Goal: Information Seeking & Learning: Learn about a topic

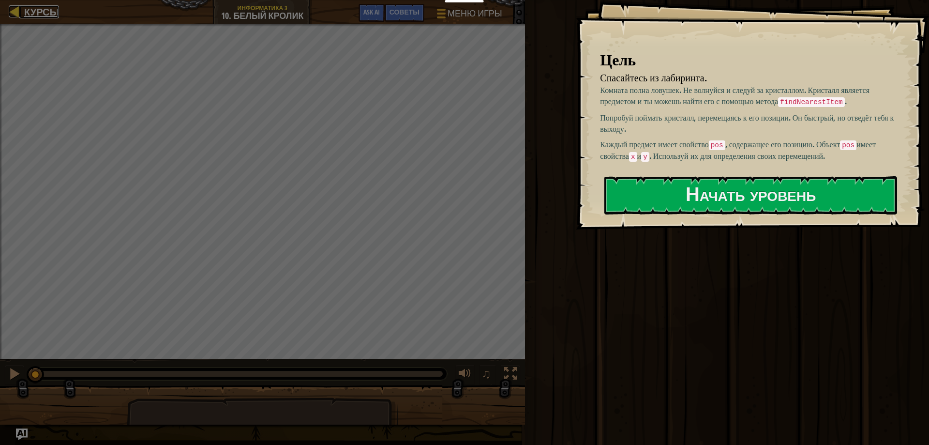
click at [38, 16] on span "Курсы" at bounding box center [41, 11] width 35 height 13
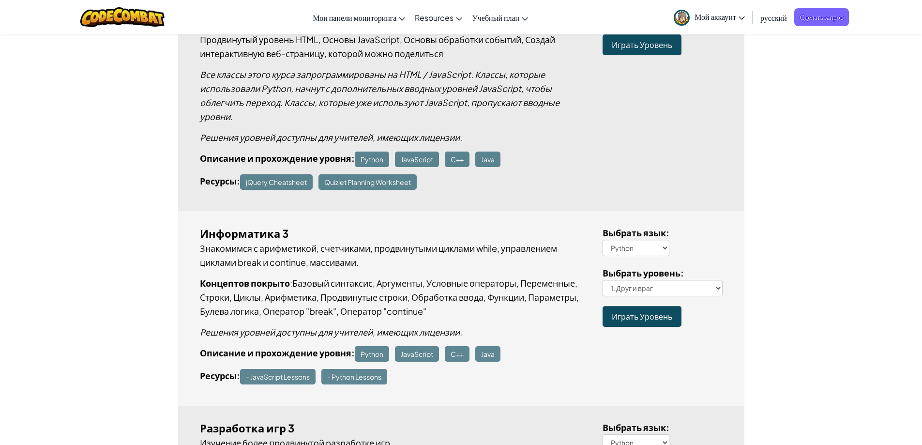
scroll to position [1371, 0]
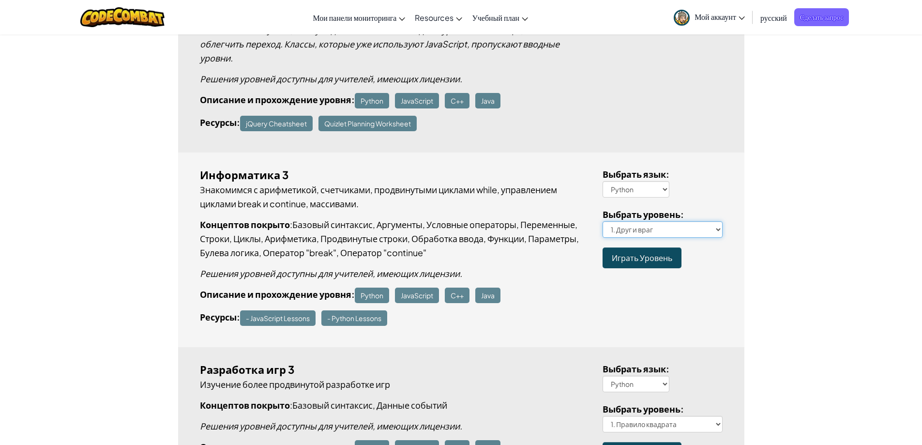
click at [718, 229] on select "1. Друг и враг 2. Попой-ка 3. Награда и разрушение Испытание на использование к…" at bounding box center [663, 229] width 120 height 16
select select "white-rabbit"
click at [603, 221] on select "1. Друг и враг 2. Попой-ка 3. Награда и разрушение Испытание на использование к…" at bounding box center [663, 229] width 120 height 16
click at [638, 255] on span "Играть Уровень" at bounding box center [642, 258] width 60 height 10
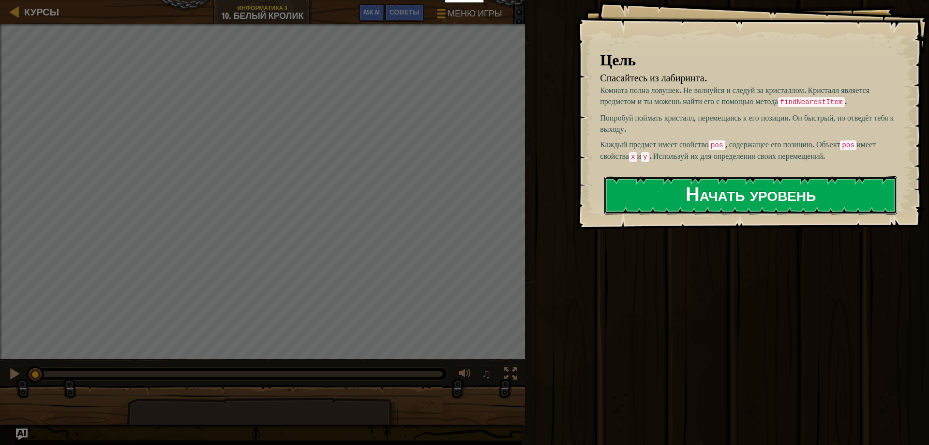
click at [724, 195] on button "Начать уровень" at bounding box center [750, 195] width 293 height 38
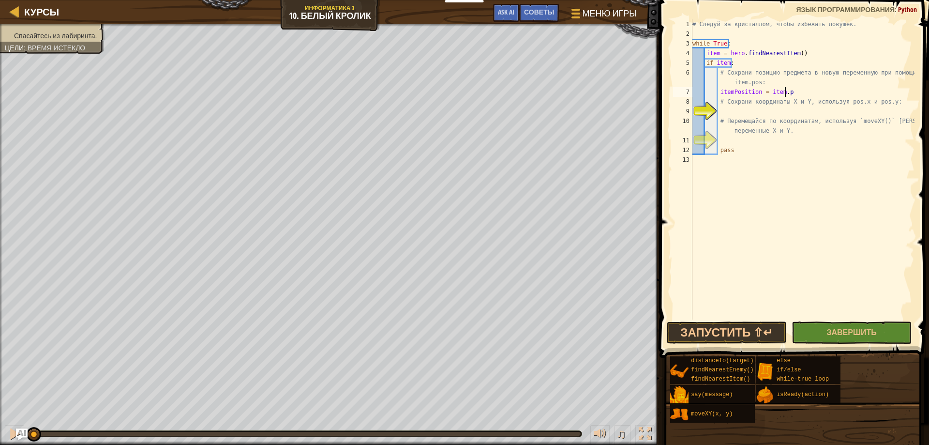
scroll to position [4, 8]
click at [775, 117] on div "# Следуй за кристаллом, чтобы избежать ловушек. while True : item = hero . find…" at bounding box center [803, 178] width 224 height 319
type textarea "# Перемещайся по координатам, используя `moveXY()` и переменные X и Y."
click at [773, 110] on div "# Следуй за кристаллом, чтобы избежать ловушек. while True : item = hero . find…" at bounding box center [803, 178] width 224 height 319
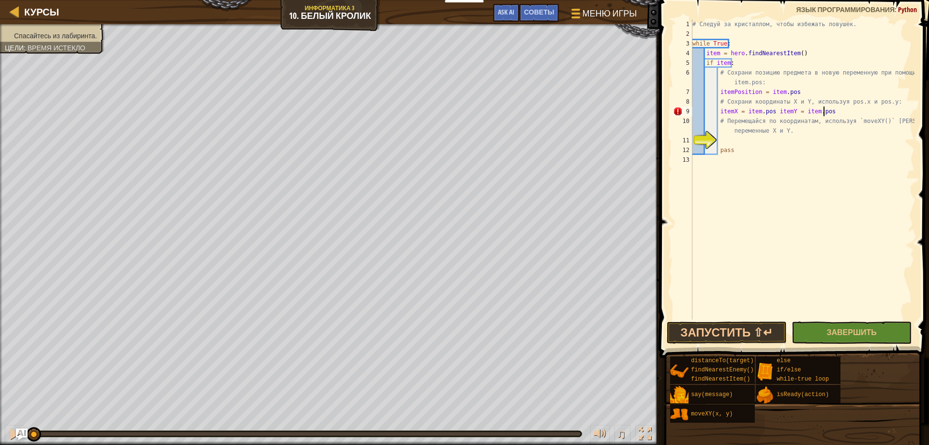
click at [768, 112] on div "# Следуй за кристаллом, чтобы избежать ловушек. while True : item = hero . find…" at bounding box center [803, 178] width 224 height 319
click at [829, 108] on div "# Следуй за кристаллом, чтобы избежать ловушек. while True : item = hero . find…" at bounding box center [803, 178] width 224 height 319
click at [862, 109] on div "# Следуй за кристаллом, чтобы избежать ловушек. while True : item = hero . find…" at bounding box center [803, 178] width 224 height 319
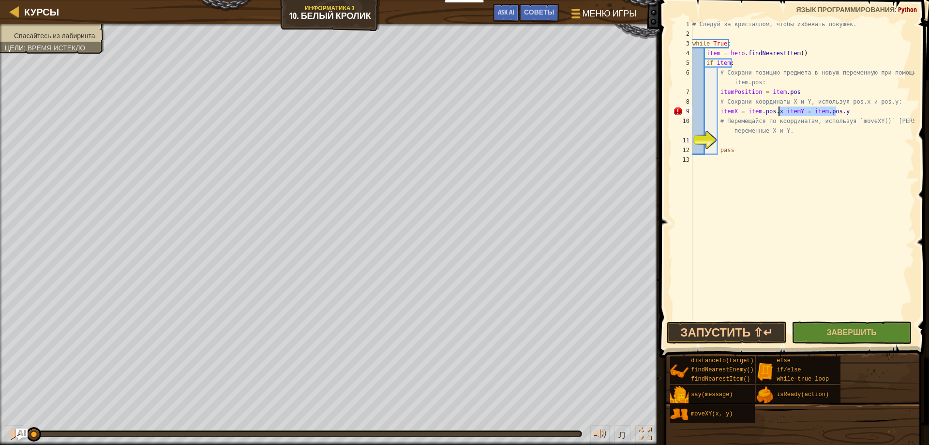
drag, startPoint x: 841, startPoint y: 110, endPoint x: 780, endPoint y: 113, distance: 60.6
click at [780, 113] on div "# Следуй за кристаллом, чтобы избежать ловушек. while True : item = hero . find…" at bounding box center [803, 178] width 224 height 319
type textarea "itemX = item.pos.x"
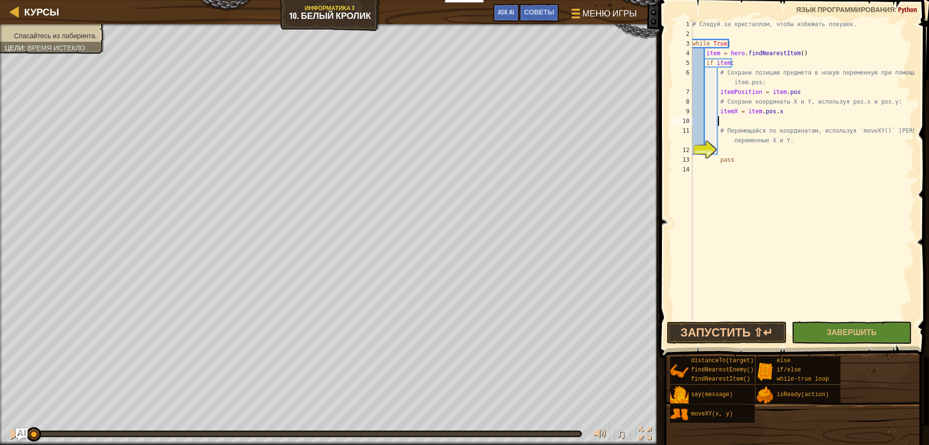
type textarea "itemY = item.pos.y"
click at [742, 148] on div "# Следуй за кристаллом, чтобы избежать ловушек. while True : item = hero . find…" at bounding box center [803, 178] width 224 height 319
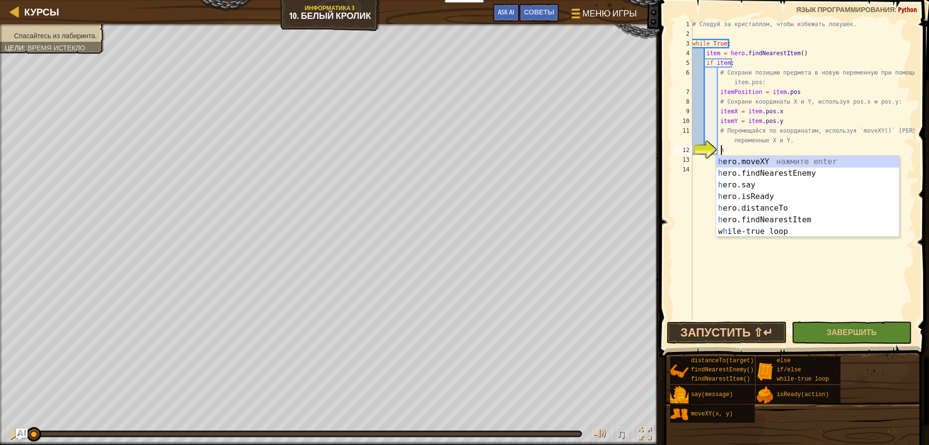
scroll to position [4, 2]
click at [793, 157] on div "h ero.moveXY нажмите enter h ero.findNearestEnemy нажмите enter h ero.say нажми…" at bounding box center [807, 208] width 183 height 105
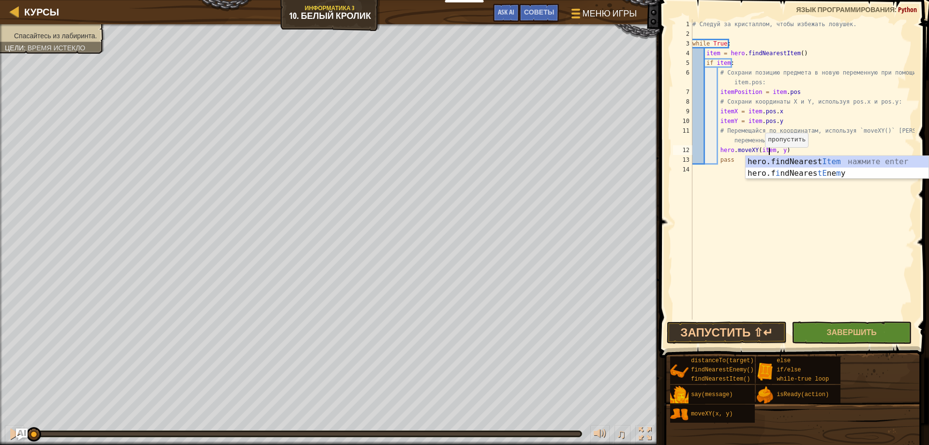
scroll to position [4, 7]
click at [782, 152] on div "# Следуй за кристаллом, чтобы избежать ловушек. while True : item = hero . find…" at bounding box center [803, 178] width 224 height 319
click at [813, 147] on div "# Следуй за кристаллом, чтобы избежать ловушек. while True : item = hero . find…" at bounding box center [803, 178] width 224 height 319
click at [729, 328] on button "Запустить ⇧↵" at bounding box center [727, 332] width 120 height 22
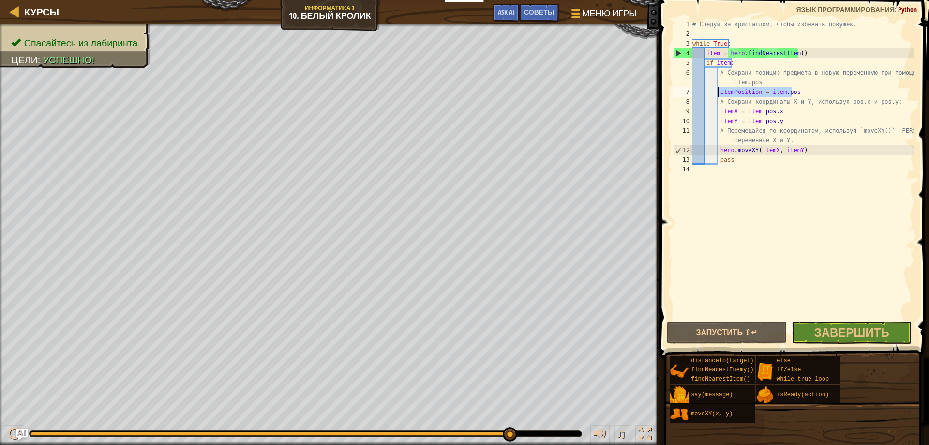
drag, startPoint x: 799, startPoint y: 90, endPoint x: 720, endPoint y: 90, distance: 79.4
click at [720, 90] on div "# Следуй за кристаллом, чтобы избежать ловушек. while True : item = hero . find…" at bounding box center [803, 178] width 224 height 319
type textarea "itemPosition = item.pos"
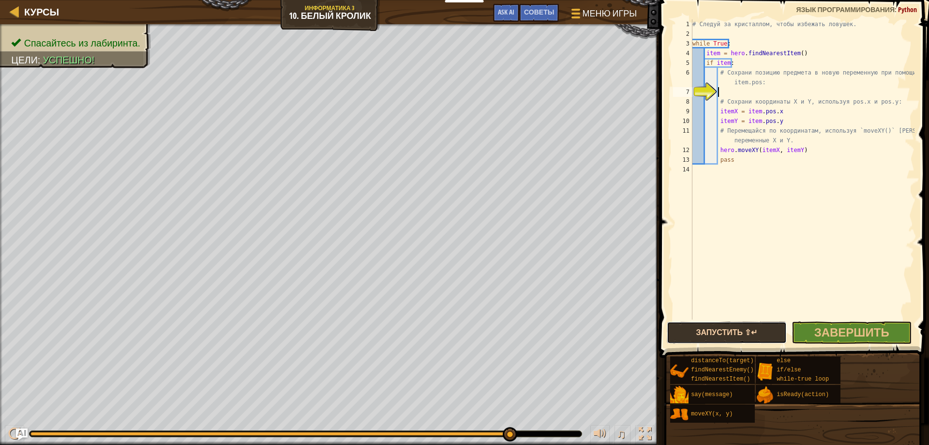
click at [741, 329] on button "Запустить ⇧↵" at bounding box center [727, 332] width 120 height 22
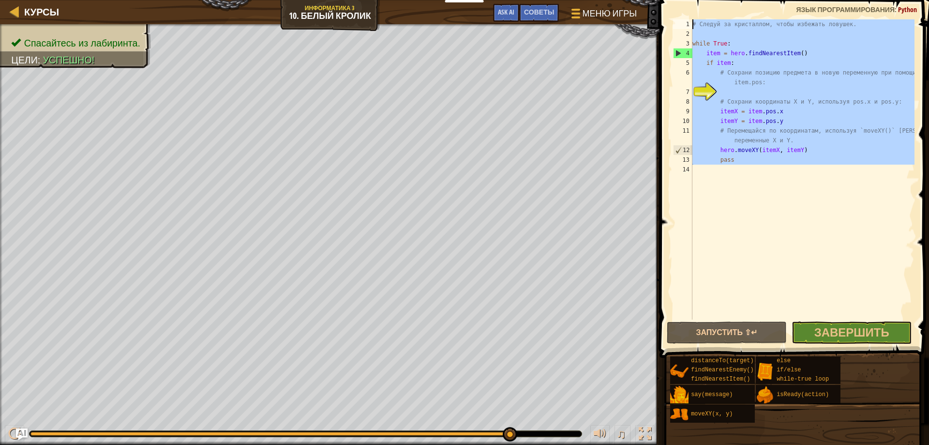
drag, startPoint x: 814, startPoint y: 172, endPoint x: 679, endPoint y: 18, distance: 204.4
click at [678, 5] on div "1 2 3 4 5 6 7 8 9 10 11 12 13 14 # Следуй за кристаллом, чтобы избежать ловушек…" at bounding box center [793, 198] width 272 height 386
type textarea "# Следуй за кристаллом, чтобы избежать ловушек."
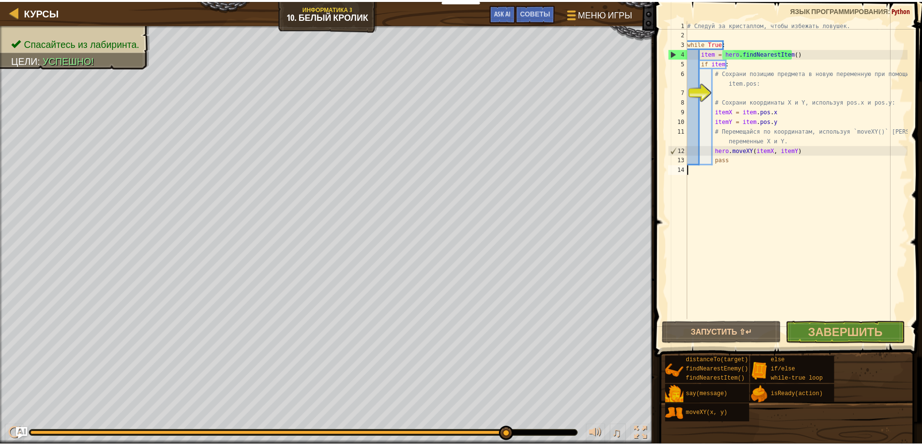
scroll to position [4, 0]
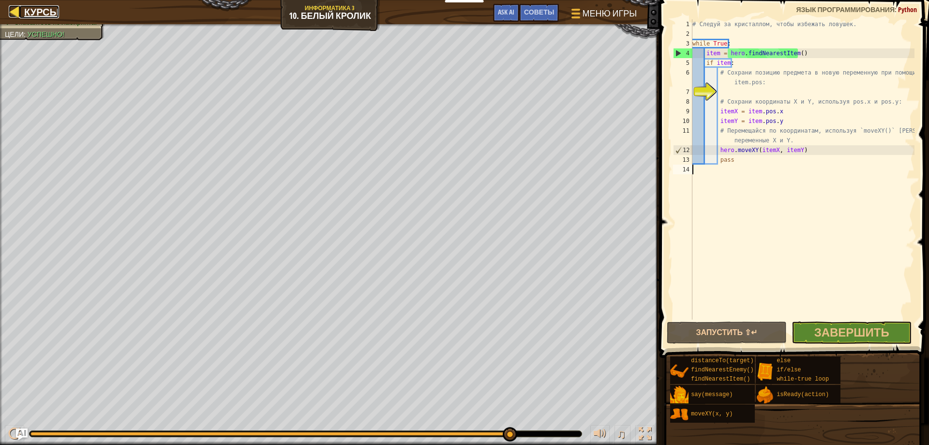
click at [44, 17] on span "Курсы" at bounding box center [41, 11] width 35 height 13
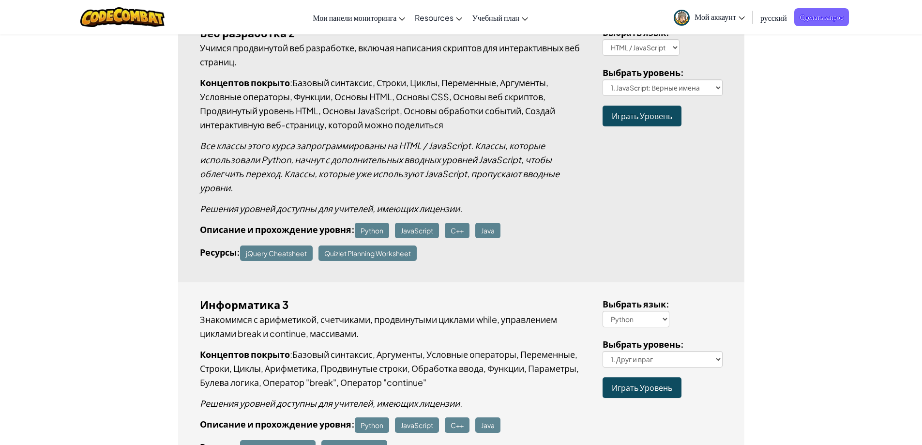
scroll to position [1291, 0]
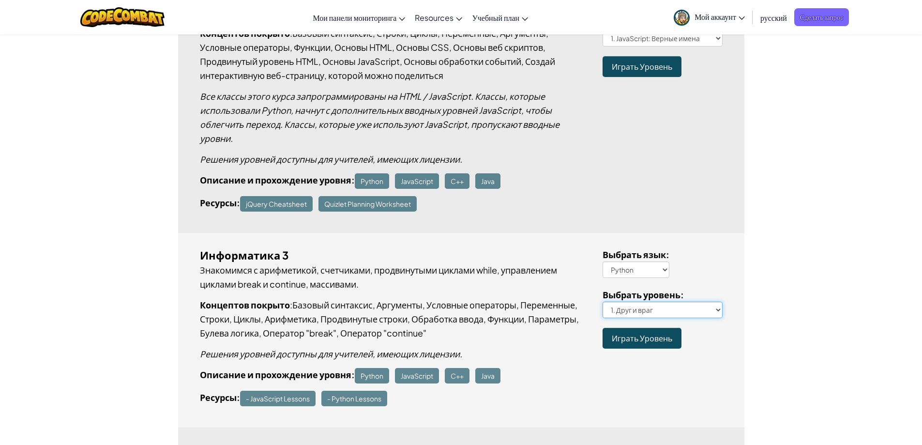
click at [715, 315] on select "1. Друг и враг 2. Попой-ка 3. Награда и разрушение Испытание на использование к…" at bounding box center [663, 309] width 120 height 16
select select "white-rabbit"
click at [603, 301] on select "1. Друг и враг 2. Попой-ка 3. Награда и разрушение Испытание на использование к…" at bounding box center [663, 309] width 120 height 16
click at [635, 344] on link "Играть Уровень" at bounding box center [642, 338] width 79 height 21
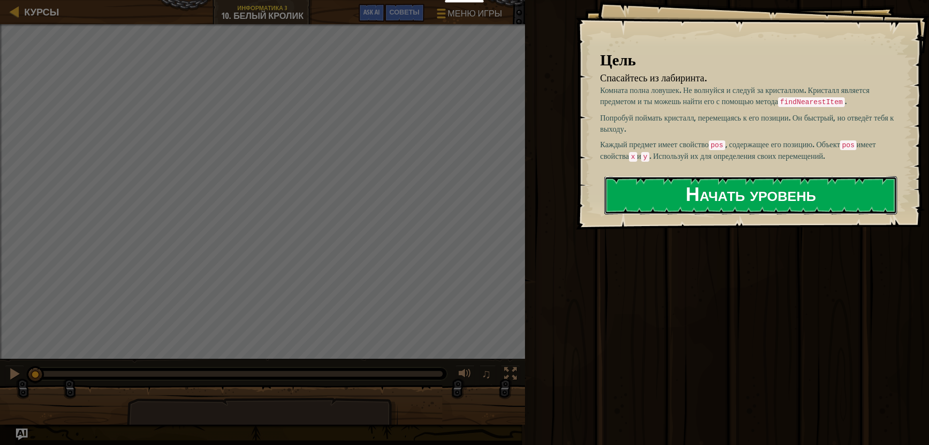
click at [645, 189] on button "Начать уровень" at bounding box center [750, 195] width 293 height 38
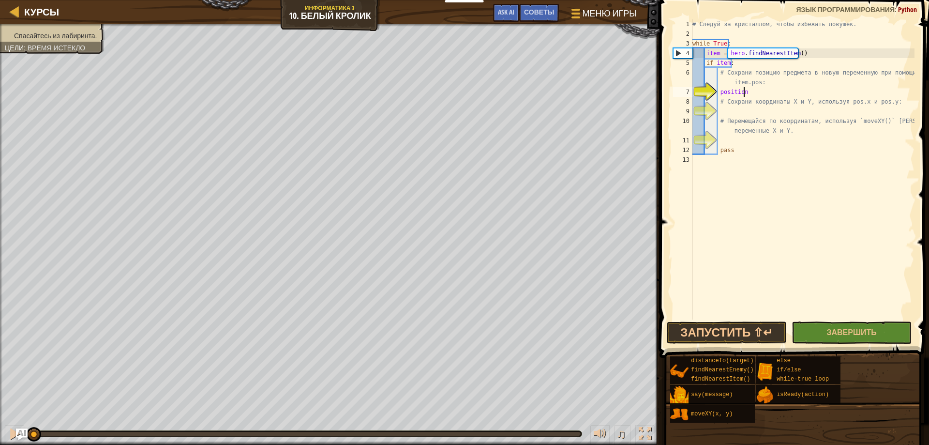
scroll to position [4, 4]
type textarea "p"
click at [734, 117] on div "# Следуй за кристаллом, чтобы избежать ловушек. while True : item = hero . find…" at bounding box center [803, 178] width 224 height 319
type textarea "# Перемещайся по координатам, используя `moveXY()` и переменные X и Y."
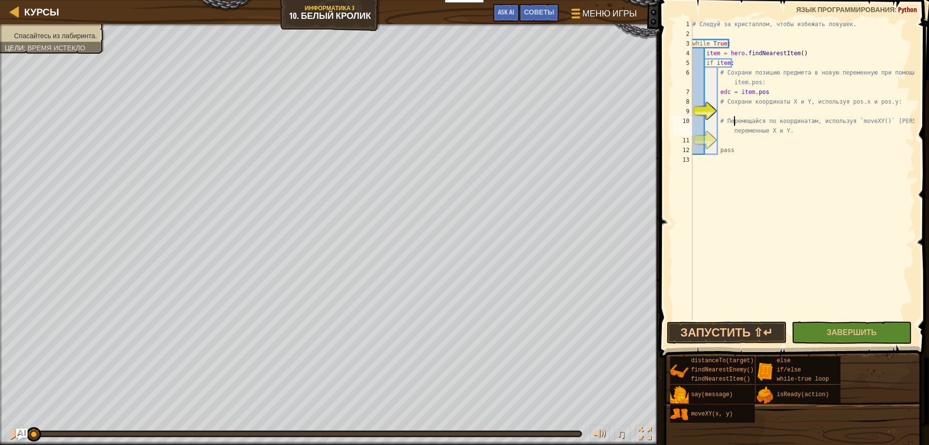
click at [734, 108] on div "# Следуй за кристаллом, чтобы избежать ловушек. while True : item = hero . find…" at bounding box center [803, 178] width 224 height 319
type textarea "x = edc.pos"
type textarea "y = edc.pos"
click at [745, 148] on div "# Следуй за кристаллом, чтобы избежать ловушек. while True : item = hero . find…" at bounding box center [803, 178] width 224 height 319
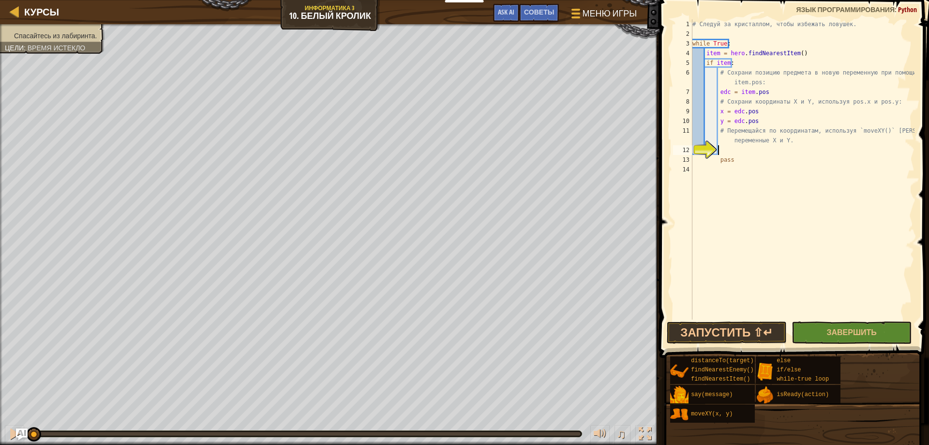
scroll to position [4, 2]
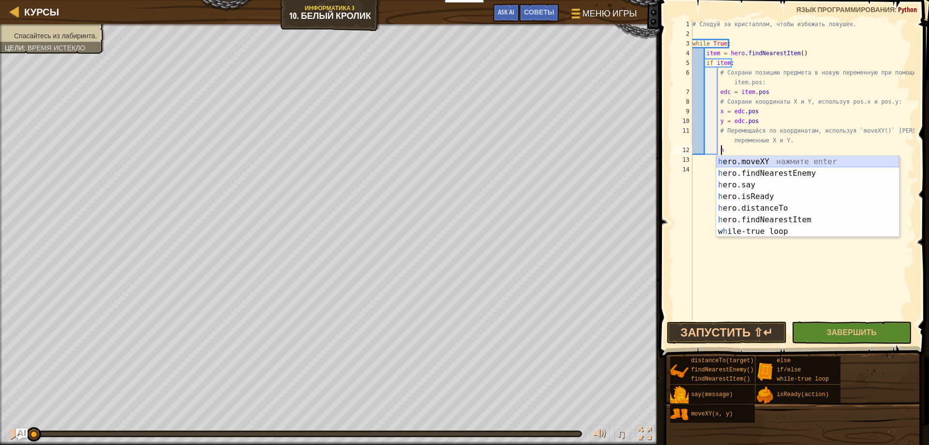
click at [766, 163] on div "h ero.moveXY нажмите enter h ero.findNearestEnemy нажмите enter h ero.say нажми…" at bounding box center [807, 208] width 183 height 105
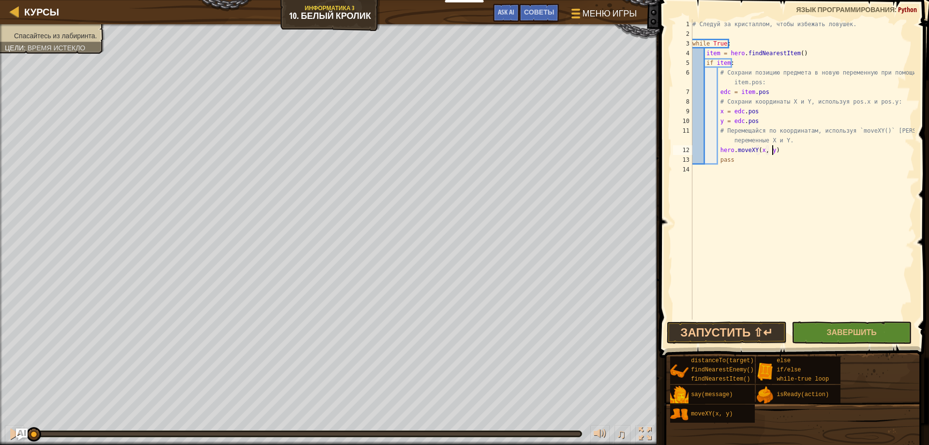
click at [796, 148] on div "# Следуй за кристаллом, чтобы избежать ловушек. while True : item = hero . find…" at bounding box center [803, 178] width 224 height 319
click at [691, 331] on button "Запустить ⇧↵" at bounding box center [727, 332] width 120 height 22
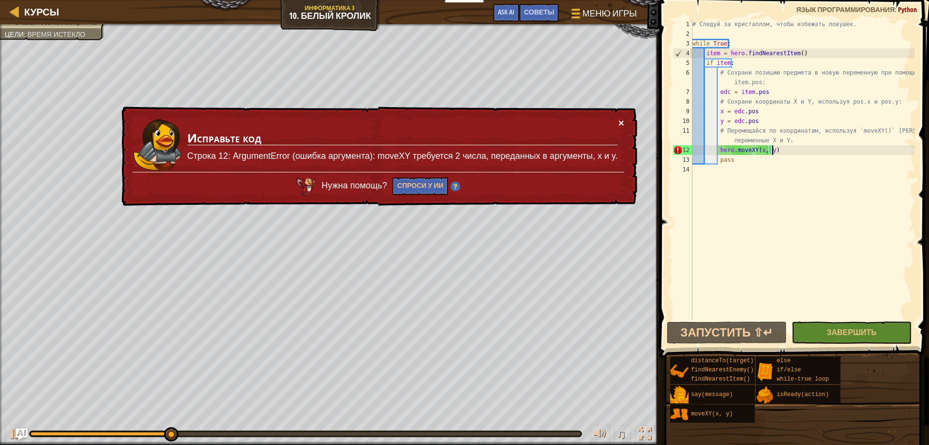
click at [622, 121] on button "×" at bounding box center [621, 123] width 6 height 10
click at [626, 122] on div "× Исправьте код Строка 12: ArgumentError (ошибка аргумента): moveXY требуется 2…" at bounding box center [379, 156] width 518 height 100
click at [619, 124] on button "×" at bounding box center [621, 123] width 6 height 10
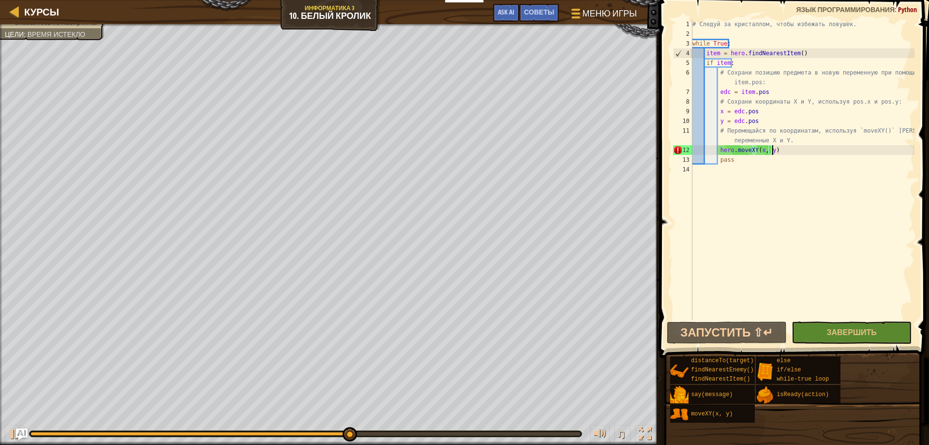
click at [771, 108] on div "# Следуй за кристаллом, чтобы избежать ловушек. while True : item = hero . find…" at bounding box center [803, 178] width 224 height 319
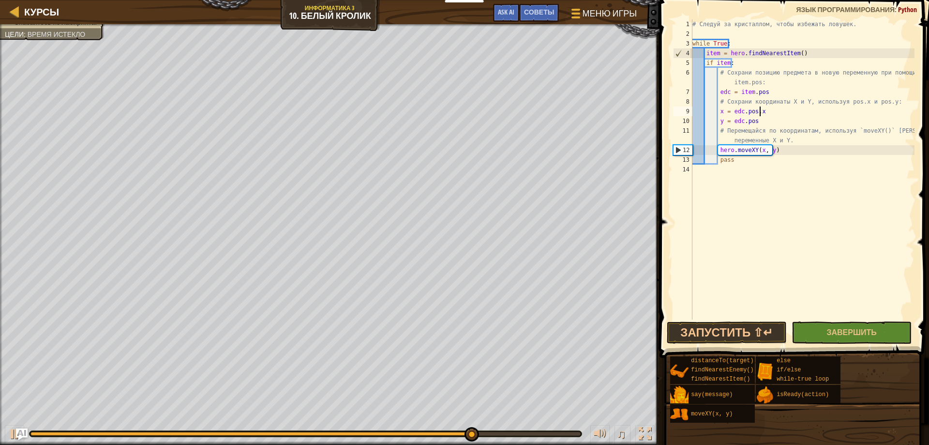
click at [773, 117] on div "# Следуй за кристаллом, чтобы избежать ловушек. while True : item = hero . find…" at bounding box center [803, 178] width 224 height 319
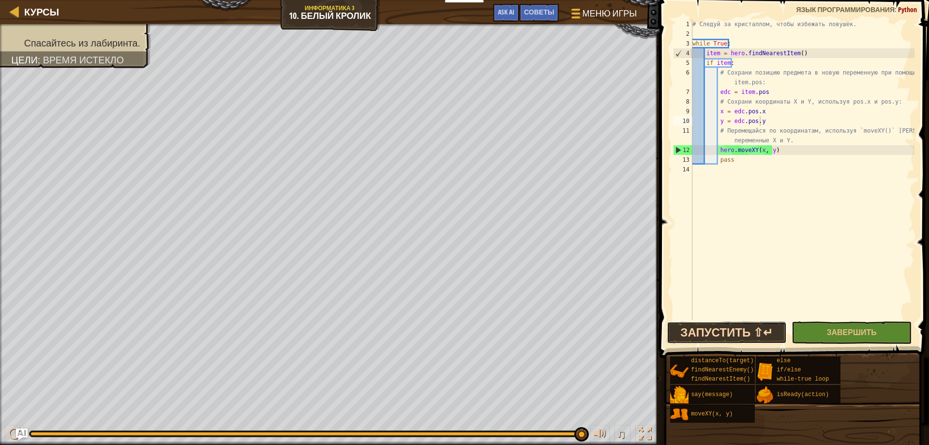
click at [680, 330] on button "Запустить ⇧↵" at bounding box center [727, 332] width 120 height 22
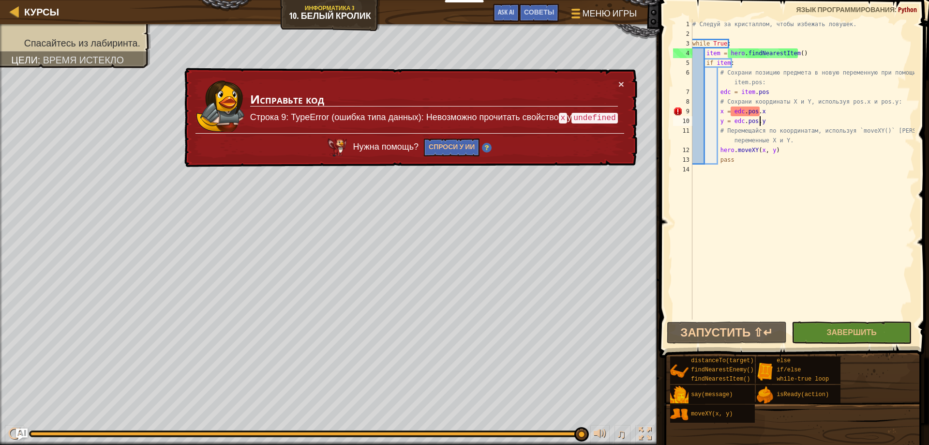
click at [755, 112] on div "# Следуй за кристаллом, чтобы избежать ловушек. while True : item = hero . find…" at bounding box center [803, 178] width 224 height 319
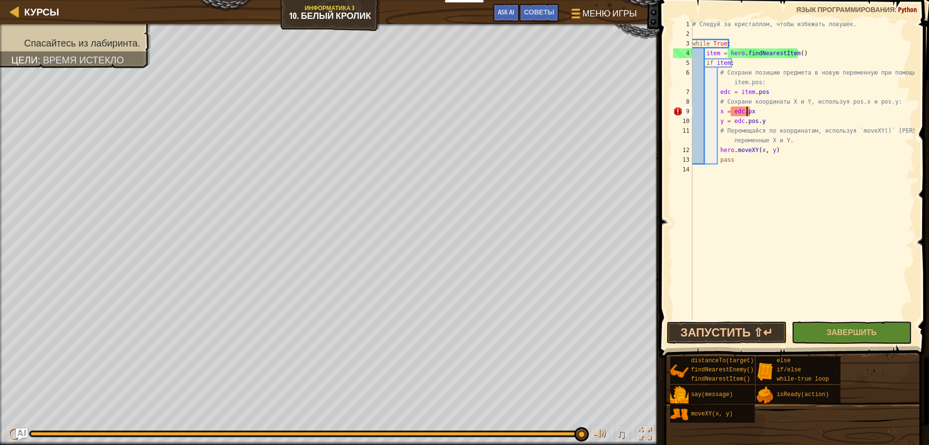
scroll to position [4, 4]
click at [755, 121] on div "# Следуй за кристаллом, чтобы избежать ловушек. while True : item = hero . find…" at bounding box center [803, 178] width 224 height 319
type textarea "y = edc.y"
click at [762, 124] on div "# Следуй за кристаллом, чтобы избежать ловушек. while True : item = hero . find…" at bounding box center [803, 178] width 224 height 319
click at [740, 333] on button "Запустить ⇧↵" at bounding box center [727, 332] width 120 height 22
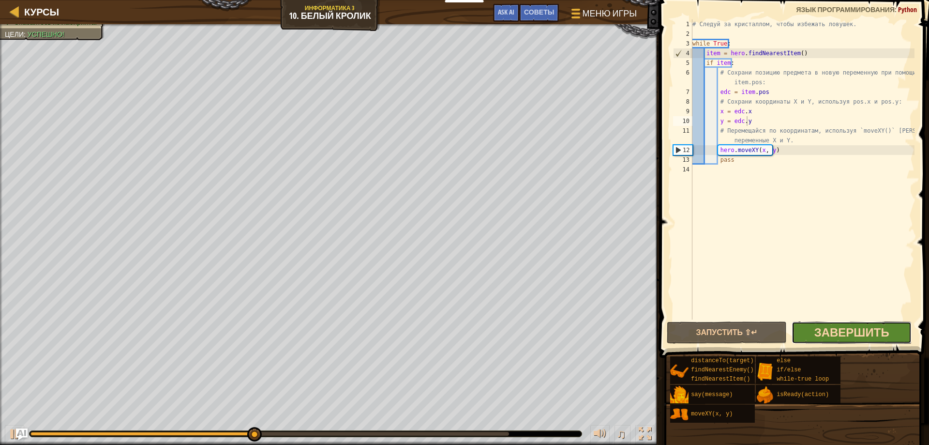
click at [825, 338] on span "Завершить" at bounding box center [851, 331] width 75 height 15
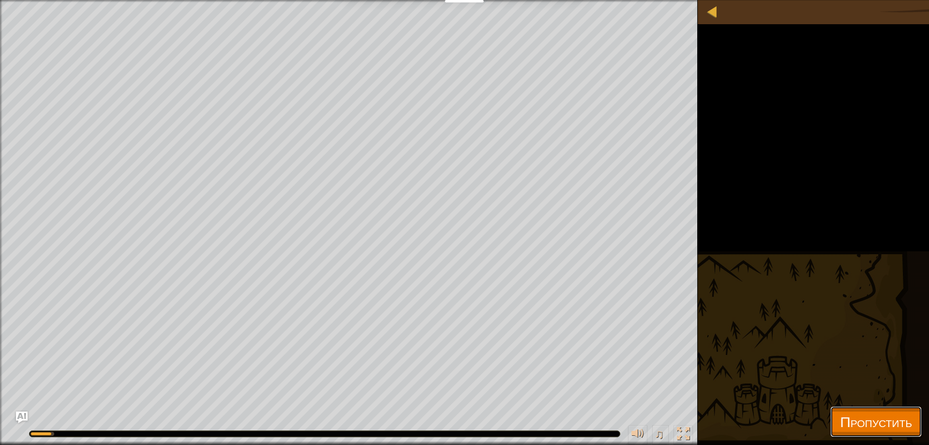
click at [868, 414] on span "Пропустить" at bounding box center [876, 421] width 72 height 20
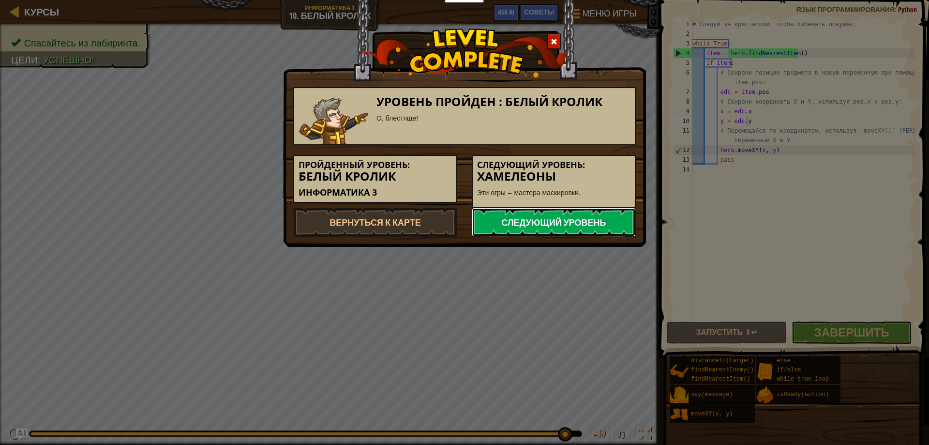
click at [581, 221] on link "Следующий уровень" at bounding box center [554, 222] width 164 height 29
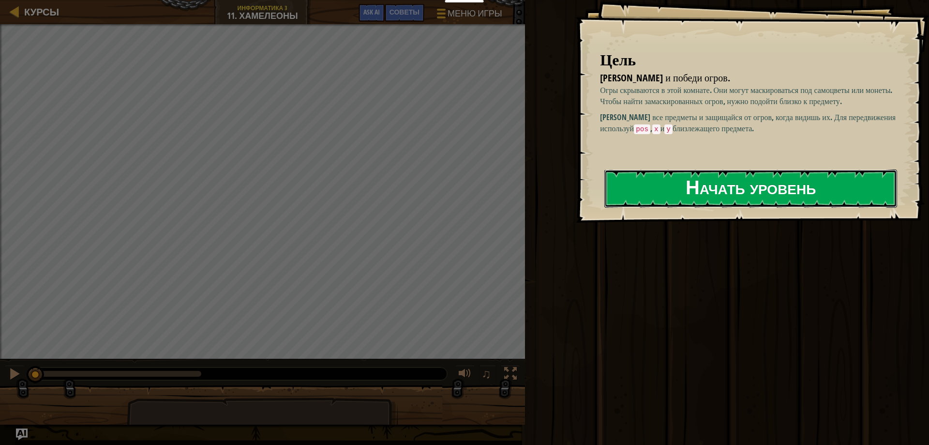
click at [708, 200] on button "Начать уровень" at bounding box center [750, 188] width 293 height 38
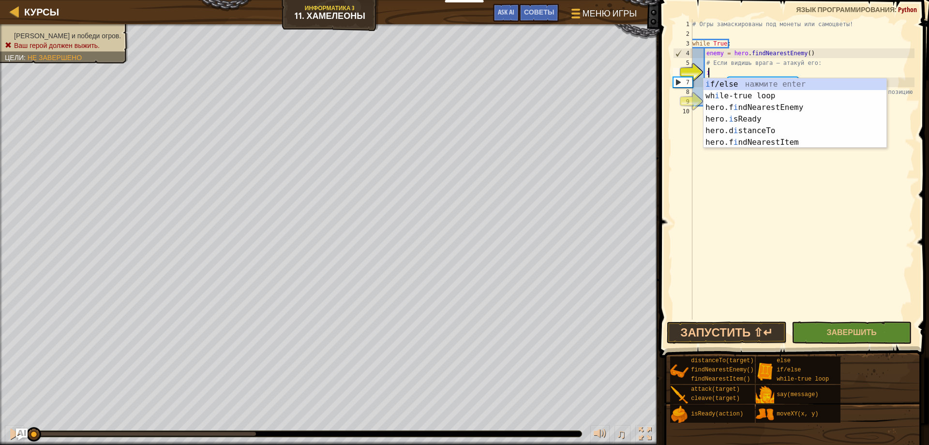
scroll to position [4, 1]
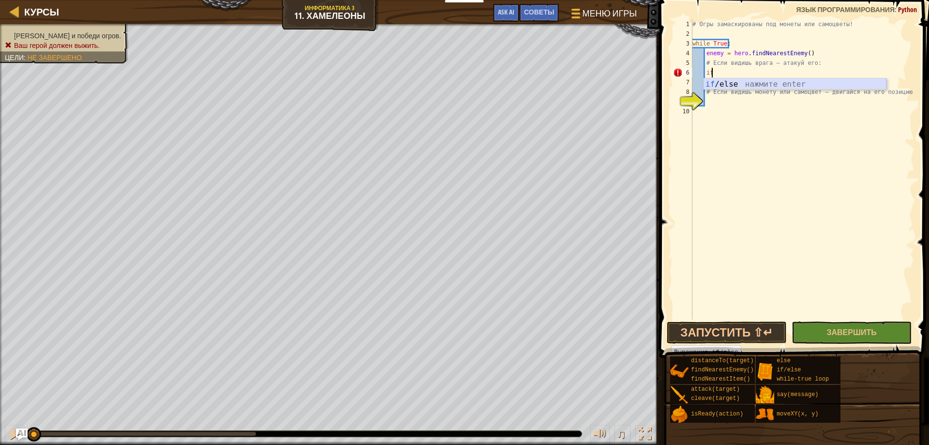
click at [753, 82] on div "if /else нажмите enter" at bounding box center [795, 95] width 183 height 35
type textarea "if enemy:"
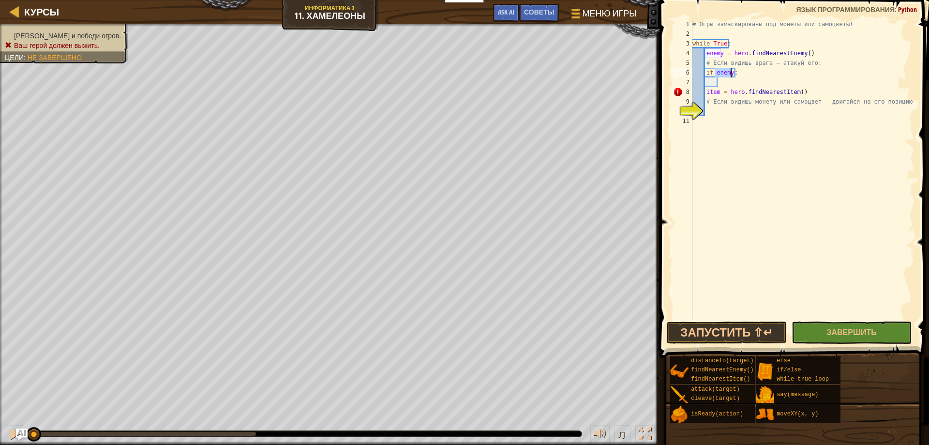
click at [739, 84] on div "# Огры замаскированы под монеты или самоцветы! while True : enemy = hero . find…" at bounding box center [803, 178] width 224 height 319
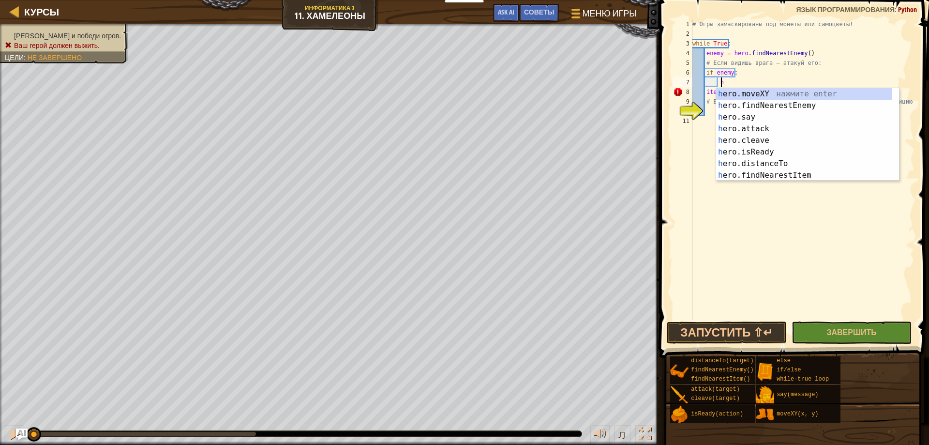
scroll to position [4, 2]
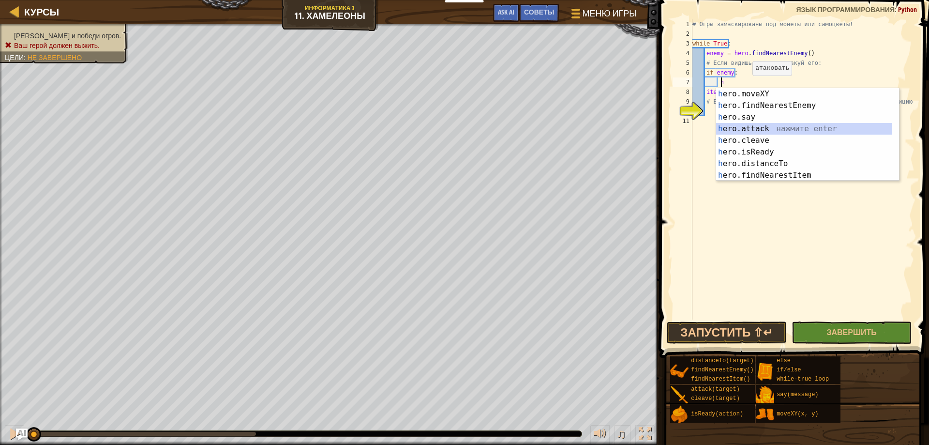
click at [765, 125] on div "h ero.moveXY нажмите enter h ero.findNearestEnemy нажмите enter h ero.say нажми…" at bounding box center [804, 146] width 176 height 116
type textarea "hero.attack(enemy)"
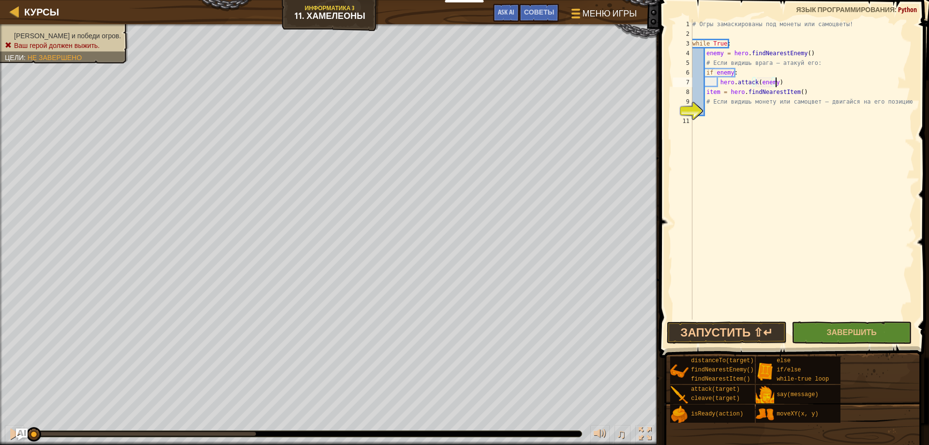
click at [783, 80] on div "# Огры замаскированы под монеты или самоцветы! while True : enemy = hero . find…" at bounding box center [803, 178] width 224 height 319
click at [731, 113] on div "# Огры замаскированы под монеты или самоцветы! while True : enemy = hero . find…" at bounding box center [803, 178] width 224 height 319
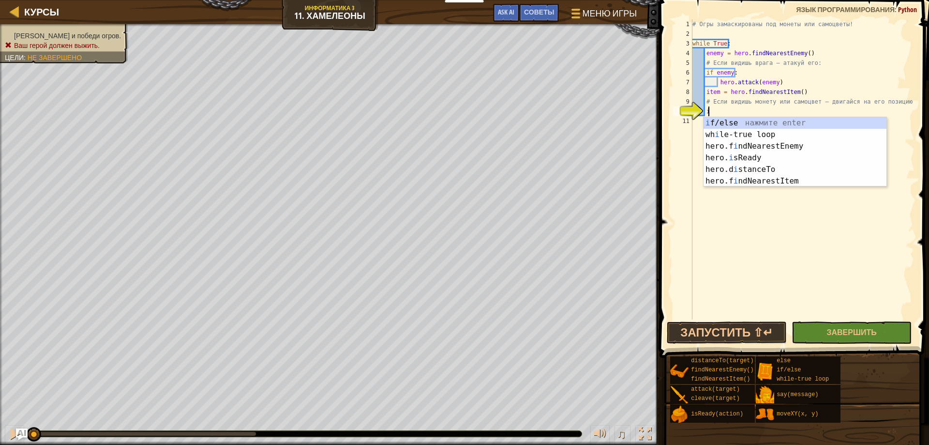
scroll to position [4, 1]
click at [759, 119] on div "i f/else нажмите enter wh i le-true loop нажмите enter hero.f i ndNearestEnemy …" at bounding box center [795, 163] width 183 height 93
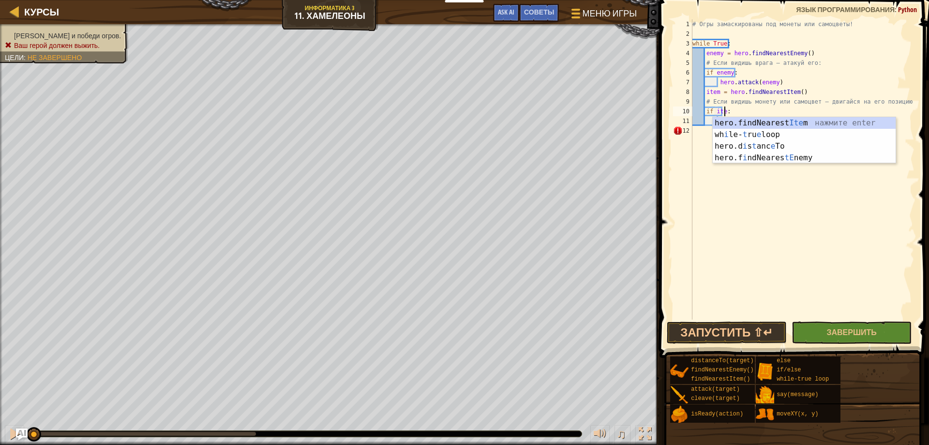
type textarea "if item:"
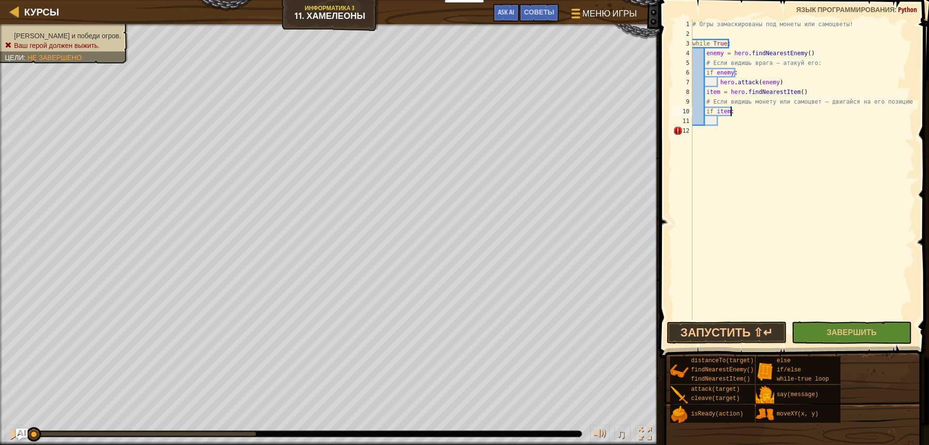
click at [753, 111] on div "# Огры замаскированы под монеты или самоцветы! while True : enemy = hero . find…" at bounding box center [803, 178] width 224 height 319
click at [743, 123] on div "# Огры замаскированы под монеты или самоцветы! while True : enemy = hero . find…" at bounding box center [803, 178] width 224 height 319
click at [745, 111] on div "# Огры замаскированы под монеты или самоцветы! while True : enemy = hero . find…" at bounding box center [803, 178] width 224 height 319
type textarea "i"
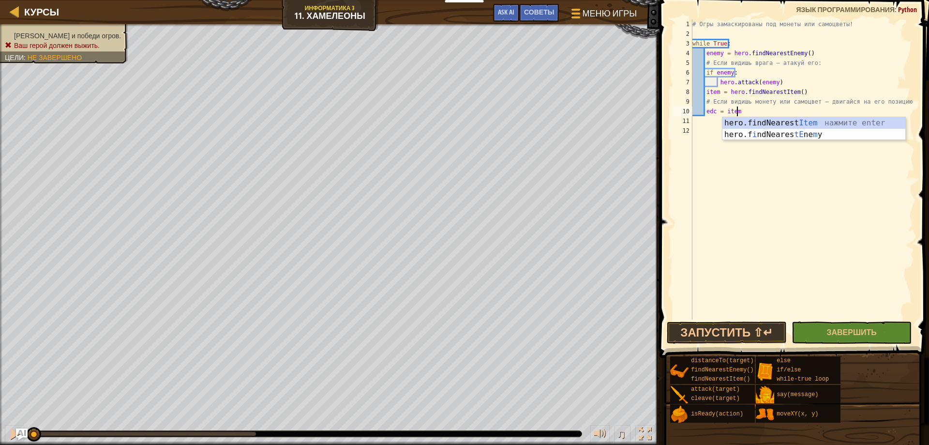
scroll to position [4, 3]
type textarea "edc = item.pos"
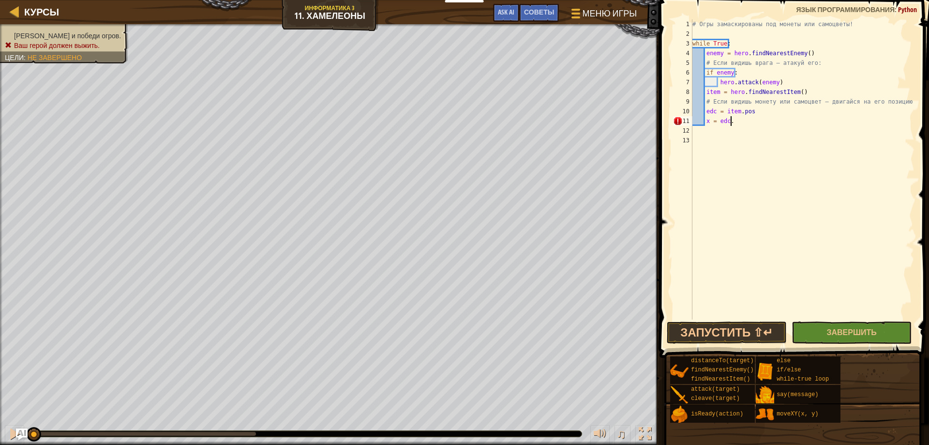
type textarea "x = edc.x"
click at [704, 122] on div "# Огры замаскированы под монеты или самоцветы! while True : enemy = hero . find…" at bounding box center [803, 178] width 224 height 319
click at [708, 121] on div "# Огры замаскированы под монеты или самоцветы! while True : enemy = hero . find…" at bounding box center [803, 178] width 224 height 319
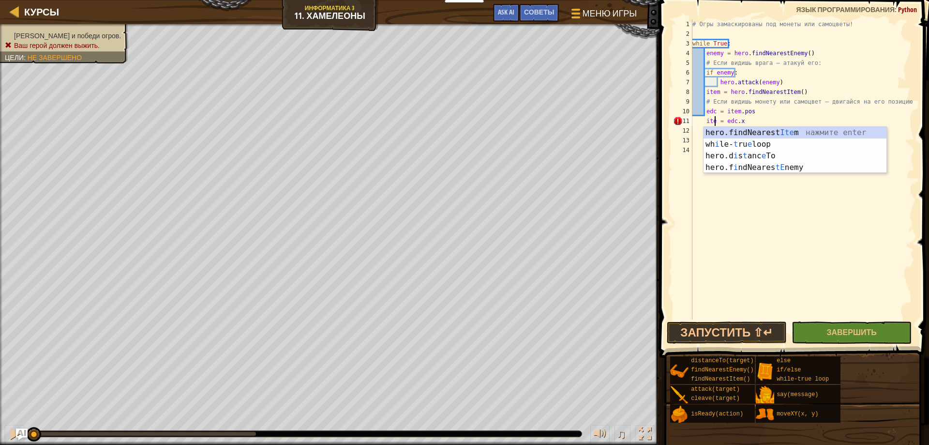
scroll to position [4, 2]
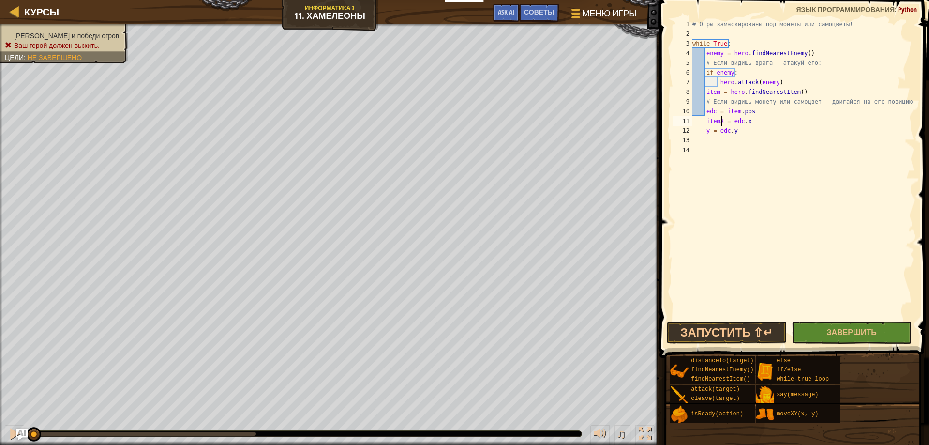
click at [708, 134] on div "# Огры замаскированы под монеты или самоцветы! while True : enemy = hero . find…" at bounding box center [803, 178] width 224 height 319
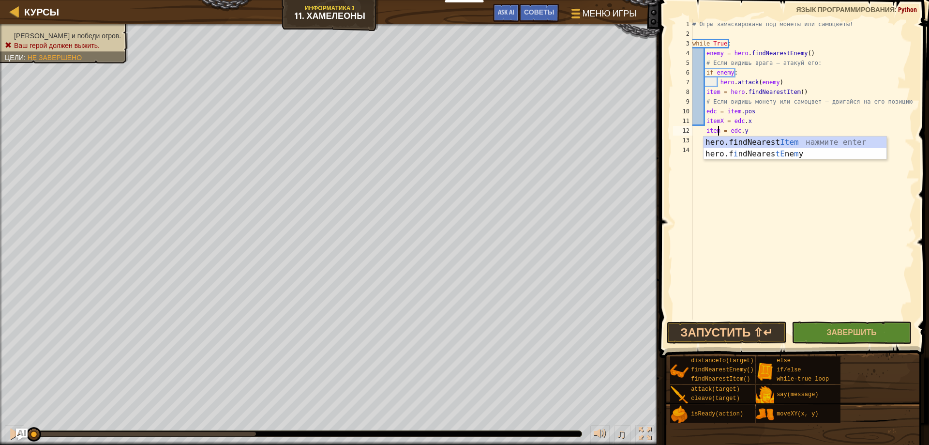
type textarea "itemY = edc.y"
click at [762, 129] on div "# Огры замаскированы под монеты или самоцветы! while True : enemy = hero . find…" at bounding box center [803, 178] width 224 height 319
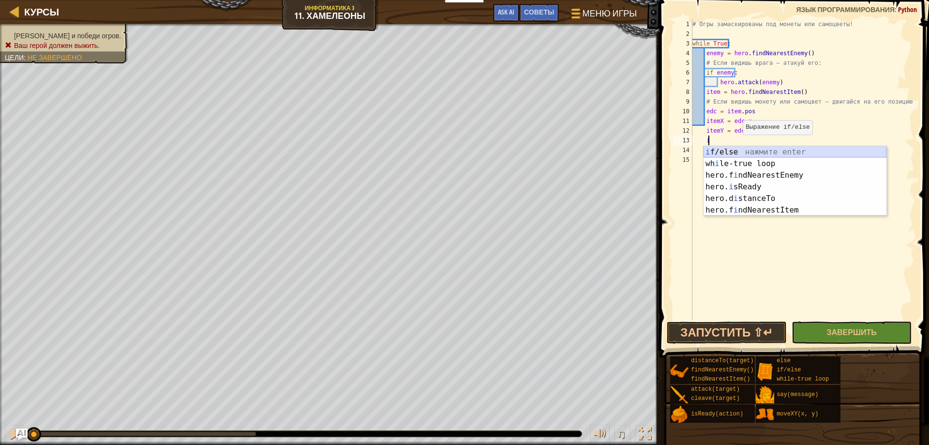
click at [730, 152] on div "i f/else нажмите enter wh i le-true loop нажмите enter hero.f i ndNearestEnemy …" at bounding box center [795, 192] width 183 height 93
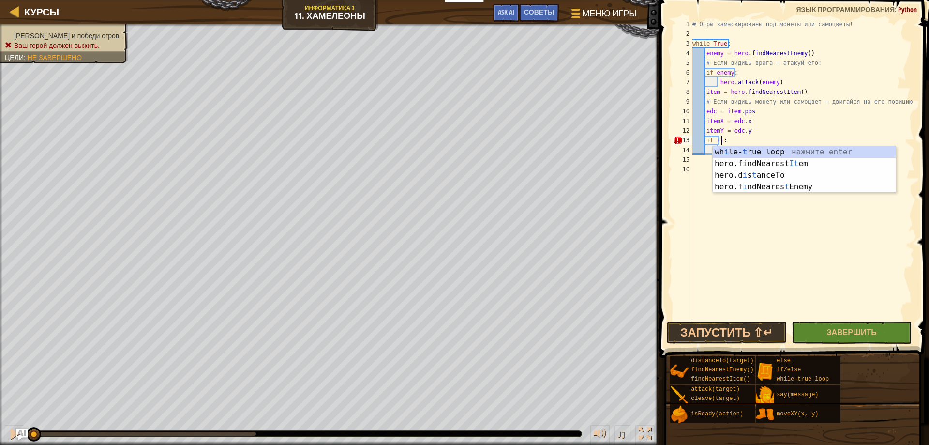
scroll to position [4, 2]
type textarea "if item:"
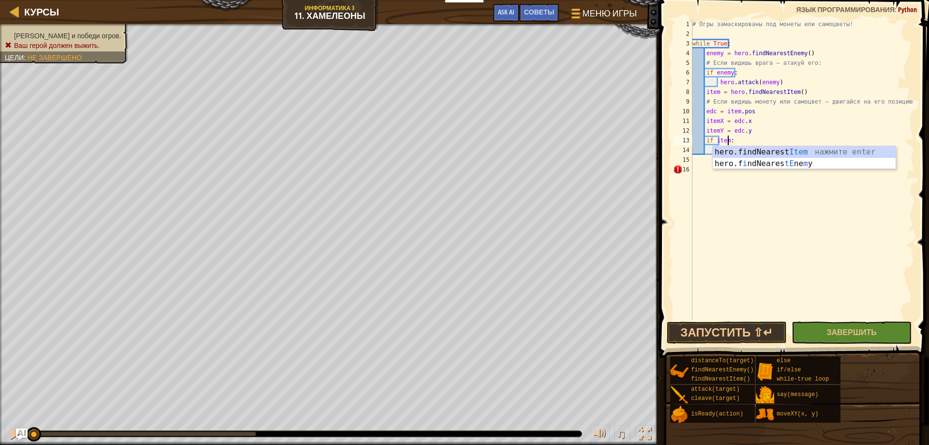
click at [740, 138] on div "# Огры замаскированы под монеты или самоцветы! while True : enemy = hero . find…" at bounding box center [803, 178] width 224 height 319
click at [740, 150] on div "# Огры замаскированы под монеты или самоцветы! while True : enemy = hero . find…" at bounding box center [803, 178] width 224 height 319
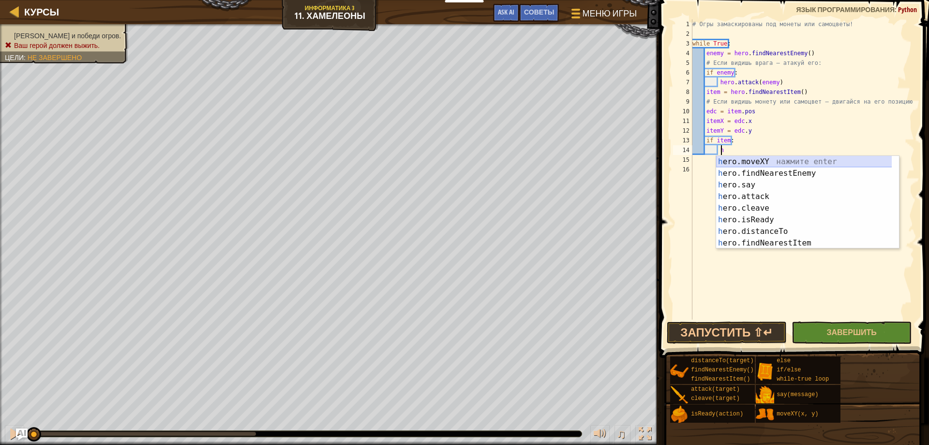
click at [765, 159] on div "h ero.moveXY нажмите enter h ero.findNearestEnemy нажмите enter h ero.say нажми…" at bounding box center [807, 214] width 183 height 116
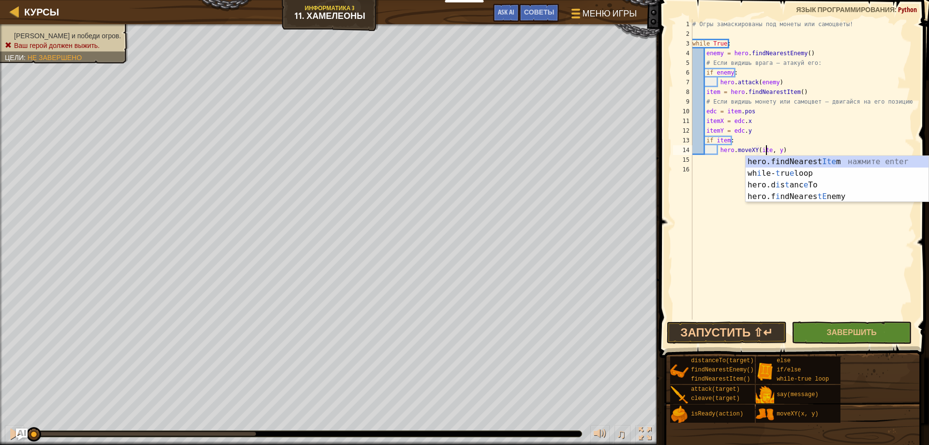
scroll to position [4, 7]
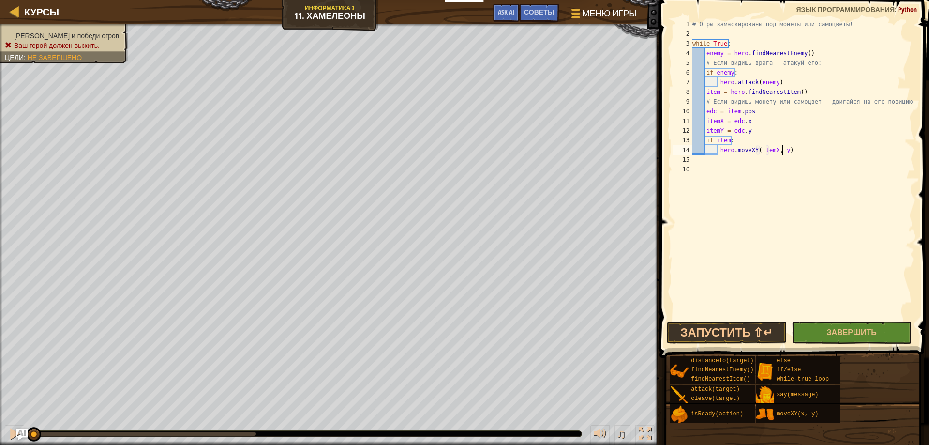
click at [783, 153] on div "# Огры замаскированы под монеты или самоцветы! while True : enemy = hero . find…" at bounding box center [803, 178] width 224 height 319
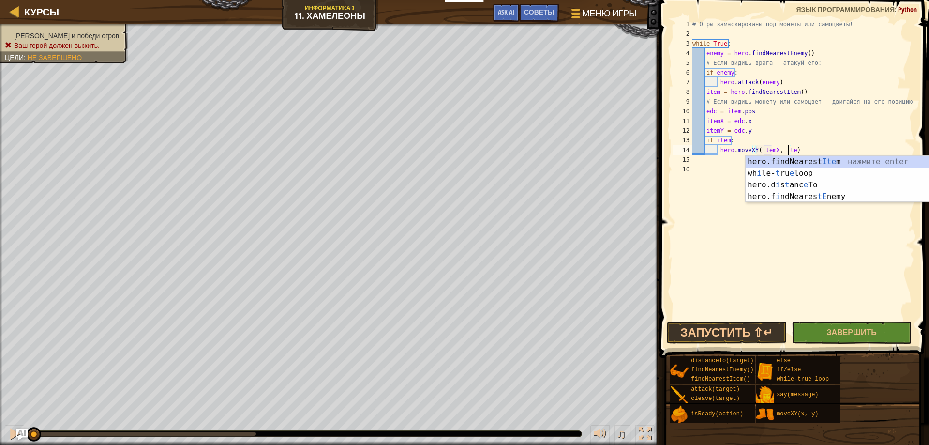
scroll to position [4, 8]
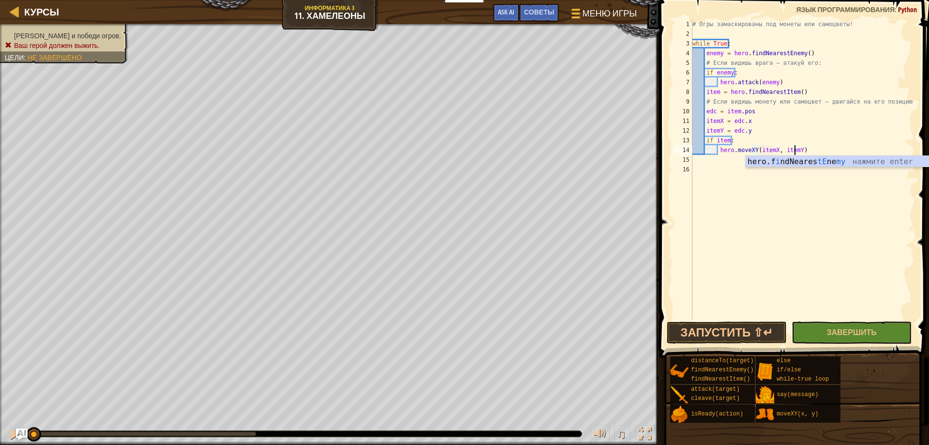
click at [820, 149] on div "# Огры замаскированы под монеты или самоцветы! while True : enemy = hero . find…" at bounding box center [803, 178] width 224 height 319
click at [698, 330] on button "Запустить ⇧↵" at bounding box center [727, 332] width 120 height 22
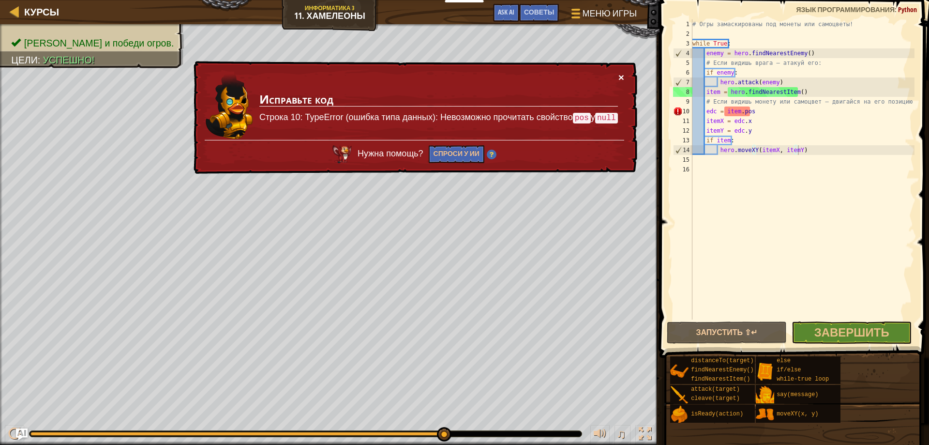
click at [621, 77] on button "×" at bounding box center [621, 77] width 6 height 10
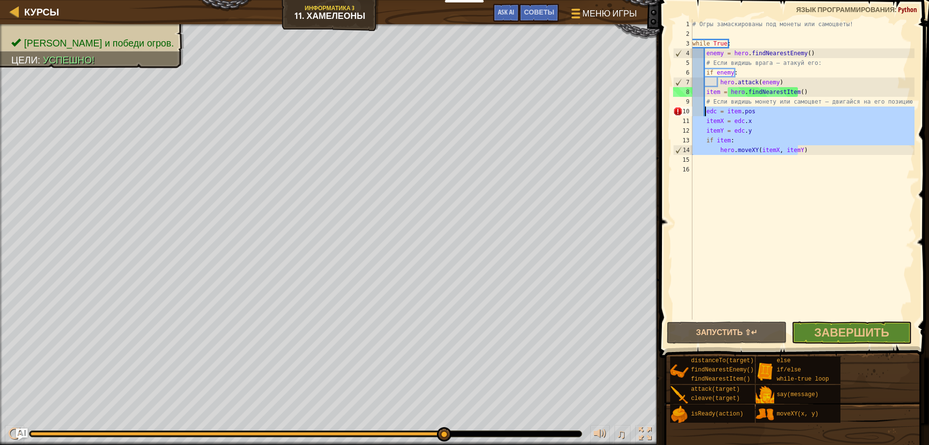
drag, startPoint x: 807, startPoint y: 154, endPoint x: 718, endPoint y: 112, distance: 98.1
click at [705, 112] on div "# Огры замаскированы под монеты или самоцветы! while True : enemy = hero . find…" at bounding box center [803, 178] width 224 height 319
type textarea "edc = item.pos itemX = edc.x"
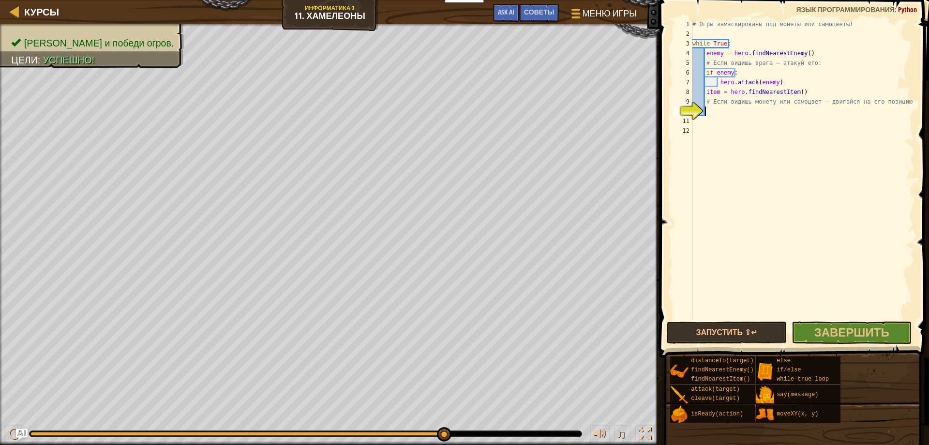
click at [737, 110] on div "# Огры замаскированы под монеты или самоцветы! while True : enemy = hero . find…" at bounding box center [803, 178] width 224 height 319
type textarea "p"
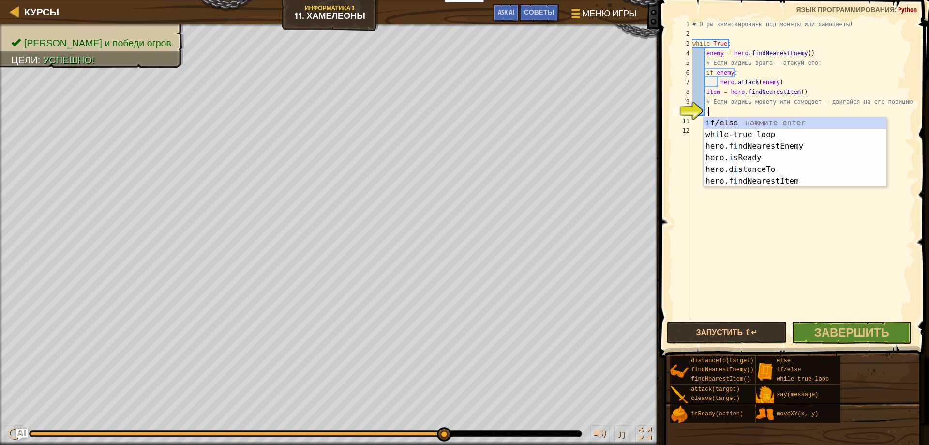
scroll to position [4, 1]
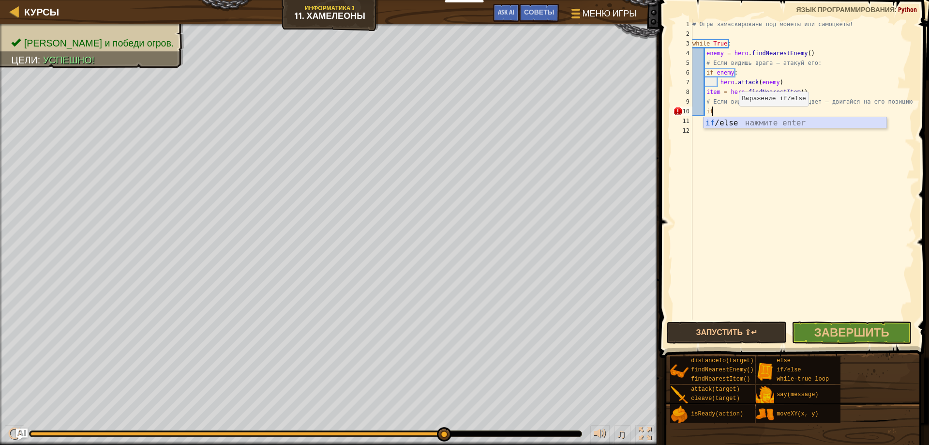
click at [727, 124] on div "if /else нажмите enter" at bounding box center [795, 134] width 183 height 35
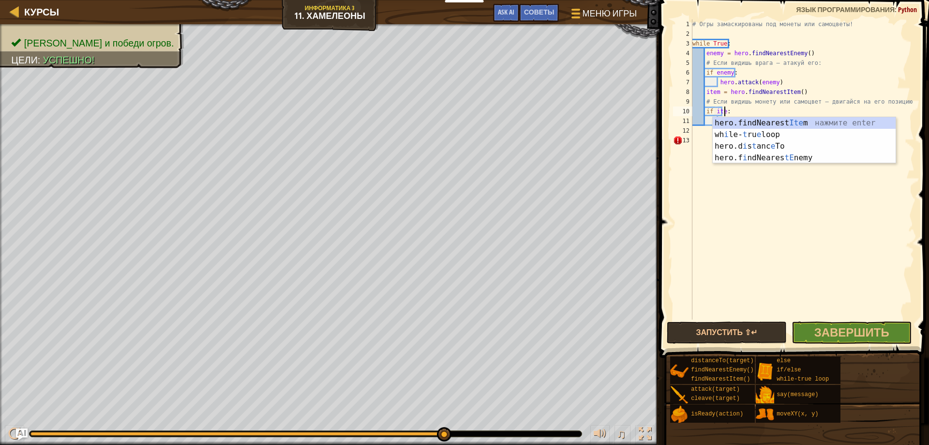
type textarea "if item:"
click at [735, 112] on div "# Огры замаскированы под монеты или самоцветы! while True : enemy = hero . find…" at bounding box center [803, 178] width 224 height 319
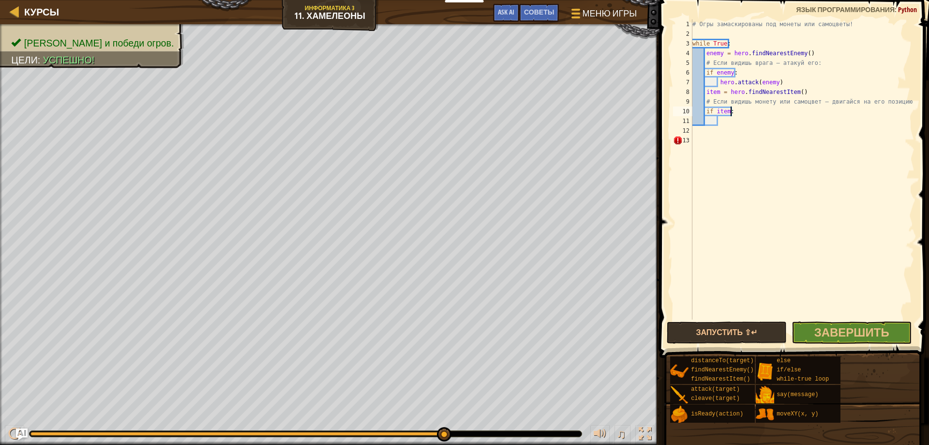
click at [733, 124] on div "# Огры замаскированы под монеты или самоцветы! while True : enemy = hero . find…" at bounding box center [803, 178] width 224 height 319
type textarea "pos = item.pos"
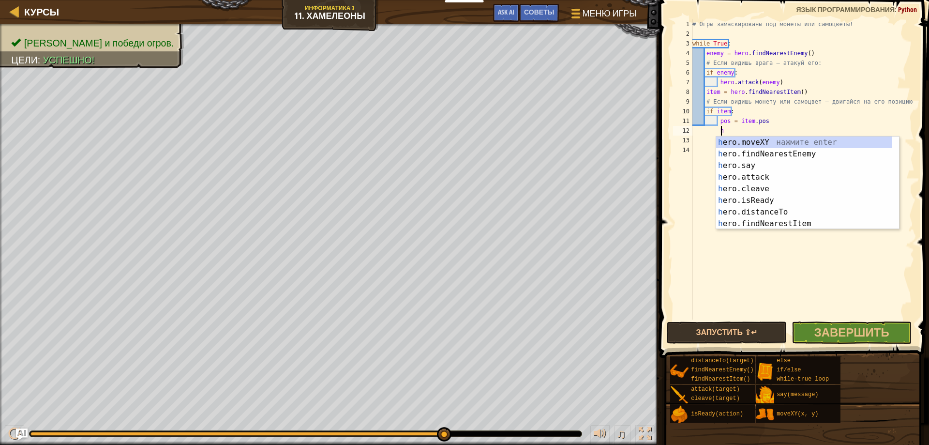
scroll to position [4, 2]
click at [777, 141] on div "h ero.moveXY нажмите enter h ero.findNearestEnemy нажмите enter h ero.say нажми…" at bounding box center [807, 194] width 183 height 116
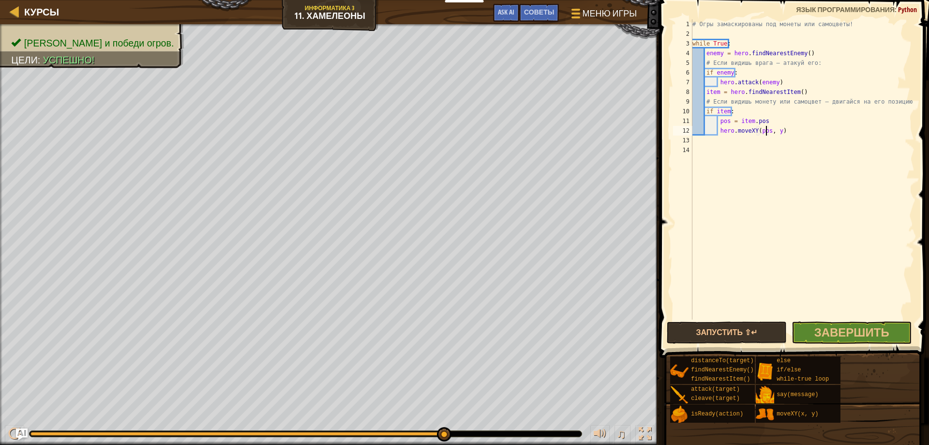
scroll to position [4, 7]
click at [782, 133] on div "# Огры замаскированы под монеты или самоцветы! while True : enemy = hero . find…" at bounding box center [803, 178] width 224 height 319
click at [818, 124] on div "# Огры замаскированы под монеты или самоцветы! while True : enemy = hero . find…" at bounding box center [803, 178] width 224 height 319
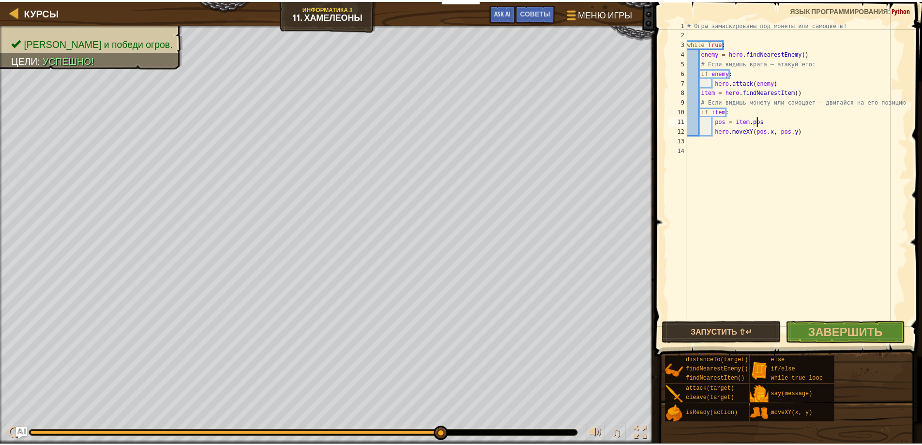
scroll to position [4, 5]
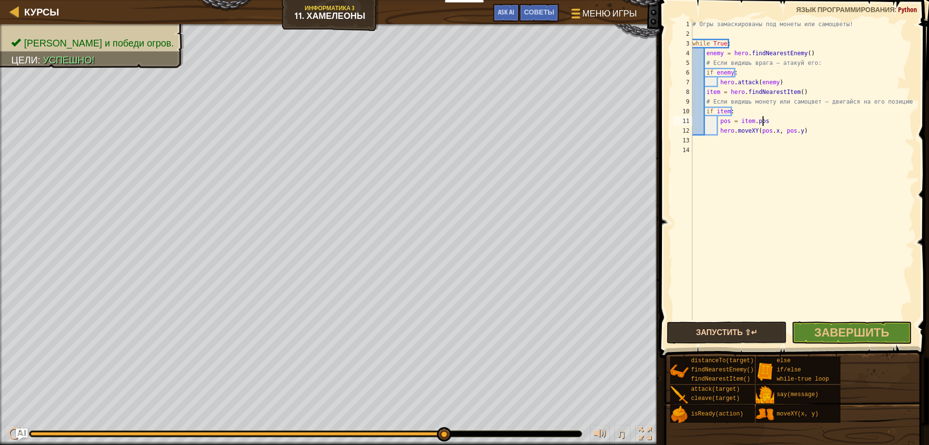
type textarea "pos = item.pos"
click at [709, 336] on button "Запустить ⇧↵" at bounding box center [727, 332] width 120 height 22
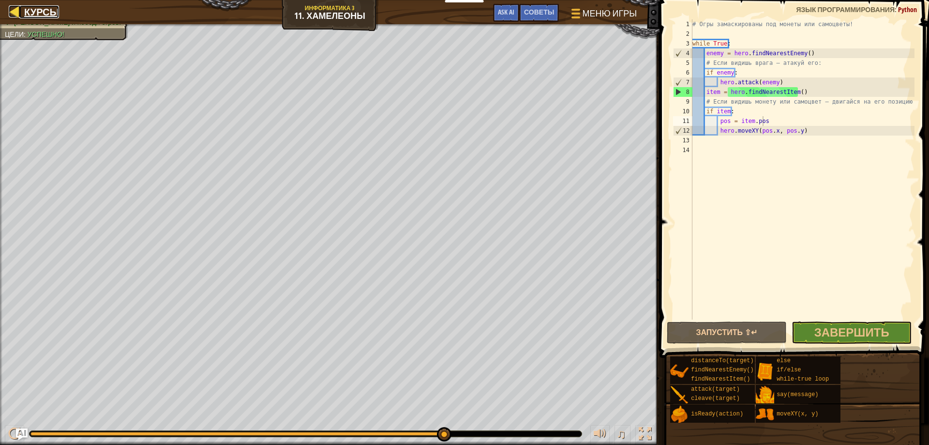
click at [47, 11] on span "Курсы" at bounding box center [41, 11] width 35 height 13
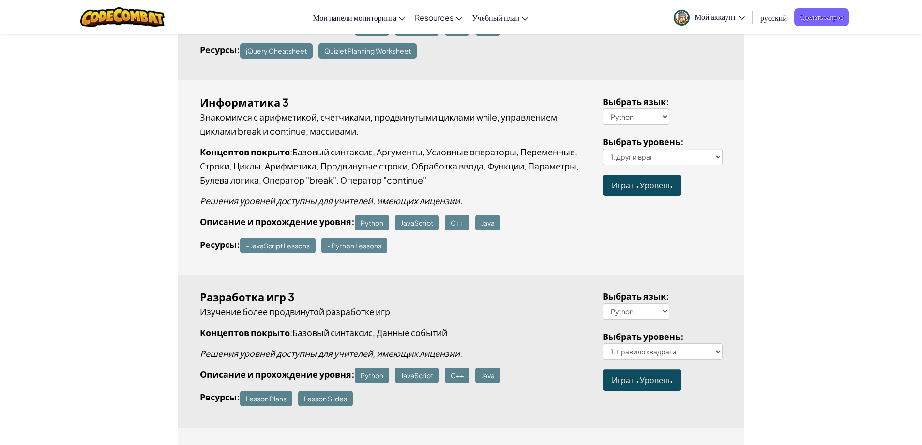
scroll to position [1371, 0]
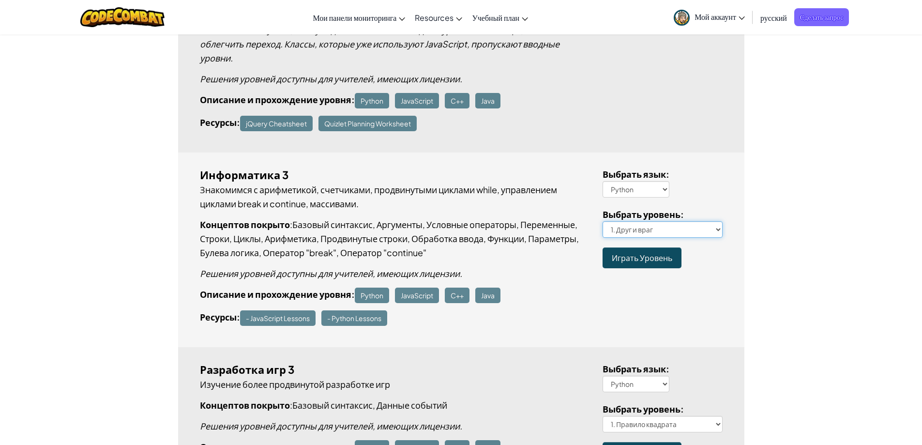
click at [717, 232] on select "1. Друг и враг 2. Попой-ка 3. Награда и разрушение Испытание на использование к…" at bounding box center [663, 229] width 120 height 16
select select "rich-and-safe"
click at [603, 221] on select "1. Друг и враг 2. Попой-ка 3. Награда и разрушение Испытание на использование к…" at bounding box center [663, 229] width 120 height 16
click at [640, 260] on span "Играть Уровень" at bounding box center [642, 258] width 60 height 10
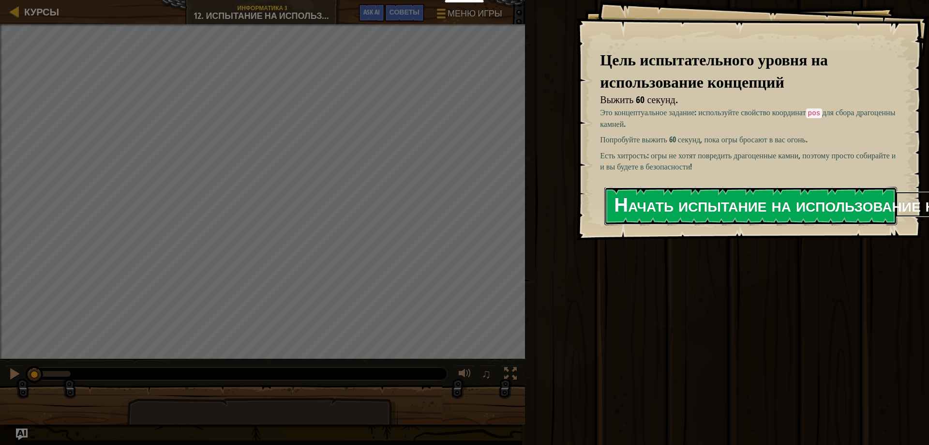
click at [673, 199] on button "Начать испытание на использование концепций" at bounding box center [750, 206] width 293 height 38
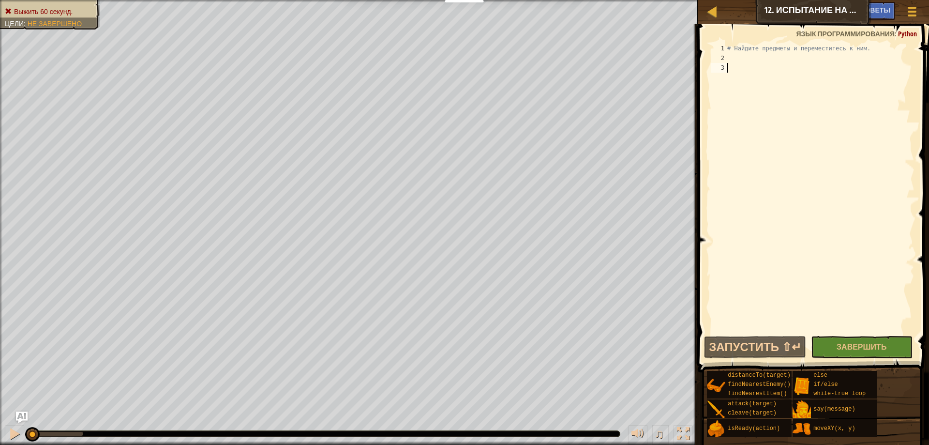
click at [741, 60] on div "# Найдите предметы и переместитесь к ним." at bounding box center [819, 199] width 189 height 310
click at [734, 68] on div "# Найдите предметы и переместитесь к ним." at bounding box center [819, 199] width 189 height 310
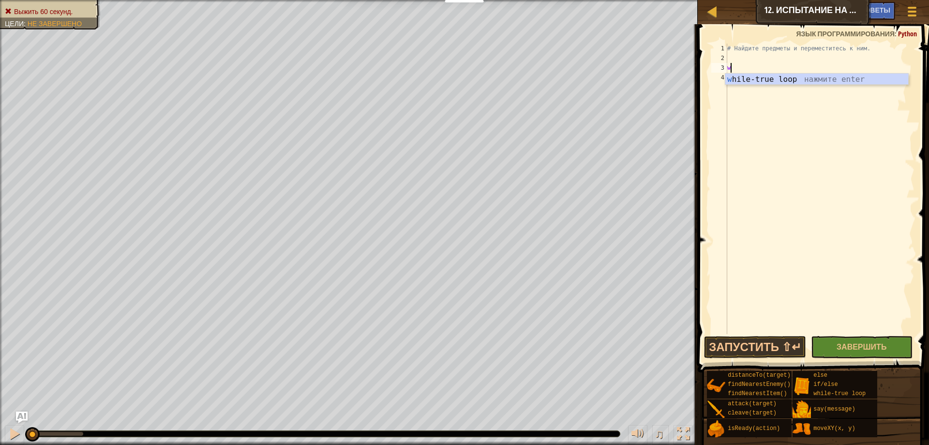
type textarea "wh"
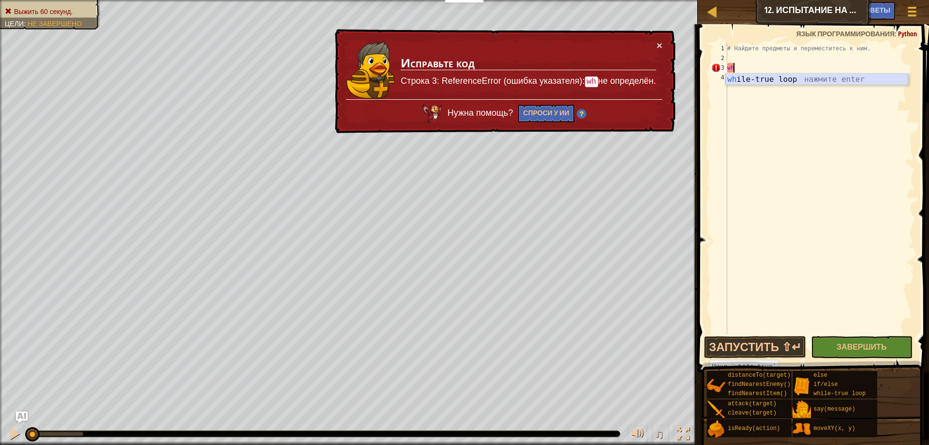
click at [782, 77] on div "wh ile-true loop нажмите enter" at bounding box center [816, 91] width 183 height 35
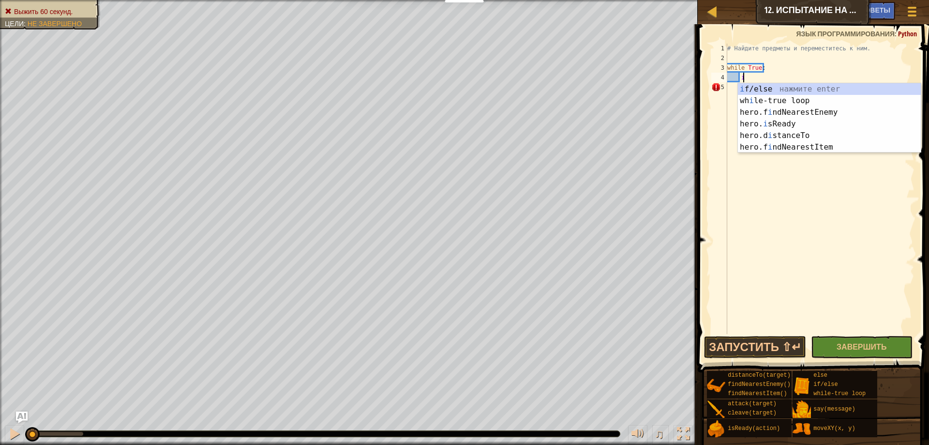
type textarea "it"
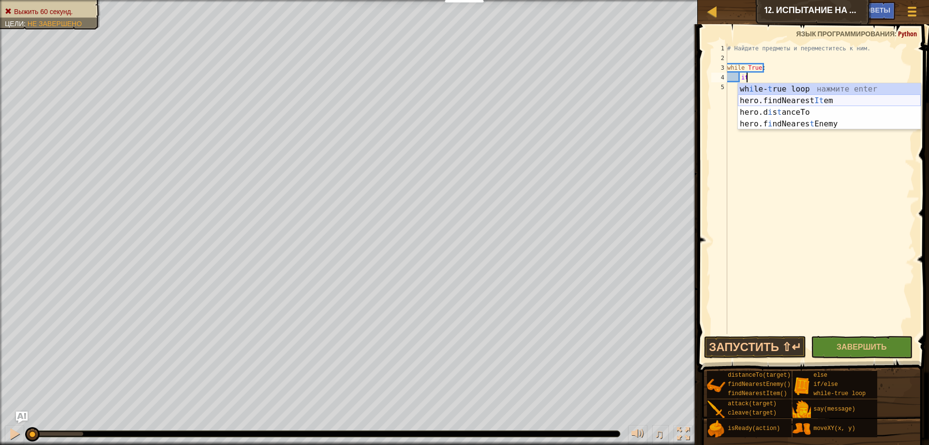
click at [844, 102] on div "wh i le- t rue loop нажмите enter hero.findNearest It em нажмите enter hero.d i…" at bounding box center [829, 118] width 183 height 70
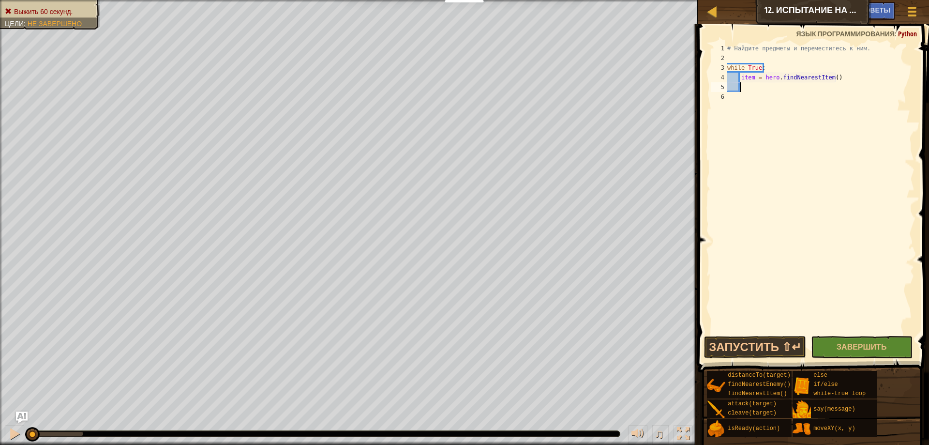
scroll to position [4, 0]
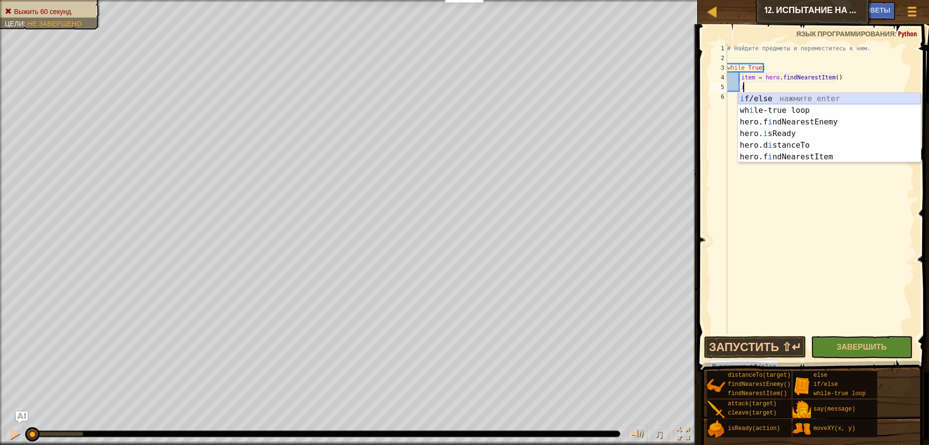
click at [782, 96] on div "i f/else нажмите enter wh i le-true loop нажмите enter hero.f i ndNearestEnemy …" at bounding box center [829, 139] width 183 height 93
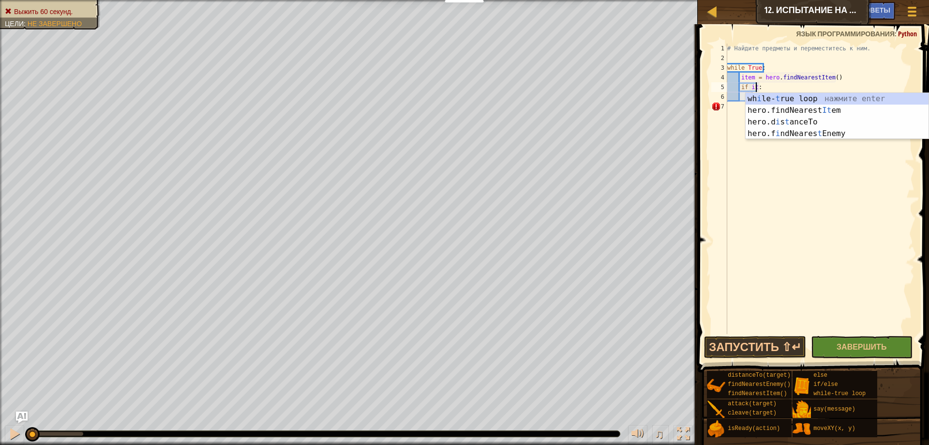
scroll to position [4, 2]
type textarea "if item:"
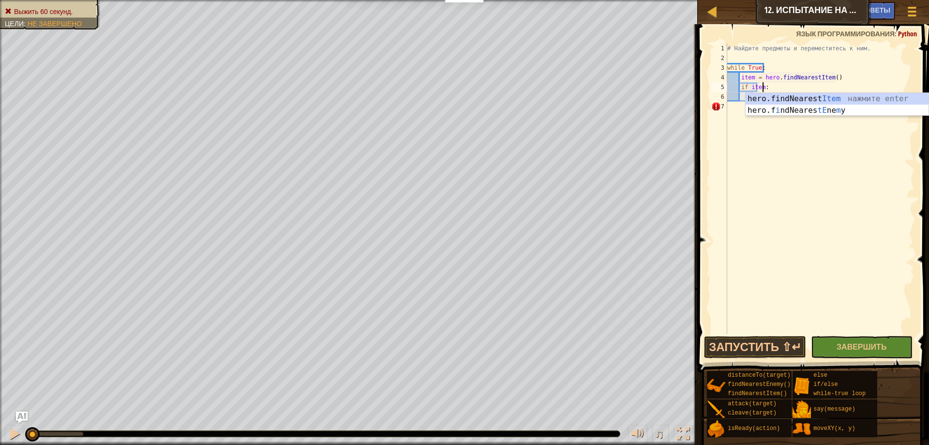
click at [792, 85] on div "# Найдите предметы и переместитесь к ним. while True : item = hero . findNeares…" at bounding box center [819, 199] width 189 height 310
click at [773, 102] on div "# Найдите предметы и переместитесь к ним. while True : item = hero . findNeares…" at bounding box center [819, 199] width 189 height 310
click at [776, 105] on div "# Найдите предметы и переместитесь к ним. while True : item = hero . findNeares…" at bounding box center [819, 199] width 189 height 310
click at [776, 97] on div "# Найдите предметы и переместитесь к ним. while True : item = hero . findNeares…" at bounding box center [819, 189] width 189 height 290
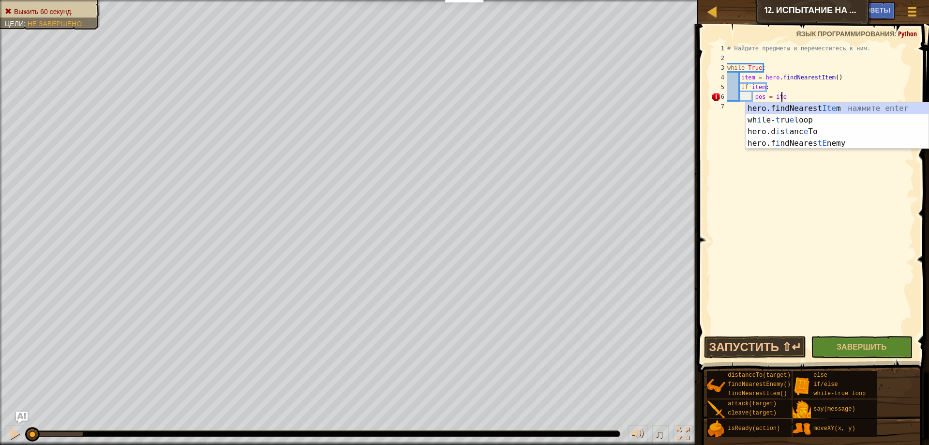
scroll to position [4, 4]
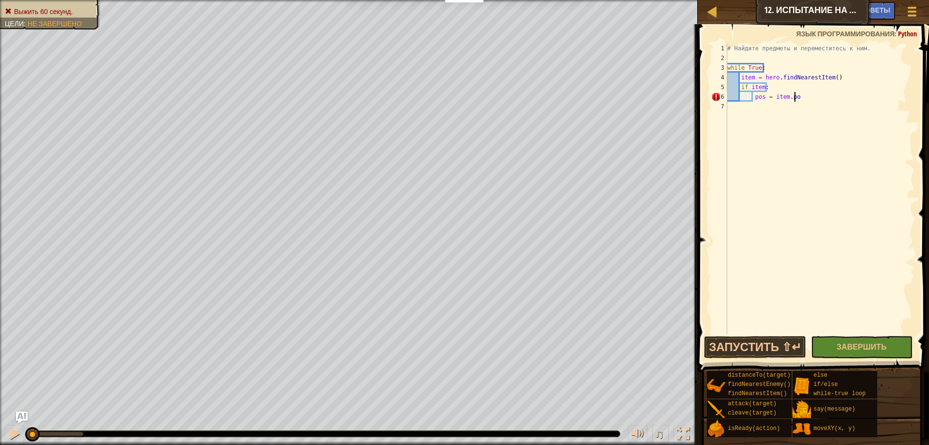
type textarea "pos = item.pos"
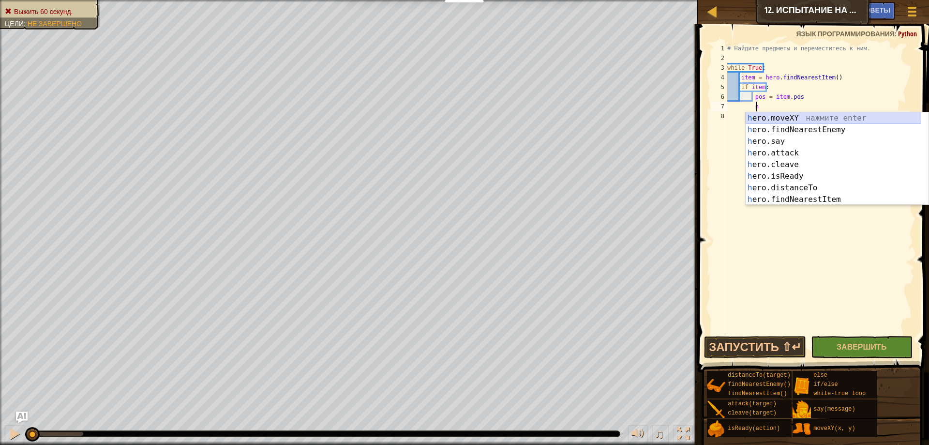
click at [792, 117] on div "h ero.moveXY нажмите enter h ero.findNearestEnemy нажмите enter h ero.say нажми…" at bounding box center [834, 170] width 176 height 116
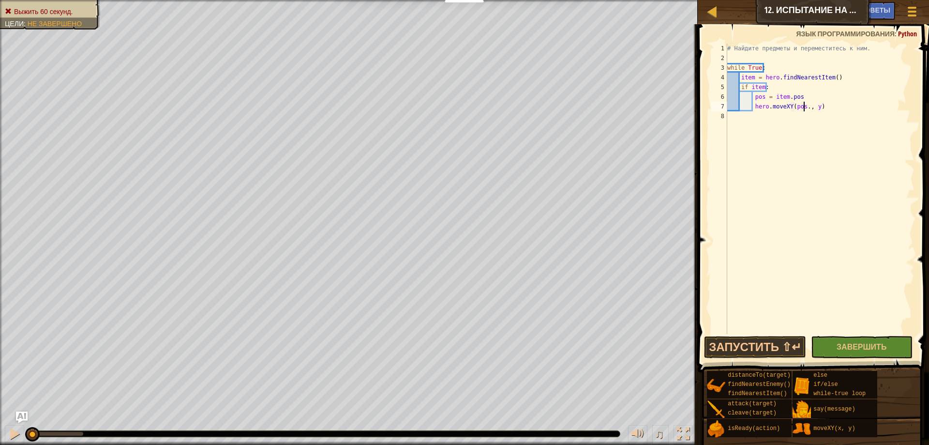
scroll to position [4, 6]
click at [814, 110] on div "# Найдите предметы и переместитесь к ним. while True : item = hero . findNeares…" at bounding box center [819, 199] width 189 height 310
click at [842, 108] on div "# Найдите предметы и переместитесь к ним. while True : item = hero . findNeares…" at bounding box center [819, 199] width 189 height 310
click at [745, 351] on button "Запустить ⇧↵" at bounding box center [755, 347] width 102 height 22
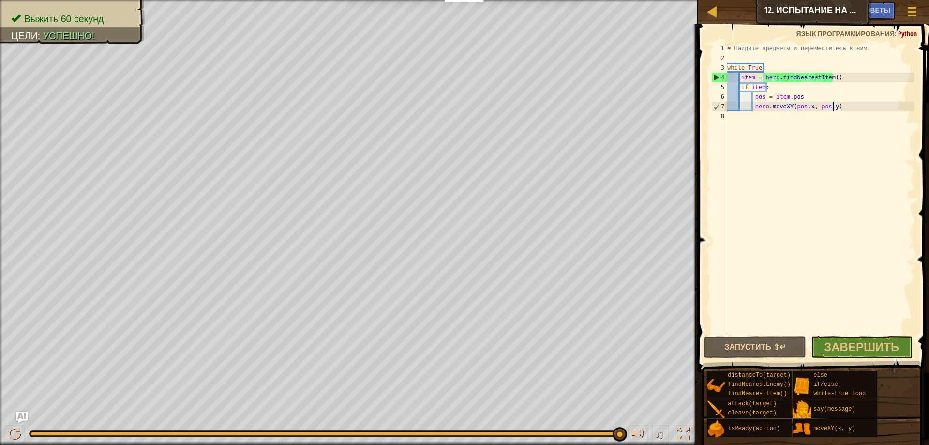
drag, startPoint x: 844, startPoint y: 107, endPoint x: 837, endPoint y: 108, distance: 7.8
click at [837, 108] on div "# Найдите предметы и переместитесь к ним. while True : item = hero . findNeares…" at bounding box center [819, 199] width 189 height 310
drag, startPoint x: 806, startPoint y: 105, endPoint x: 831, endPoint y: 126, distance: 33.3
click at [791, 103] on div "# Найдите предметы и переместитесь к ним. while True : item = hero . findNeares…" at bounding box center [819, 199] width 189 height 310
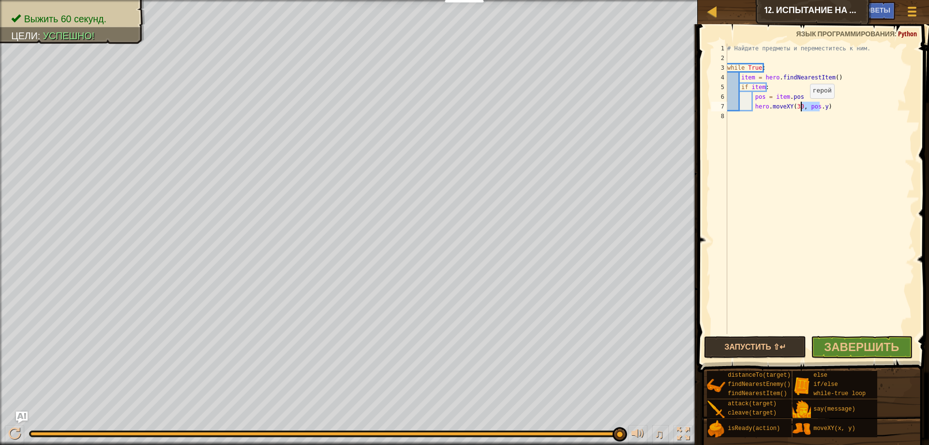
drag, startPoint x: 819, startPoint y: 107, endPoint x: 802, endPoint y: 108, distance: 17.0
click at [802, 108] on div "# Найдите предметы и переместитесь к ним. while True : item = hero . findNeares…" at bounding box center [819, 199] width 189 height 310
click at [740, 347] on button "Запустить ⇧↵" at bounding box center [755, 347] width 102 height 22
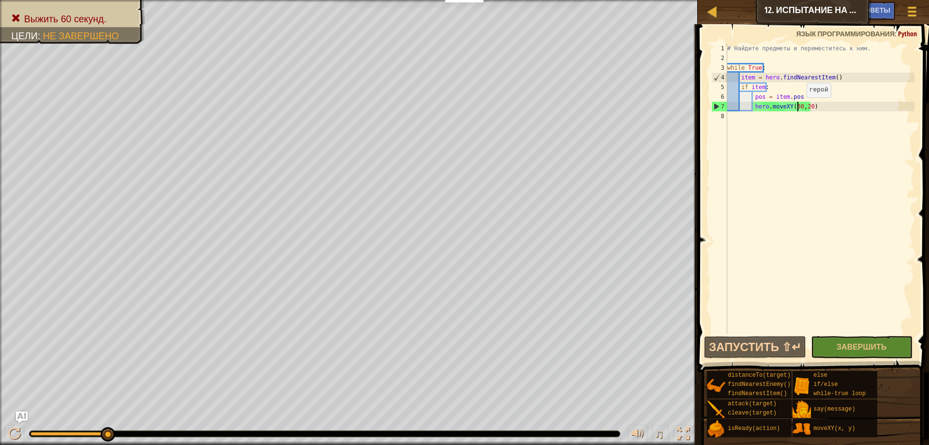
click at [798, 107] on div "# Найдите предметы и переместитесь к ним. while True : item = hero . findNeares…" at bounding box center [819, 199] width 189 height 310
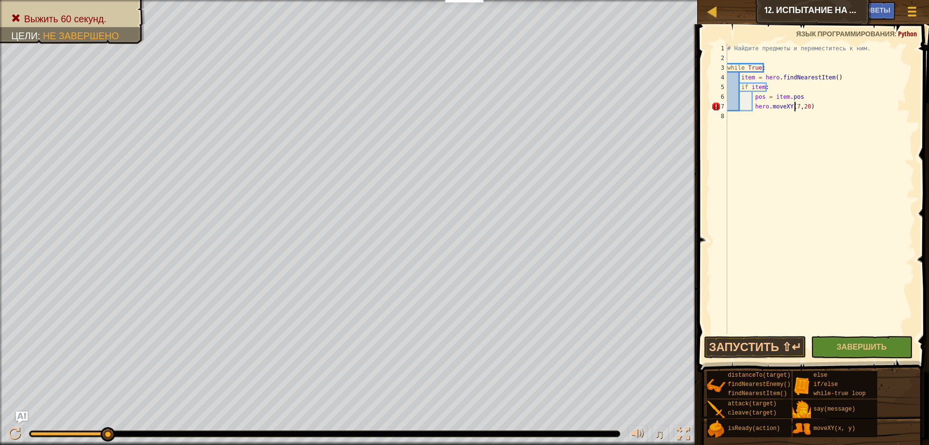
scroll to position [4, 6]
click at [804, 105] on div "# Найдите предметы и переместитесь к ним. while True : item = hero . findNeares…" at bounding box center [819, 199] width 189 height 310
click at [805, 105] on div "# Найдите предметы и переместитесь к ним. while True : item = hero . findNeares…" at bounding box center [819, 199] width 189 height 310
click at [739, 343] on button "Запустить ⇧↵" at bounding box center [755, 347] width 102 height 22
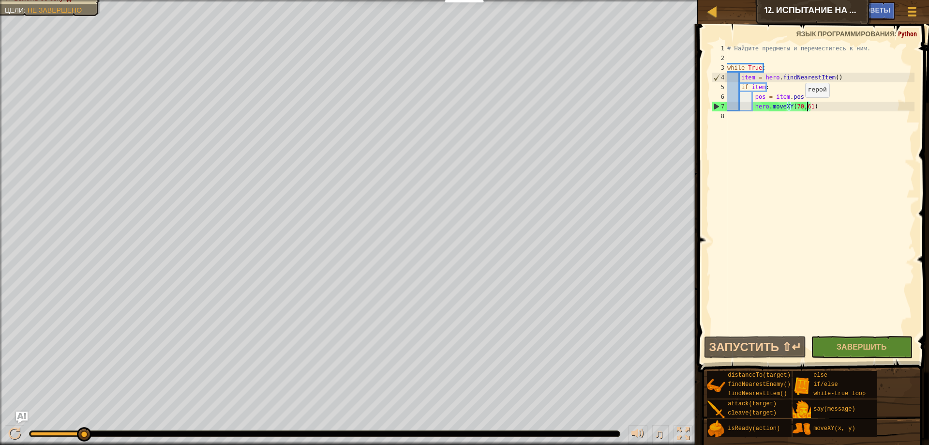
click at [797, 107] on div "# Найдите предметы и переместитесь к ним. while True : item = hero . findNeares…" at bounding box center [819, 199] width 189 height 310
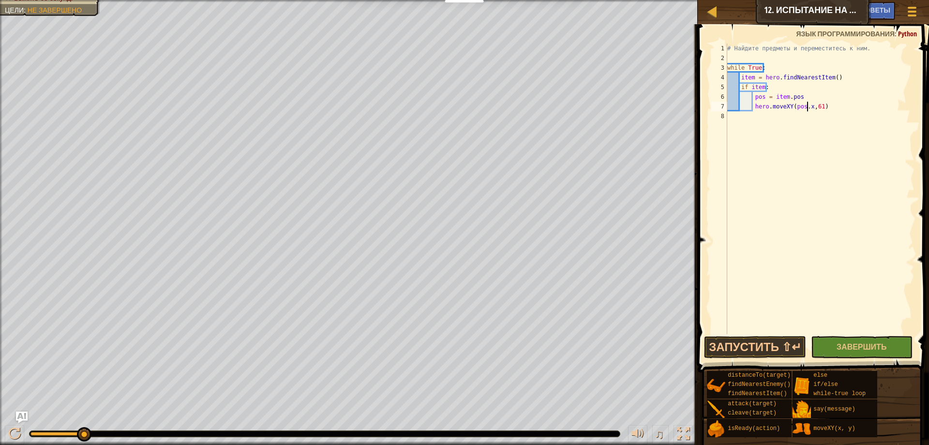
click at [815, 108] on div "# Найдите предметы и переместитесь к ним. while True : item = hero . findNeares…" at bounding box center [819, 199] width 189 height 310
click at [817, 108] on div "# Найдите предметы и переместитесь к ним. while True : item = hero . findNeares…" at bounding box center [819, 199] width 189 height 310
click at [850, 101] on div "# Найдите предметы и переместитесь к ним. while True : item = hero . findNeares…" at bounding box center [819, 199] width 189 height 310
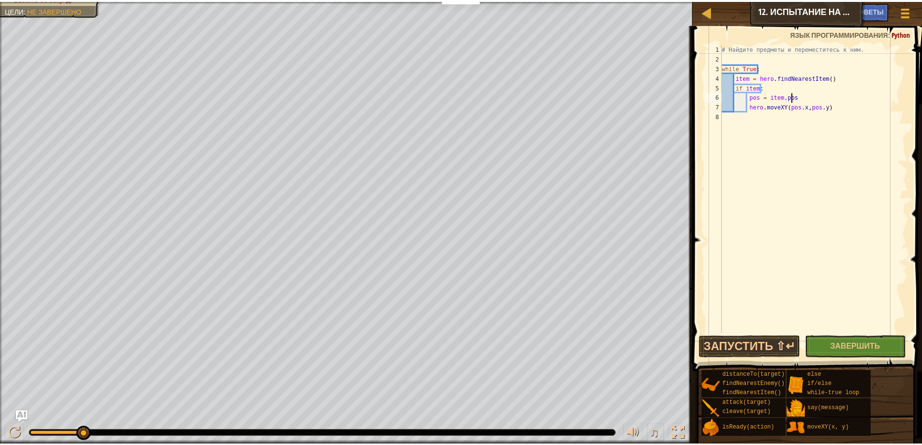
scroll to position [4, 5]
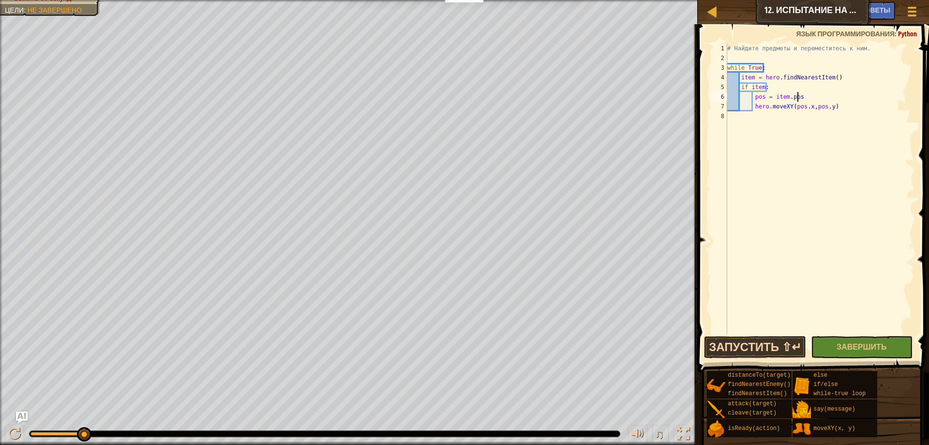
type textarea "pos = item.pos"
click at [728, 344] on button "Запустить ⇧↵" at bounding box center [755, 347] width 102 height 22
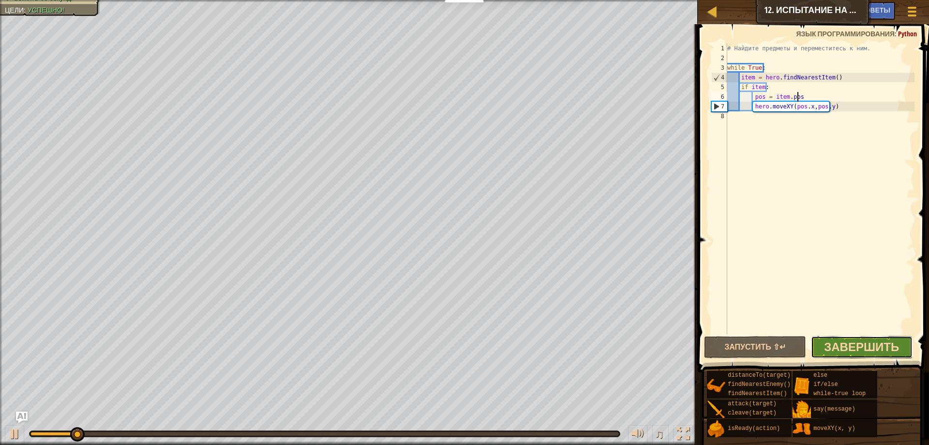
click at [850, 345] on span "Завершить" at bounding box center [861, 346] width 75 height 15
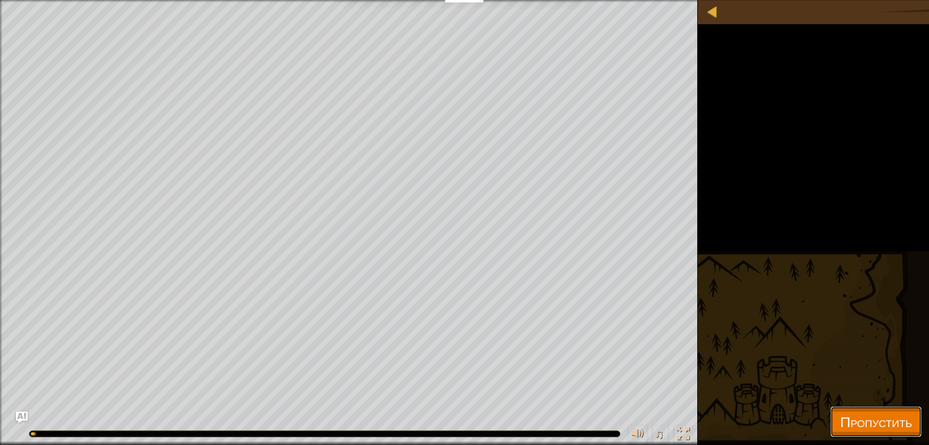
click at [877, 416] on span "Пропустить" at bounding box center [876, 421] width 72 height 20
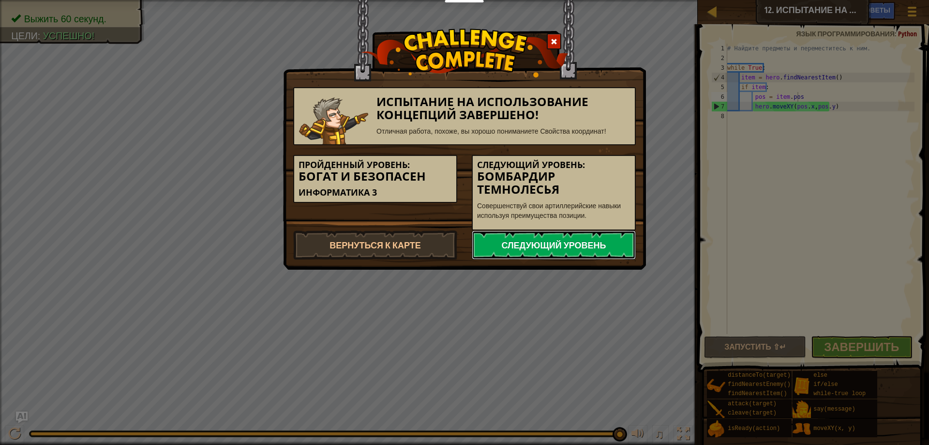
click at [521, 248] on link "Следующий уровень" at bounding box center [554, 244] width 164 height 29
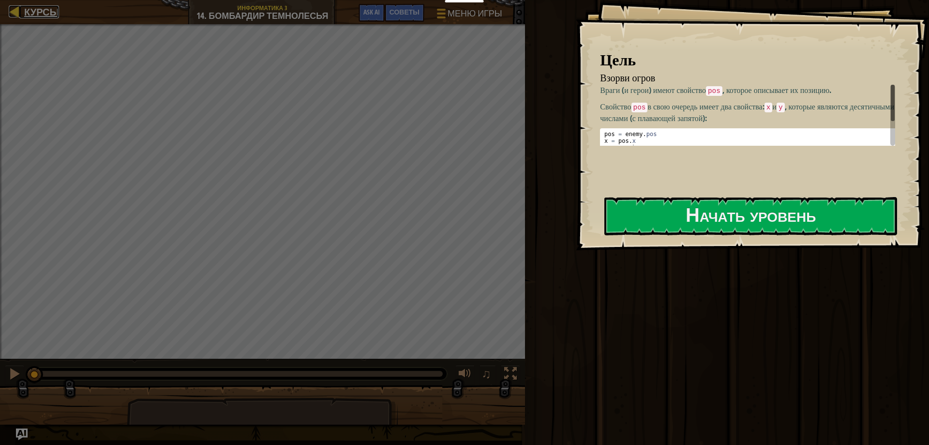
click at [43, 17] on span "Курсы" at bounding box center [41, 11] width 35 height 13
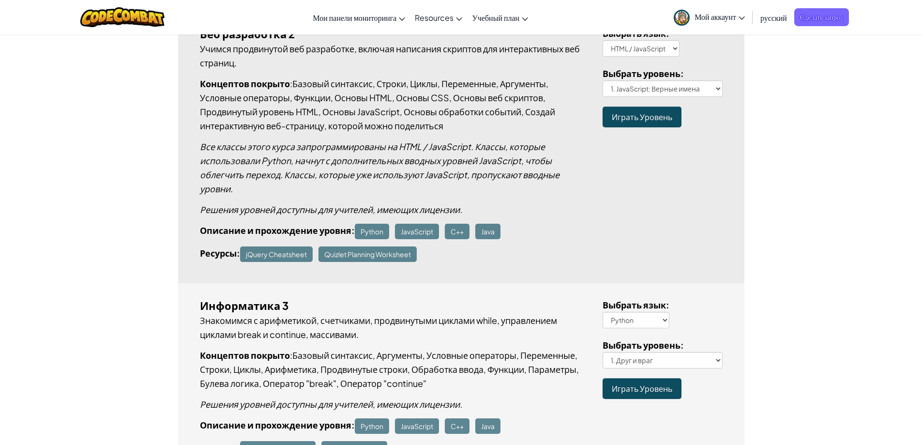
scroll to position [1291, 0]
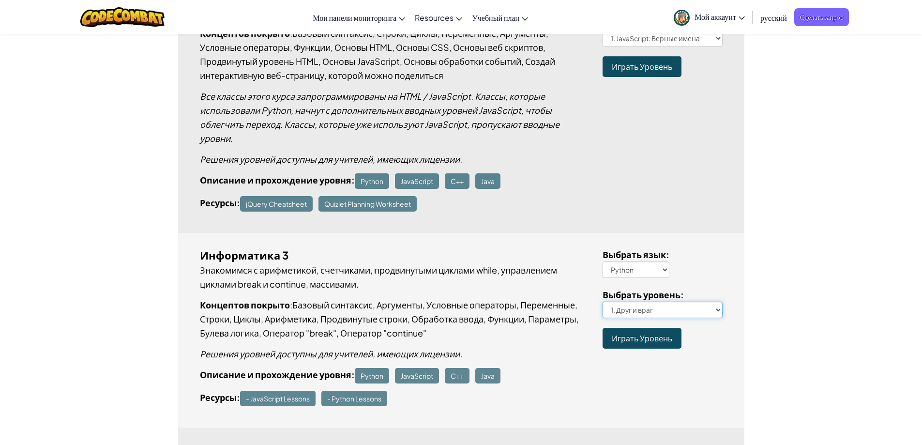
click at [719, 307] on select "1. Друг и враг 2. Попой-ка 3. Награда и разрушение Испытание на использование к…" at bounding box center [663, 309] width 120 height 16
select select "wind-correction"
click at [603, 301] on select "1. Друг и враг 2. Попой-ка 3. Награда и разрушение Испытание на использование к…" at bounding box center [663, 309] width 120 height 16
click at [632, 338] on span "Играть Уровень" at bounding box center [642, 338] width 60 height 10
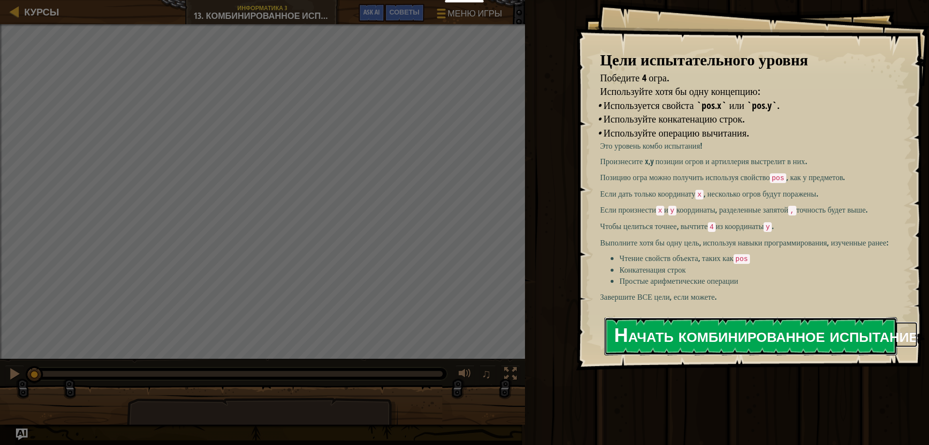
click at [715, 332] on button "Начать комбинированное испытание" at bounding box center [750, 336] width 293 height 38
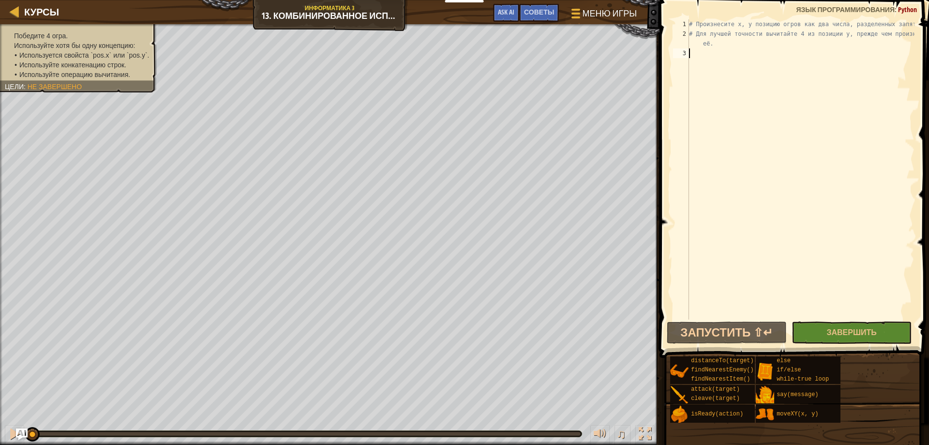
type textarea "w"
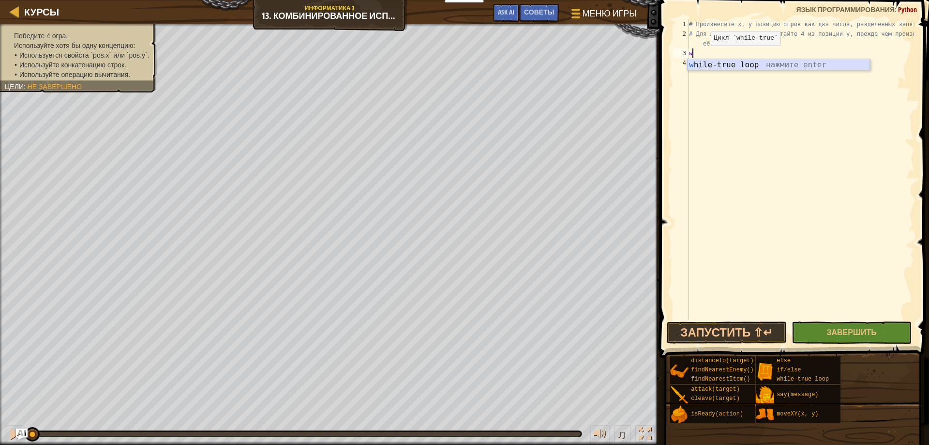
click at [734, 63] on div "w hile-true loop нажмите enter" at bounding box center [778, 76] width 183 height 35
type textarea "e"
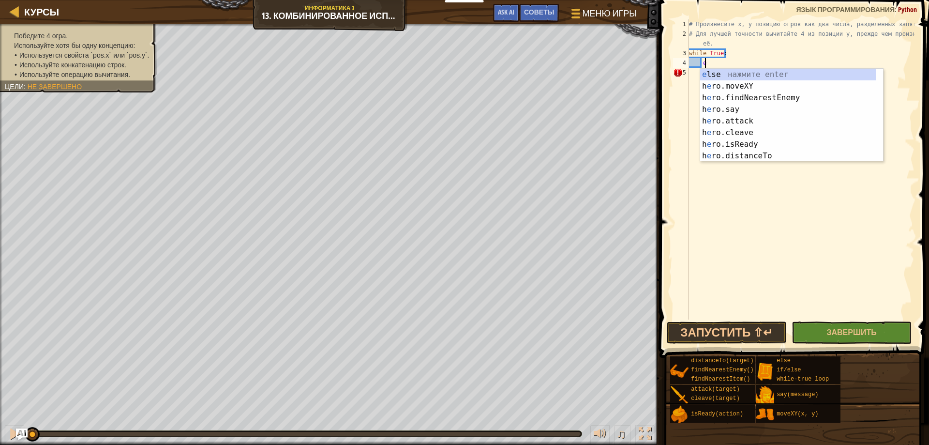
scroll to position [4, 1]
click at [776, 101] on div "e lse нажмите enter h e ro.moveXY нажмите enter h e ro.findNearestEnemy нажмите…" at bounding box center [788, 127] width 176 height 116
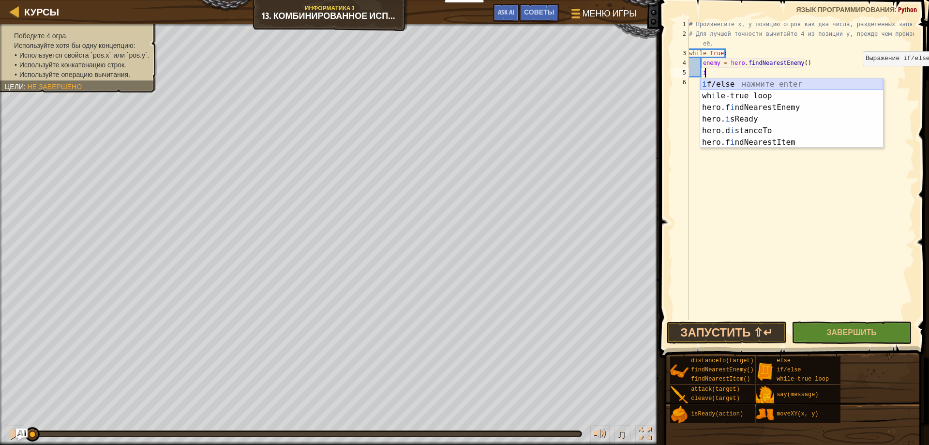
click at [756, 79] on div "i f/else нажмите enter wh i le-true loop нажмите enter hero.f i ndNearestEnemy …" at bounding box center [791, 124] width 183 height 93
type textarea "if enemy:"
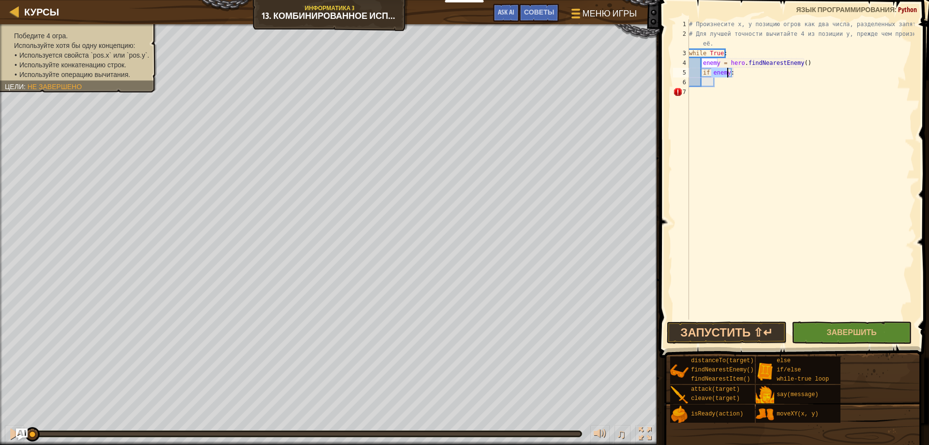
click at [743, 86] on div "# Произнесите x, y позицию огров как два числа, разделенных запятой. # Для лучш…" at bounding box center [800, 178] width 227 height 319
type textarea "pos = enemy.pos"
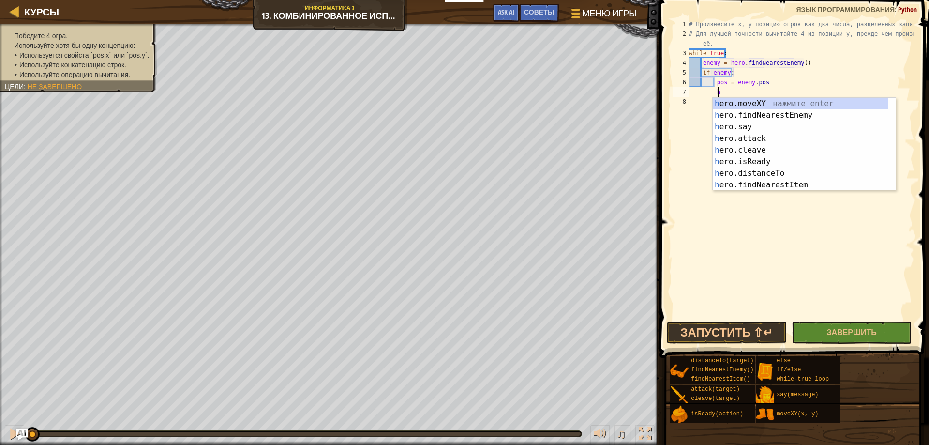
scroll to position [4, 2]
click at [741, 126] on div "h ero.moveXY нажмите enter h ero.findNearestEnemy нажмите enter h ero.say нажми…" at bounding box center [804, 156] width 183 height 116
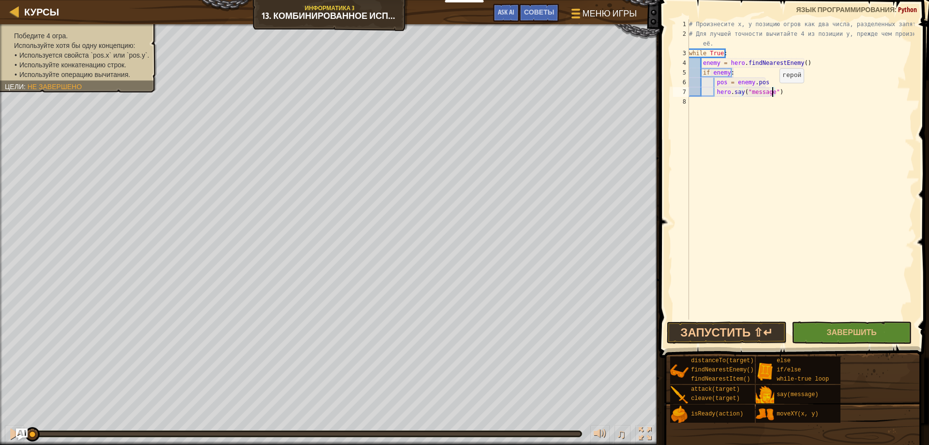
click at [771, 92] on div "# Произнесите x, y позицию огров как два числа, разделенных запятой. # Для лучш…" at bounding box center [800, 178] width 227 height 319
type textarea "hero.say(pos.x)"
click at [785, 95] on div "# Произнесите x, y позицию огров как два числа, разделенных запятой. # Для лучш…" at bounding box center [800, 178] width 227 height 319
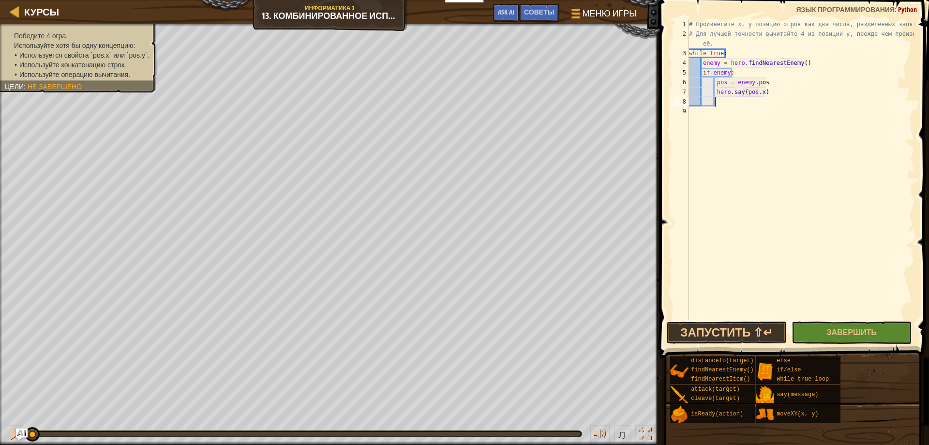
scroll to position [4, 2]
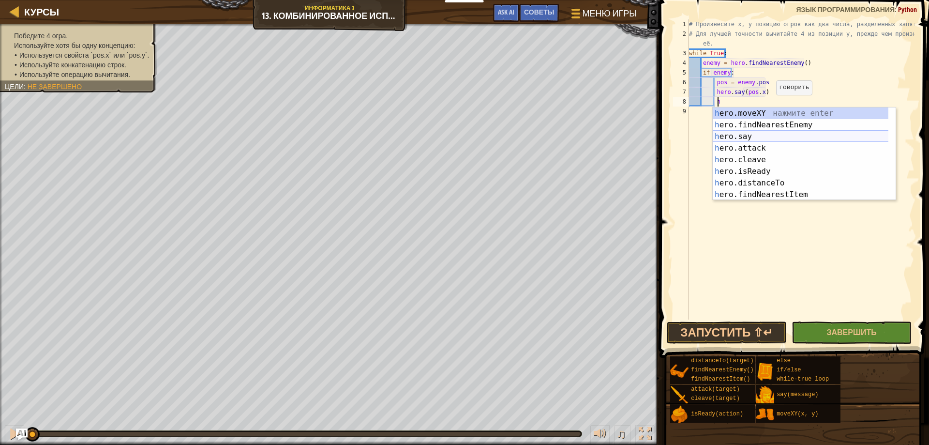
click at [734, 140] on div "h ero.moveXY нажмите enter h ero.findNearestEnemy нажмите enter h ero.say нажми…" at bounding box center [804, 165] width 183 height 116
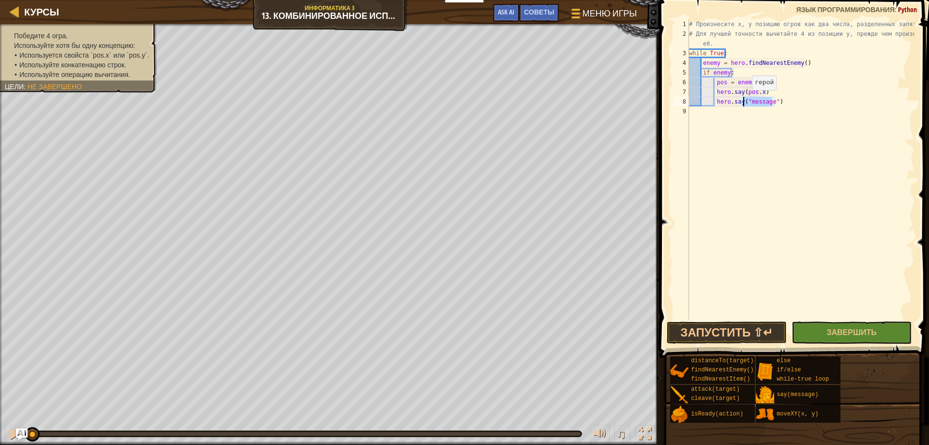
drag, startPoint x: 772, startPoint y: 103, endPoint x: 743, endPoint y: 100, distance: 29.2
click at [743, 100] on div "# Произнесите x, y позицию огров как два числа, разделенных запятой. # Для лучш…" at bounding box center [800, 178] width 227 height 319
click at [770, 104] on div "# Произнесите x, y позицию огров как два числа, разделенных запятой. # Для лучш…" at bounding box center [800, 178] width 227 height 319
type textarea "hero.say(pos.y)"
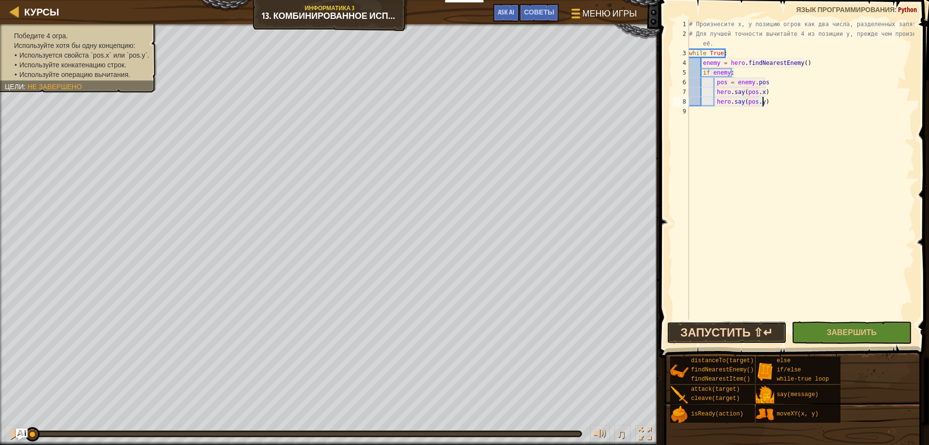
click at [698, 331] on button "Запустить ⇧↵" at bounding box center [727, 332] width 120 height 22
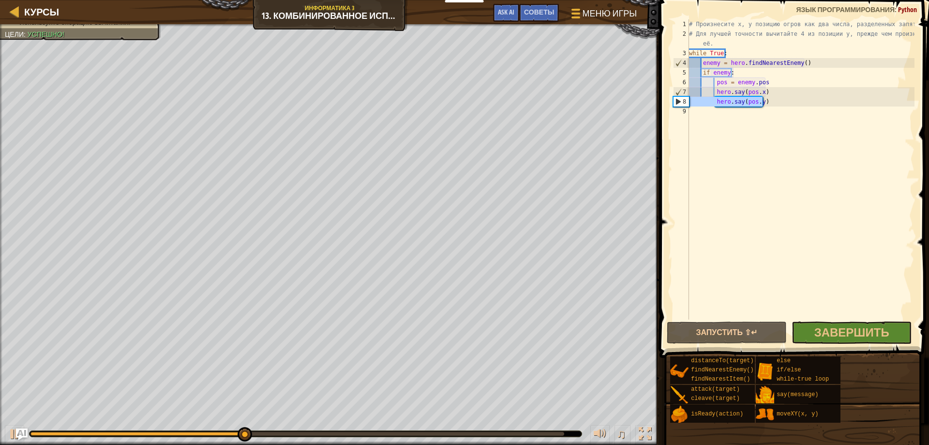
drag, startPoint x: 771, startPoint y: 105, endPoint x: 691, endPoint y: 105, distance: 80.8
click at [691, 105] on div "# Произнесите x, y позицию огров как два числа, разделенных запятой. # Для лучш…" at bounding box center [800, 178] width 227 height 319
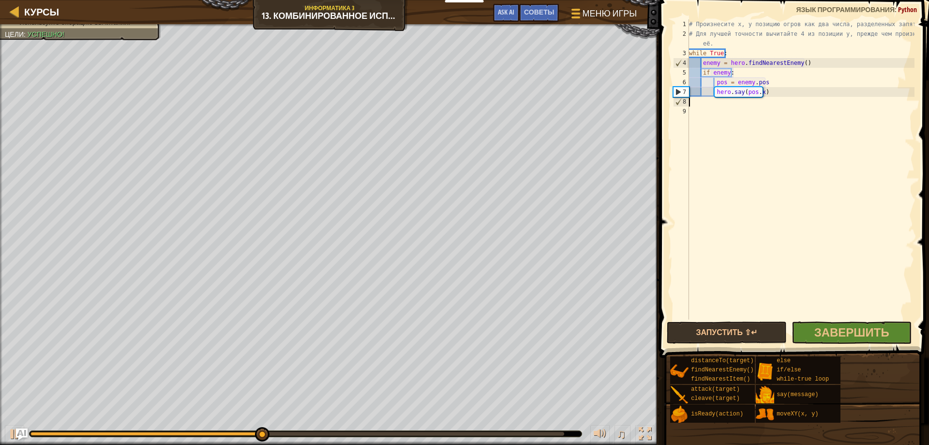
click at [760, 94] on div "# Произнесите x, y позицию огров как два числа, разделенных запятой. # Для лучш…" at bounding box center [800, 178] width 227 height 319
click at [798, 91] on div "# Произнесите x, y позицию огров как два числа, разделенных запятой. # Для лучш…" at bounding box center [800, 178] width 227 height 319
type textarea "hero.say(pos.x,pos.y)"
click at [723, 328] on button "Запустить ⇧↵" at bounding box center [727, 332] width 120 height 22
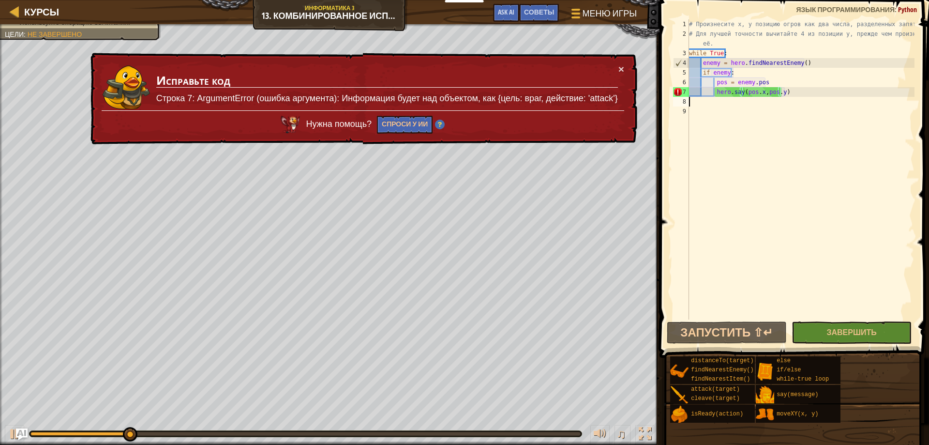
click at [813, 101] on div "# Произнесите x, y позицию огров как два числа, разделенных запятой. # Для лучш…" at bounding box center [800, 178] width 227 height 319
click at [806, 123] on div "# Произнесите x, y позицию огров как два числа, разделенных запятой. # Для лучш…" at bounding box center [800, 178] width 227 height 319
click at [762, 89] on div "# Произнесите x, y позицию огров как два числа, разделенных запятой. # Для лучш…" at bounding box center [800, 178] width 227 height 319
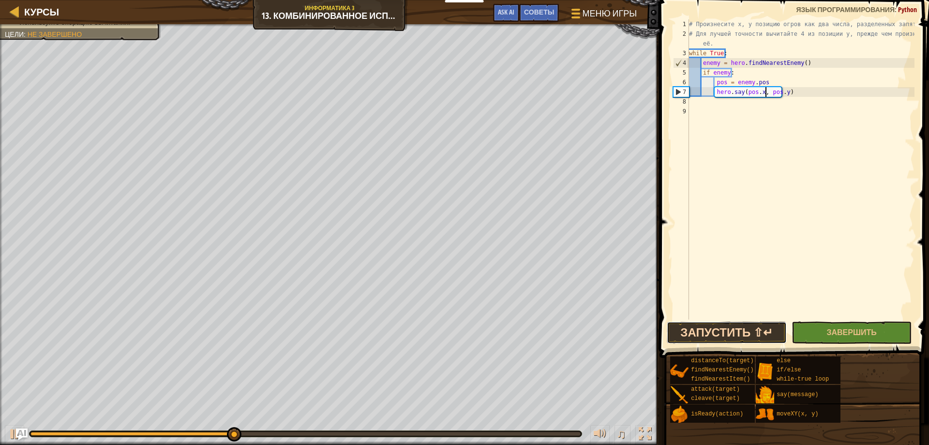
click at [713, 338] on button "Запустить ⇧↵" at bounding box center [727, 332] width 120 height 22
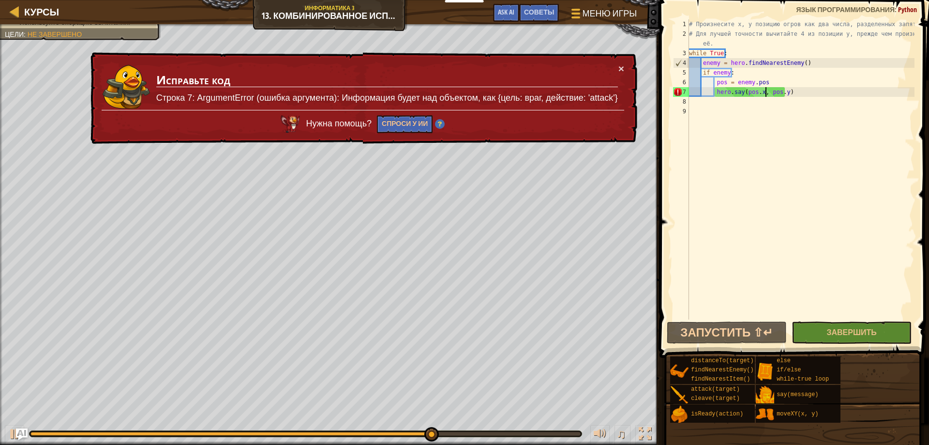
click at [801, 102] on div "# Произнесите x, y позицию огров как два числа, разделенных запятой. # Для лучш…" at bounding box center [800, 178] width 227 height 319
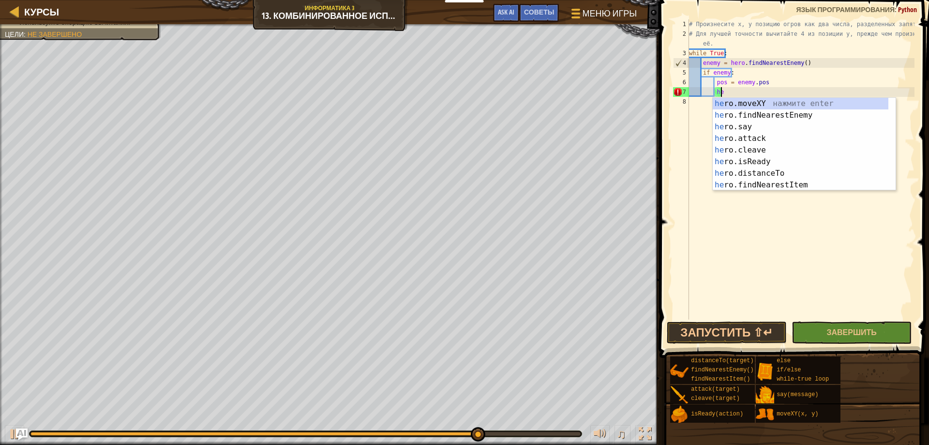
type textarea "h"
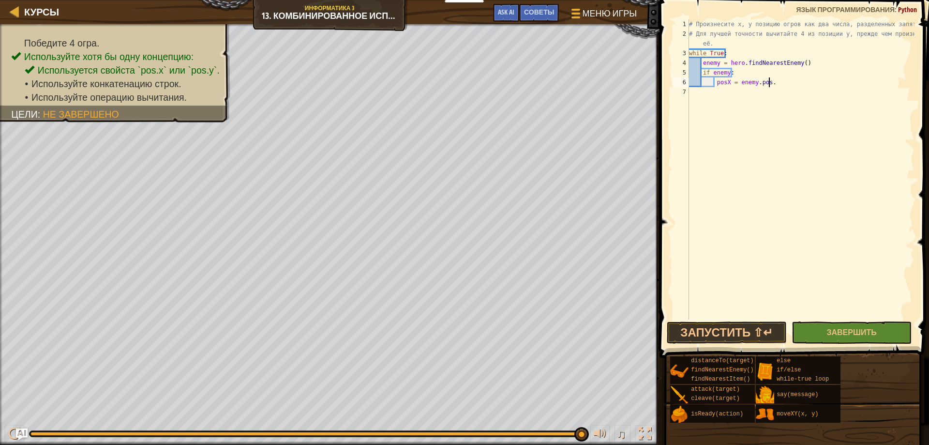
scroll to position [4, 6]
type textarea "posX = enemy.pos.x"
type textarea "posY = enemy.pos.y"
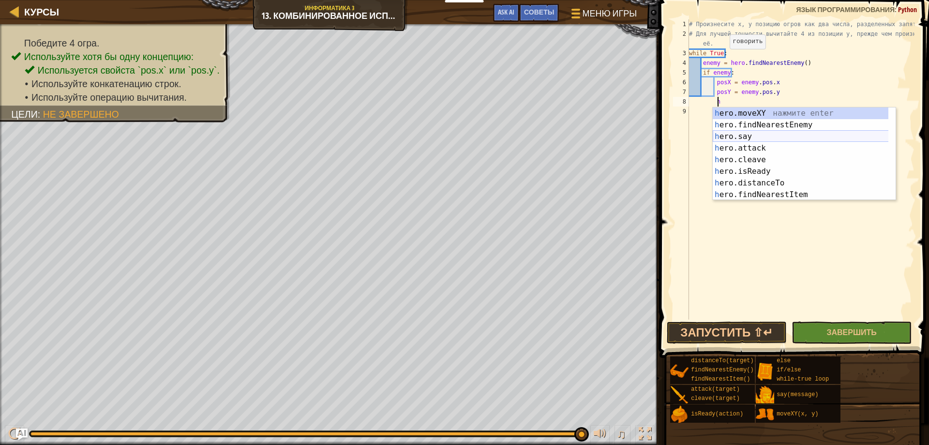
click at [762, 140] on div "h ero.moveXY нажмите enter h ero.findNearestEnemy нажмите enter h ero.say нажми…" at bounding box center [804, 165] width 183 height 116
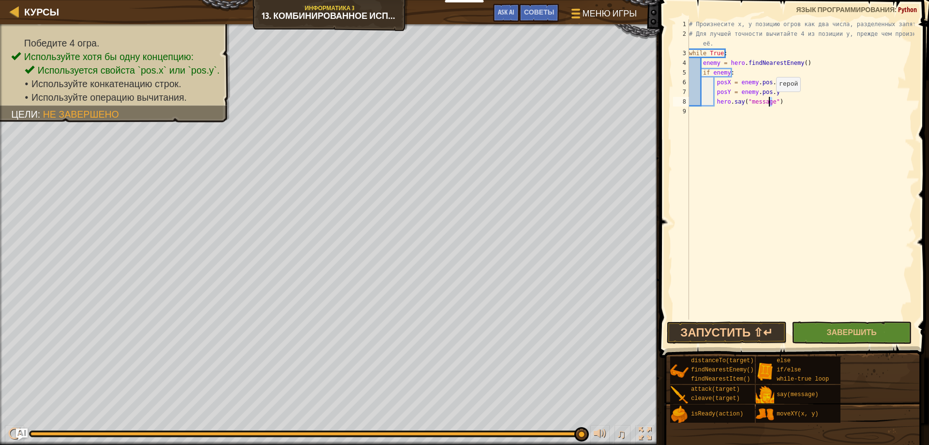
click at [768, 101] on div "# Произнесите x, y позицию огров как два числа, разделенных запятой. # Для лучш…" at bounding box center [800, 178] width 227 height 319
click at [787, 106] on div "# Произнесите x, y позицию огров как два числа, разделенных запятой. # Для лучш…" at bounding box center [800, 178] width 227 height 319
click at [769, 104] on div "# Произнесите x, y позицию огров как два числа, разделенных запятой. # Для лучш…" at bounding box center [800, 178] width 227 height 319
click at [770, 101] on div "# Произнесите x, y позицию огров как два числа, разделенных запятой. # Для лучш…" at bounding box center [800, 178] width 227 height 319
click at [771, 104] on div "# Произнесите x, y позицию огров как два числа, разделенных запятой. # Для лучш…" at bounding box center [800, 178] width 227 height 319
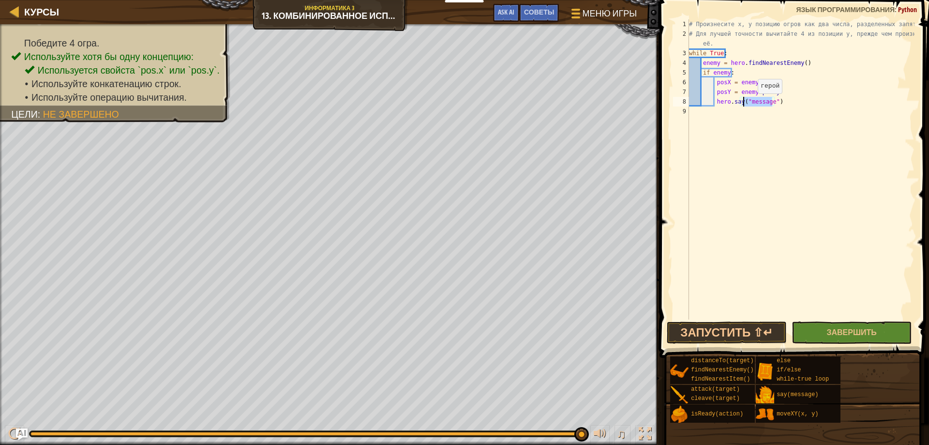
drag, startPoint x: 771, startPoint y: 104, endPoint x: 750, endPoint y: 103, distance: 21.8
click at [750, 103] on div "# Произнесите x, y позицию огров как два числа, разделенных запятой. # Для лучш…" at bounding box center [800, 178] width 227 height 319
click at [706, 337] on button "Запустить ⇧↵" at bounding box center [727, 332] width 120 height 22
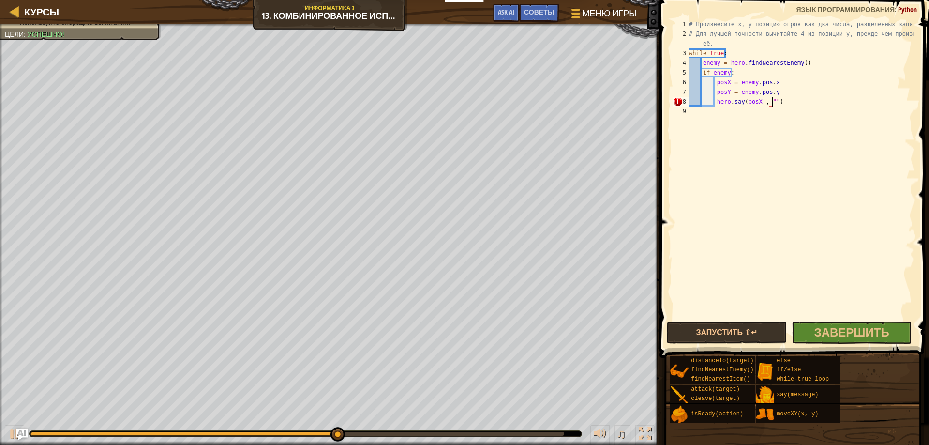
scroll to position [4, 7]
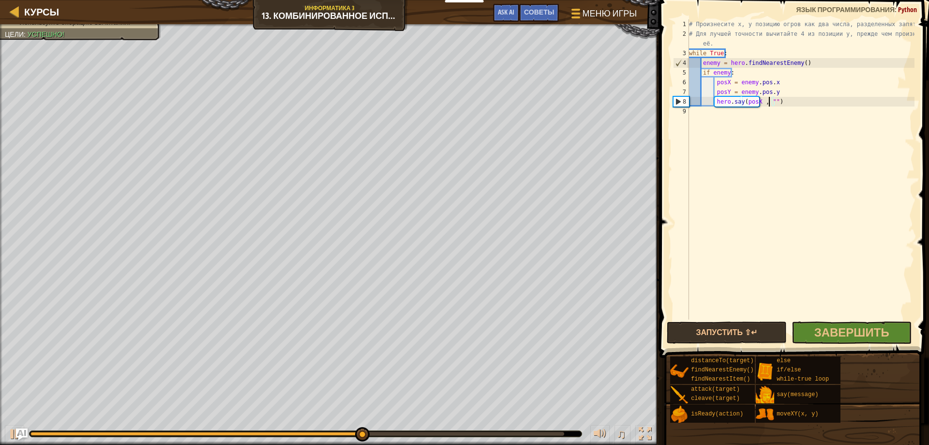
click at [769, 101] on div "# Произнесите x, y позицию огров как два числа, разделенных запятой. # Для лучш…" at bounding box center [800, 178] width 227 height 319
click at [775, 104] on div "# Произнесите x, y позицию огров как два числа, разделенных запятой. # Для лучш…" at bounding box center [800, 178] width 227 height 319
click at [727, 332] on button "Запустить ⇧↵" at bounding box center [727, 332] width 120 height 22
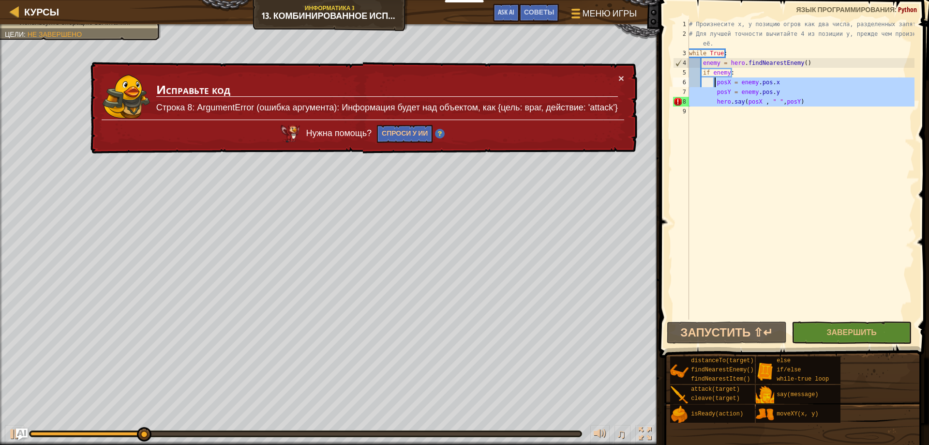
drag, startPoint x: 761, startPoint y: 119, endPoint x: 712, endPoint y: 79, distance: 62.9
click at [712, 79] on div "# Произнесите x, y позицию огров как два числа, разделенных запятой. # Для лучш…" at bounding box center [800, 178] width 227 height 319
click at [715, 82] on div "# Произнесите x, y позицию огров как два числа, разделенных запятой. # Для лучш…" at bounding box center [800, 169] width 227 height 300
type textarea "posX = enemy.pos.x"
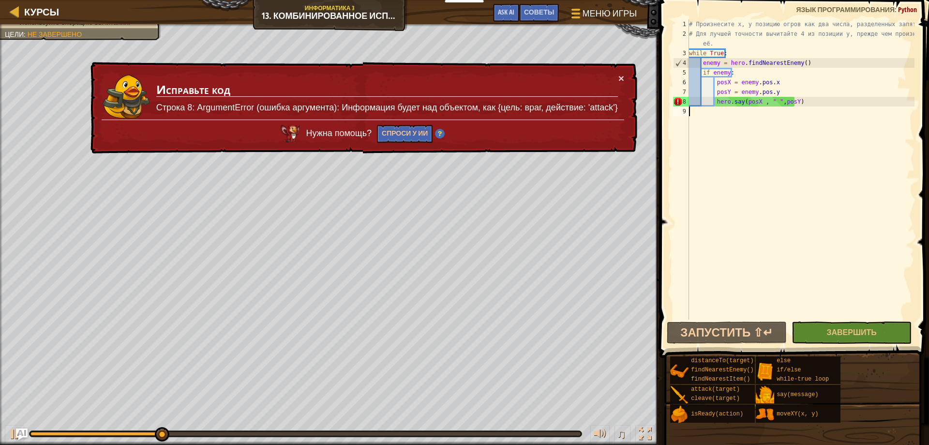
click at [726, 154] on div "# Произнесите x, y позицию огров как два числа, разделенных запятой. # Для лучш…" at bounding box center [800, 178] width 227 height 319
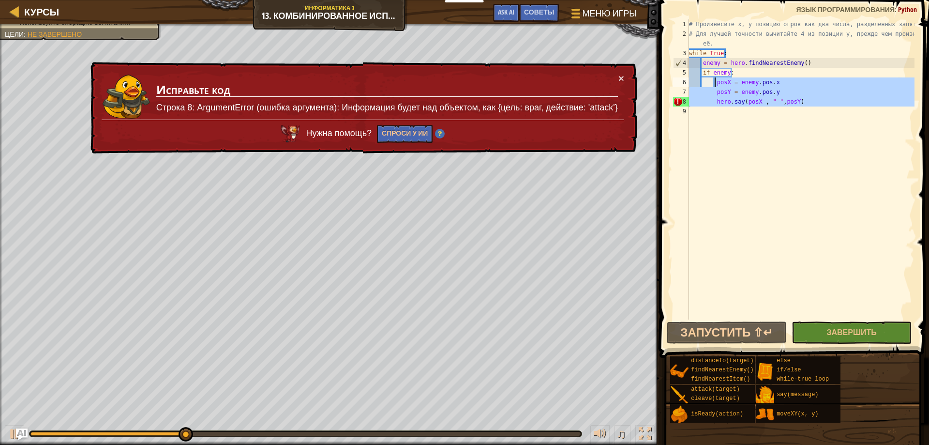
drag, startPoint x: 708, startPoint y: 123, endPoint x: 715, endPoint y: 78, distance: 46.1
click at [715, 78] on div "# Произнесите x, y позицию огров как два числа, разделенных запятой. # Для лучш…" at bounding box center [800, 178] width 227 height 319
type textarea "posX = enemy.pos.x posY = enemy.pos.y"
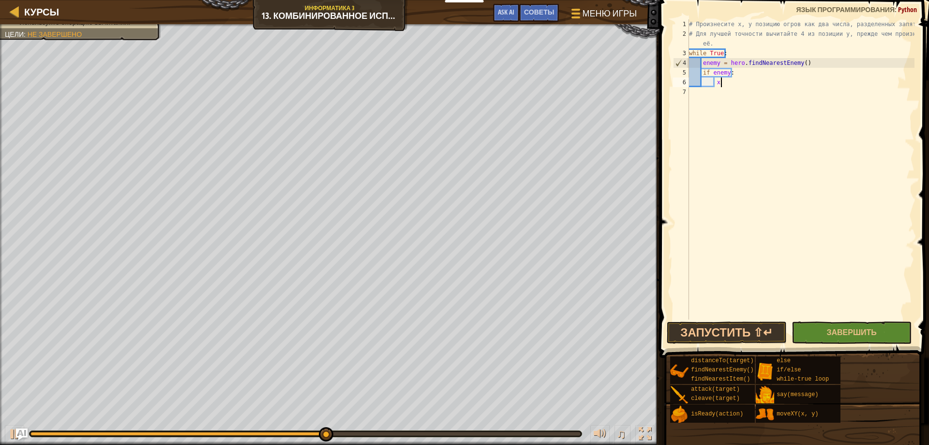
scroll to position [4, 2]
type textarea "x"
type textarea "p"
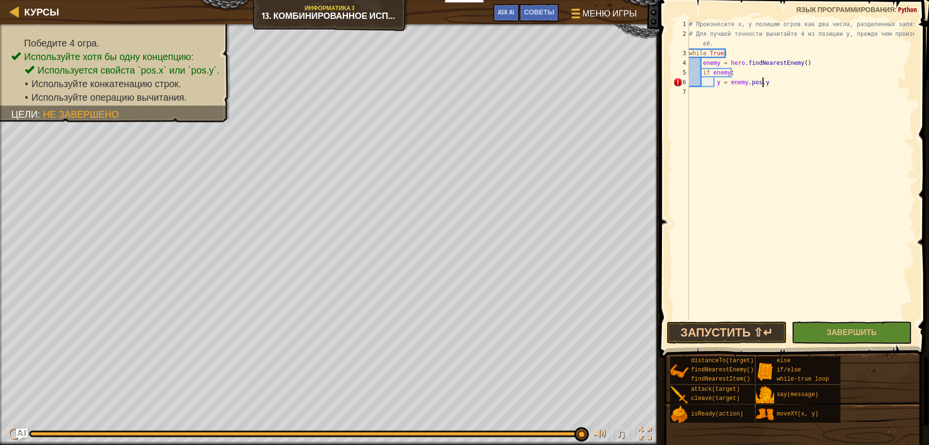
scroll to position [4, 6]
type textarea "y = enemy.pos.y - 4"
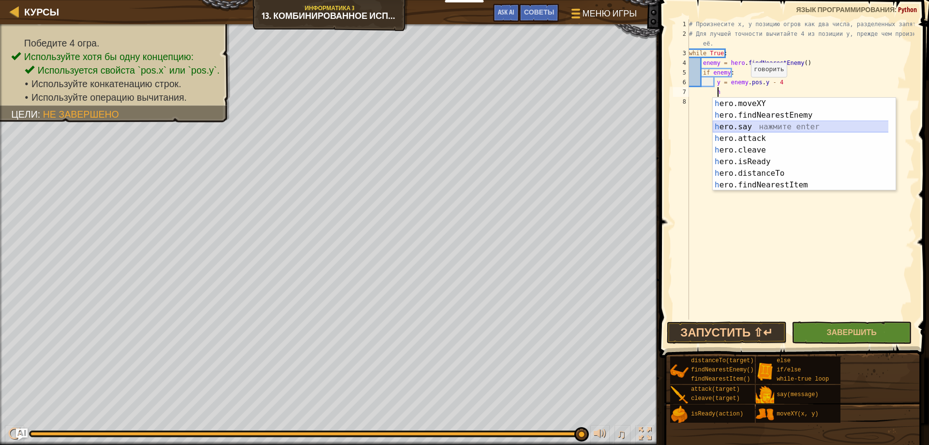
click at [744, 123] on div "h ero.moveXY нажмите enter h ero.findNearestEnemy нажмите enter h ero.say нажми…" at bounding box center [804, 156] width 183 height 116
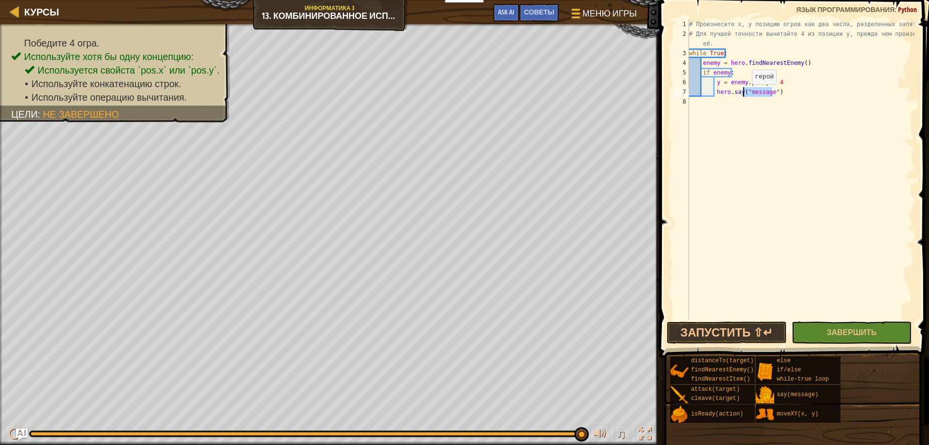
drag, startPoint x: 771, startPoint y: 93, endPoint x: 744, endPoint y: 94, distance: 27.6
click at [744, 94] on div "# Произнесите x, y позицию огров как два числа, разделенных запятой. # Для лучш…" at bounding box center [800, 178] width 227 height 319
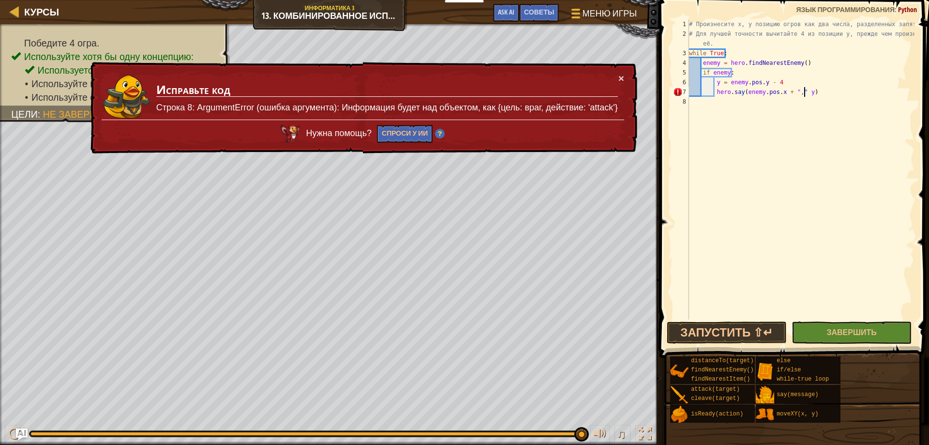
click at [621, 69] on div "× Исправьте код Строка 8: ArgumentError (ошибка аргумента): Информация будет на…" at bounding box center [363, 108] width 549 height 92
click at [621, 75] on button "×" at bounding box center [621, 78] width 6 height 10
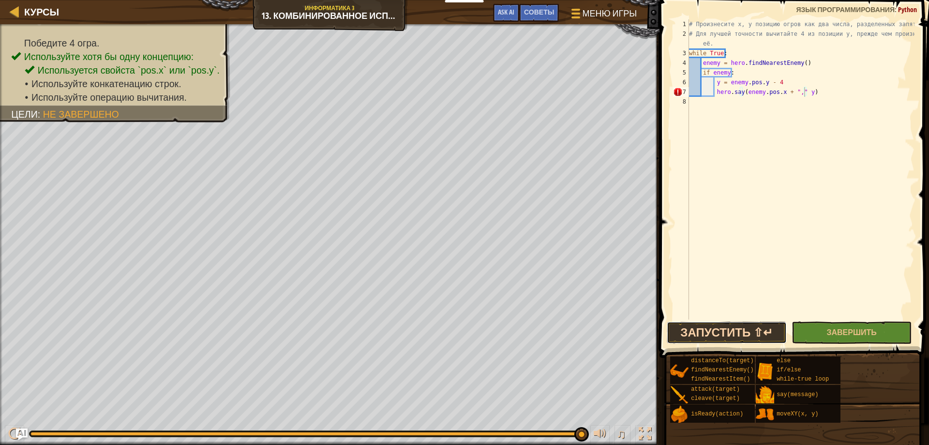
click at [718, 332] on button "Запустить ⇧↵" at bounding box center [727, 332] width 120 height 22
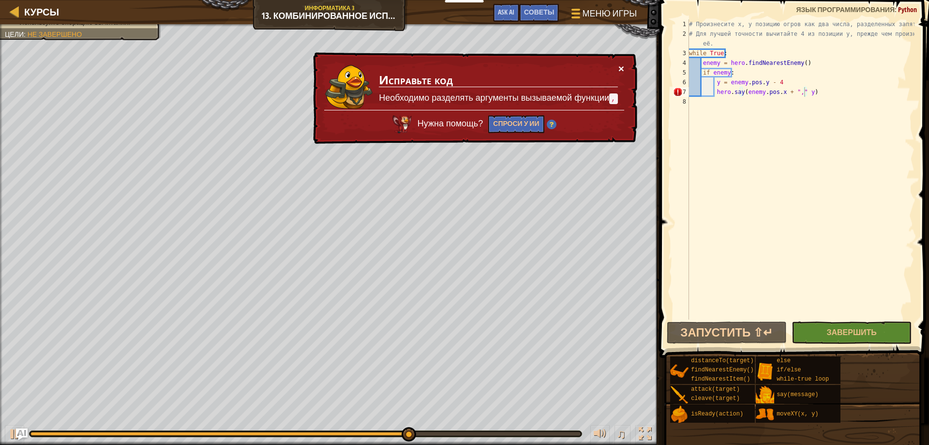
click at [620, 67] on button "×" at bounding box center [621, 68] width 6 height 10
click at [623, 70] on button "×" at bounding box center [621, 68] width 6 height 10
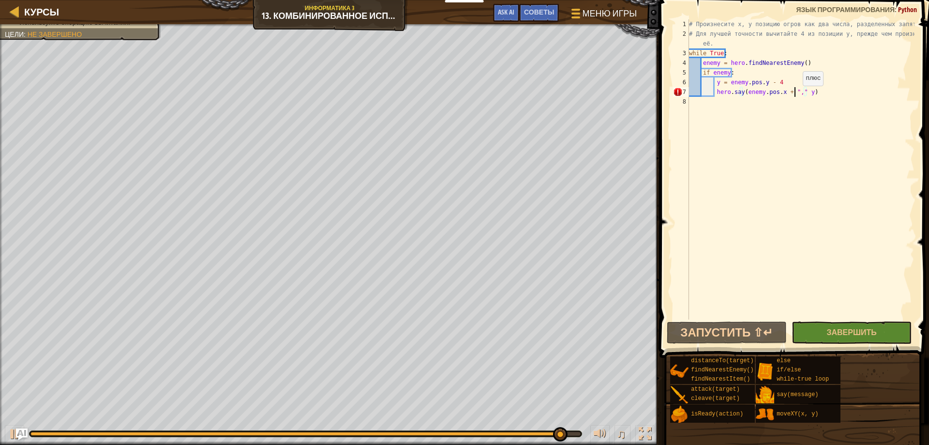
click at [795, 95] on div "# Произнесите x, y позицию огров как два числа, разделенных запятой. # Для лучш…" at bounding box center [800, 178] width 227 height 319
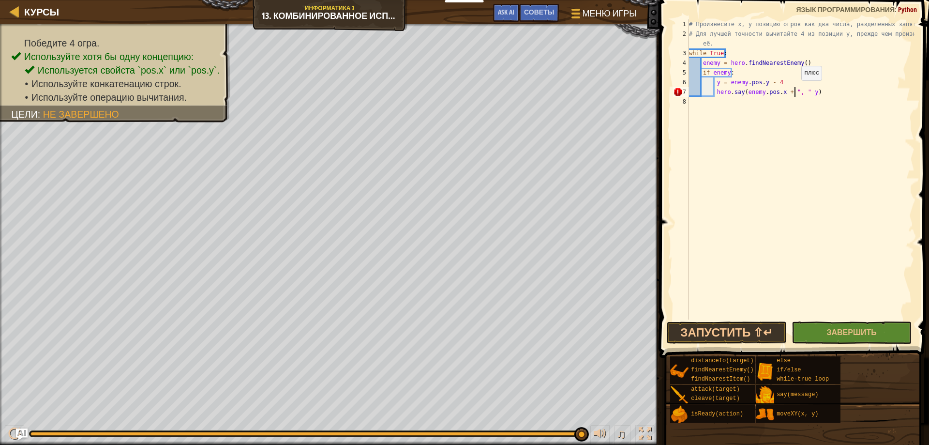
click at [794, 91] on div "# Произнесите x, y позицию огров как два числа, разделенных запятой. # Для лучш…" at bounding box center [800, 178] width 227 height 319
click at [791, 95] on div "# Произнесите x, y позицию огров как два числа, разделенных запятой. # Для лучш…" at bounding box center [800, 178] width 227 height 319
click at [792, 94] on div "# Произнесите x, y позицию огров как два числа, разделенных запятой. # Для лучш…" at bounding box center [800, 169] width 227 height 300
click at [719, 332] on button "Запустить ⇧↵" at bounding box center [727, 332] width 120 height 22
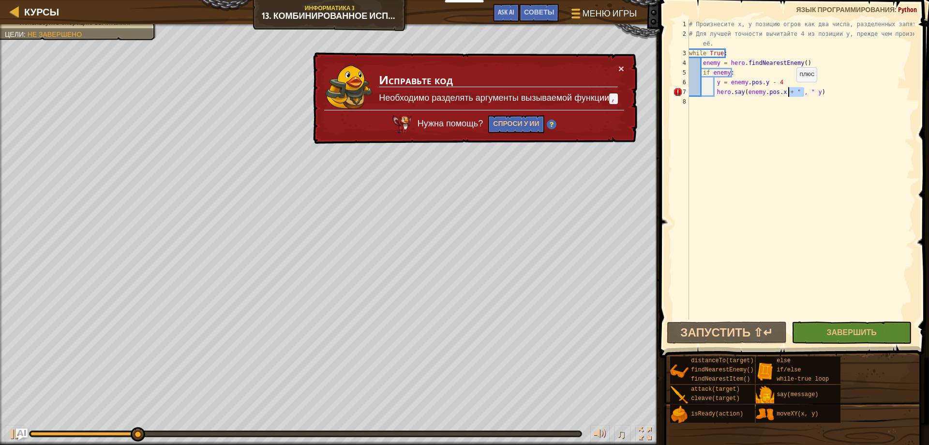
drag, startPoint x: 803, startPoint y: 91, endPoint x: 788, endPoint y: 91, distance: 14.5
click at [788, 91] on div "# Произнесите x, y позицию огров как два числа, разделенных запятой. # Для лучш…" at bounding box center [800, 178] width 227 height 319
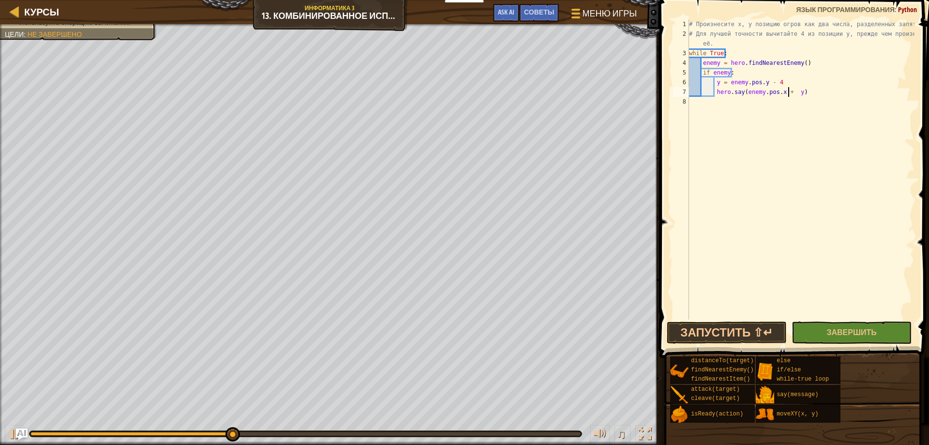
type textarea "hero.say(enemy.pos.x + y)"
drag, startPoint x: 724, startPoint y: 332, endPoint x: 720, endPoint y: 329, distance: 5.9
click at [722, 330] on button "Запустить ⇧↵" at bounding box center [727, 332] width 120 height 22
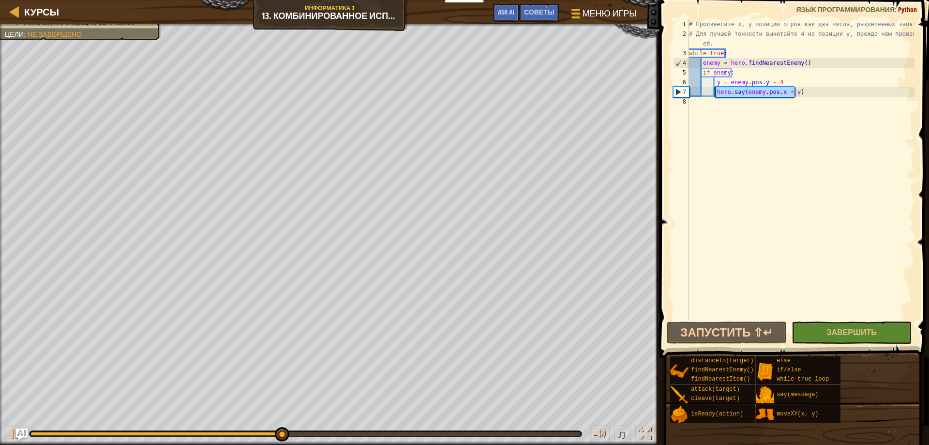
drag, startPoint x: 803, startPoint y: 93, endPoint x: 715, endPoint y: 96, distance: 88.1
click at [715, 96] on div "# Произнесите x, y позицию огров как два числа, разделенных запятой. # Для лучш…" at bounding box center [800, 178] width 227 height 319
paste textarea
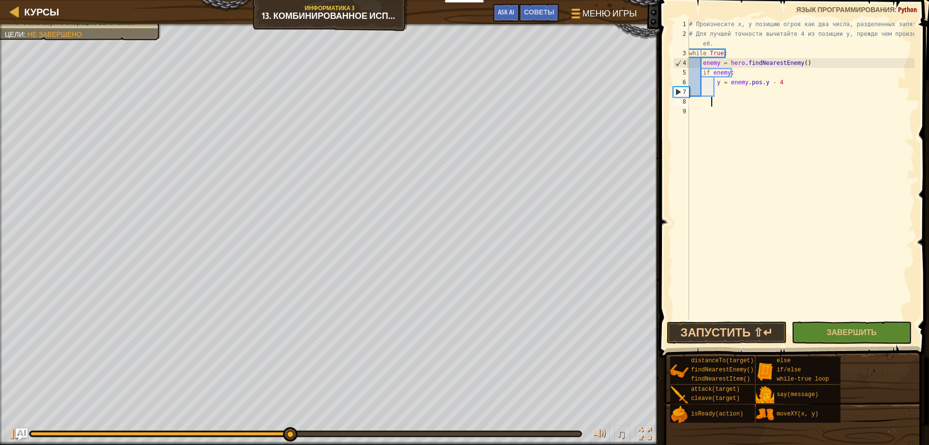
scroll to position [4, 1]
click at [721, 86] on div "# Произнесите x, y позицию огров как два числа, разделенных запятой. # Для лучш…" at bounding box center [800, 178] width 227 height 319
type textarea "y = enemy.pos.y - 4"
click at [720, 94] on div "# Произнесите x, y позицию огров как два числа, разделенных запятой. # Для лучш…" at bounding box center [800, 178] width 227 height 319
paste textarea
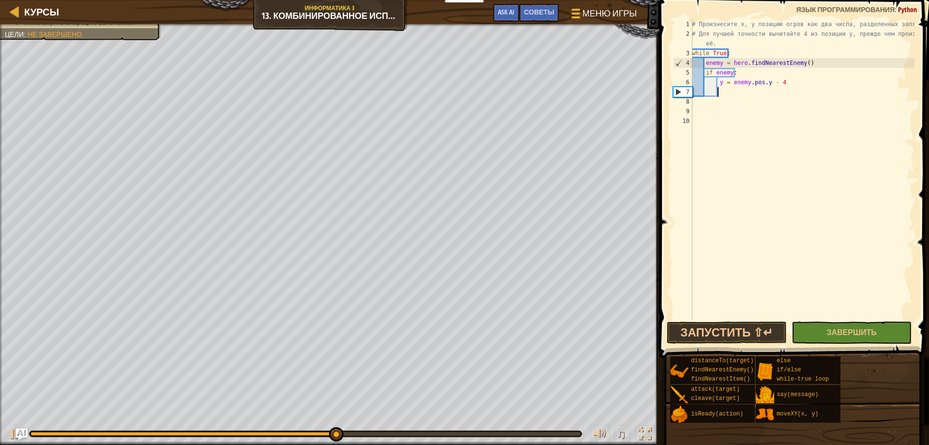
click at [720, 88] on div "# Произнесите x, y позицию огров как два числа, разделенных запятой. # Для лучш…" at bounding box center [802, 178] width 225 height 319
paste textarea "hero.say(enemy.pos.x + "," + y)"
click at [719, 94] on div "# Произнесите x, y позицию огров как два числа, разделенных запятой. # Для лучш…" at bounding box center [802, 178] width 225 height 319
click at [720, 91] on div "# Произнесите x, y позицию огров как два числа, разделенных запятой. # Для лучш…" at bounding box center [802, 178] width 225 height 319
type textarea "hero.say(enemy.pos.x + "," + y)"
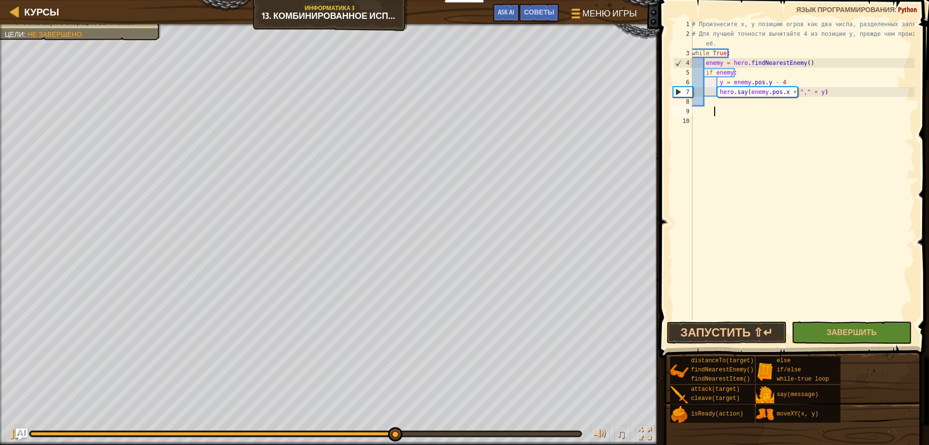
click at [786, 108] on div "# Произнесите x, y позицию огров как два числа, разделенных запятой. # Для лучш…" at bounding box center [802, 178] width 225 height 319
click at [724, 330] on button "Запустить ⇧↵" at bounding box center [727, 332] width 120 height 22
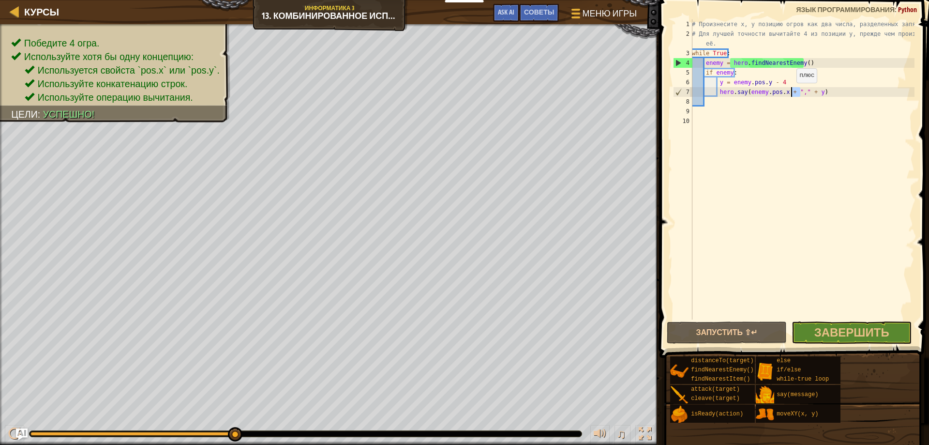
drag, startPoint x: 802, startPoint y: 91, endPoint x: 792, endPoint y: 101, distance: 13.3
click at [791, 93] on div "# Произнесите x, y позицию огров как два числа, разделенных запятой. # Для лучш…" at bounding box center [802, 178] width 225 height 319
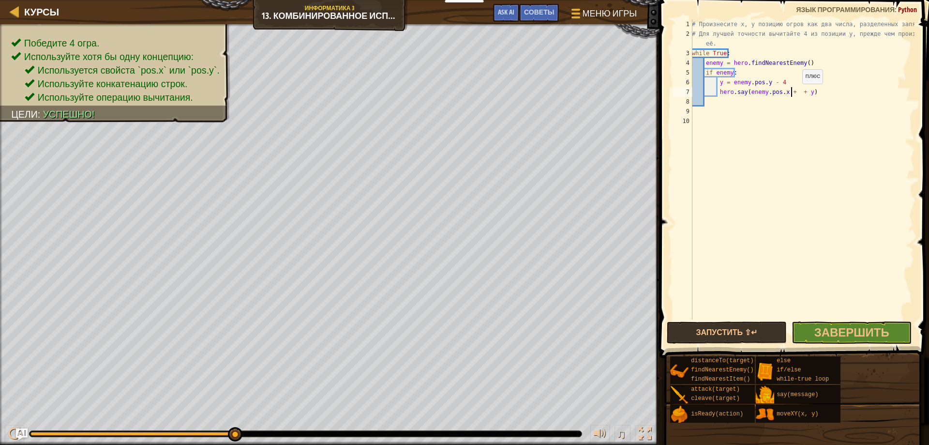
click at [797, 95] on div "# Произнесите x, y позицию огров как два числа, разделенных запятой. # Для лучш…" at bounding box center [802, 178] width 225 height 319
click at [724, 332] on button "Запустить ⇧↵" at bounding box center [727, 332] width 120 height 22
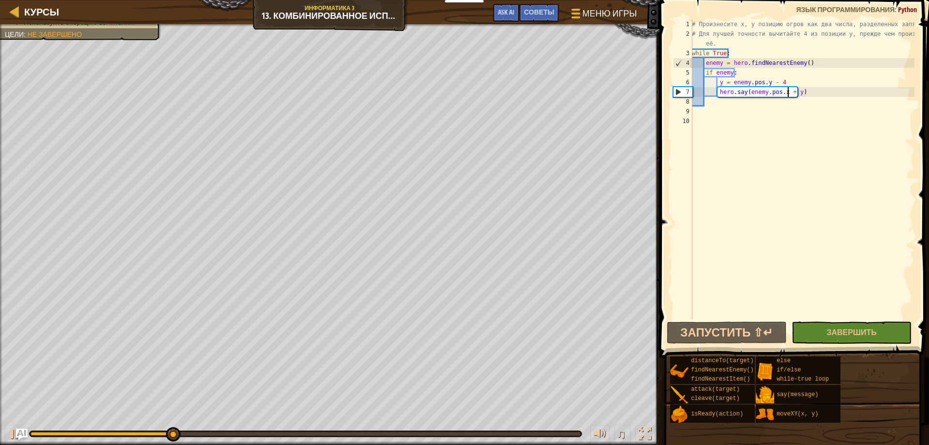
click at [795, 92] on div "# Произнесите x, y позицию огров как два числа, разделенных запятой. # Для лучш…" at bounding box center [802, 178] width 225 height 319
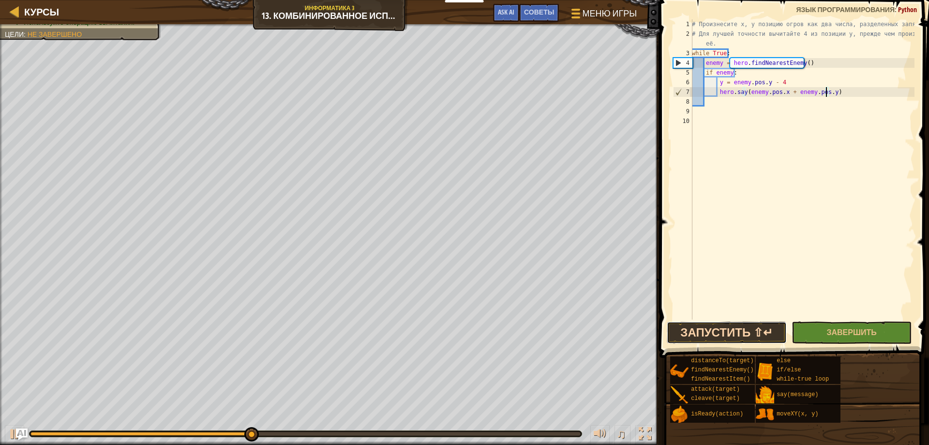
click at [749, 328] on button "Запустить ⇧↵" at bounding box center [727, 332] width 120 height 22
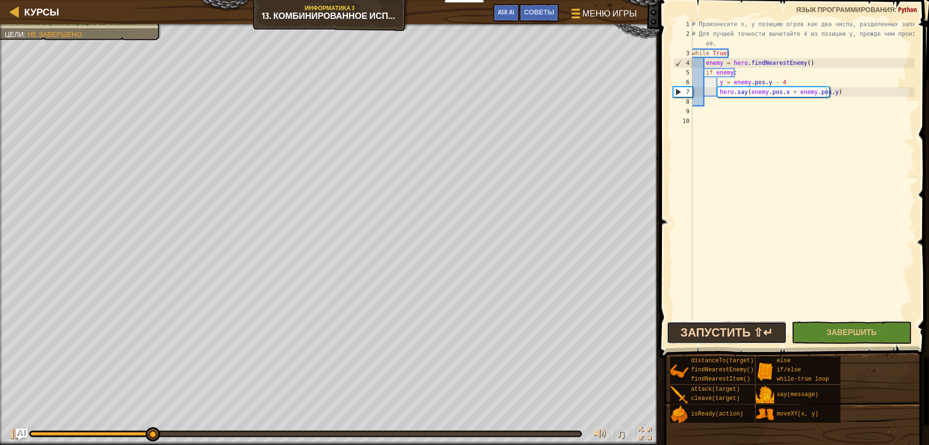
click at [718, 331] on button "Запустить ⇧↵" at bounding box center [727, 332] width 120 height 22
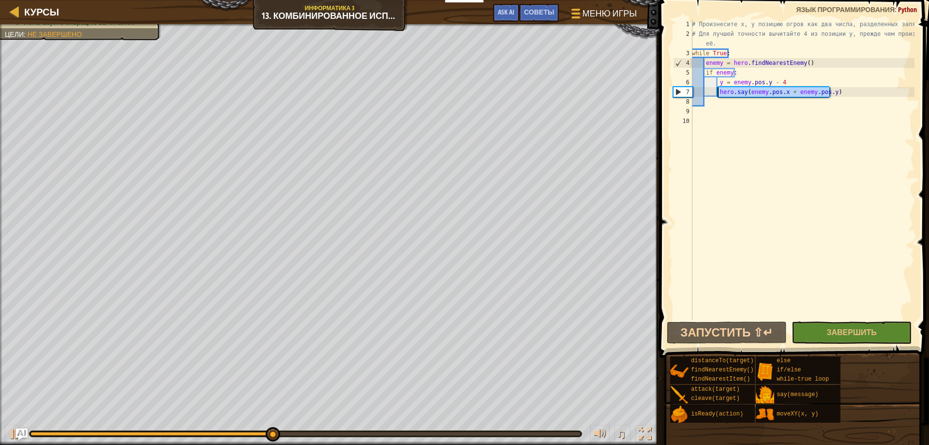
drag, startPoint x: 829, startPoint y: 91, endPoint x: 724, endPoint y: 96, distance: 104.2
click at [719, 95] on div "# Произнесите x, y позицию огров как два числа, разделенных запятой. # Для лучш…" at bounding box center [802, 178] width 225 height 319
paste textarea "hero.say(enemy.pos.x + "," +"
type textarea "hero.say(enemy.pos.x + "," + y)"
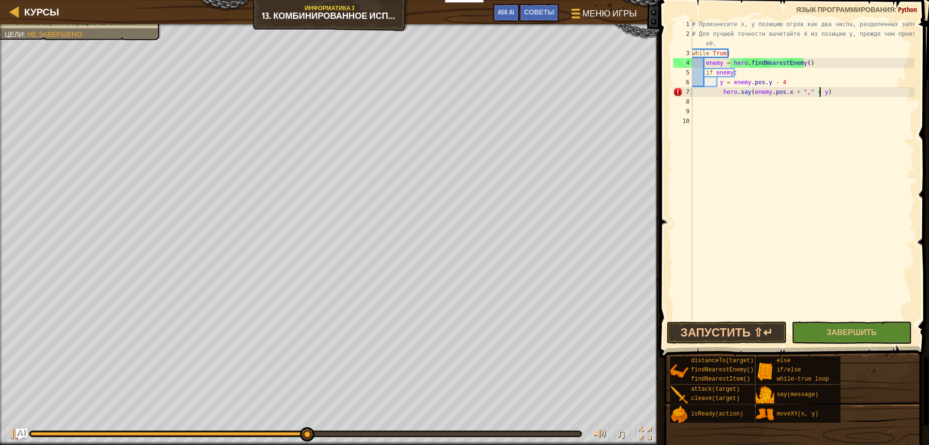
click at [829, 99] on div "# Произнесите x, y позицию огров как два числа, разделенных запятой. # Для лучш…" at bounding box center [802, 178] width 225 height 319
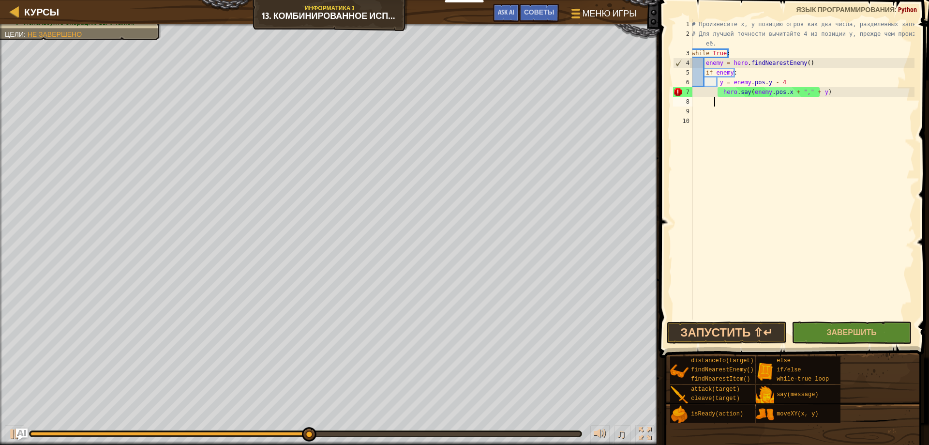
scroll to position [4, 1]
click at [823, 94] on div "# Произнесите x, y позицию огров как два числа, разделенных запятой. # Для лучш…" at bounding box center [802, 178] width 225 height 319
click at [732, 324] on button "Запустить ⇧↵" at bounding box center [727, 332] width 120 height 22
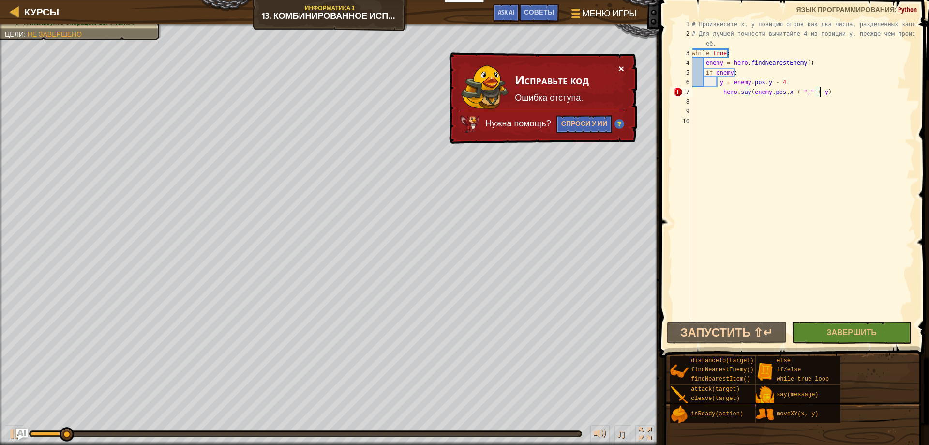
click at [622, 71] on button "×" at bounding box center [621, 68] width 6 height 10
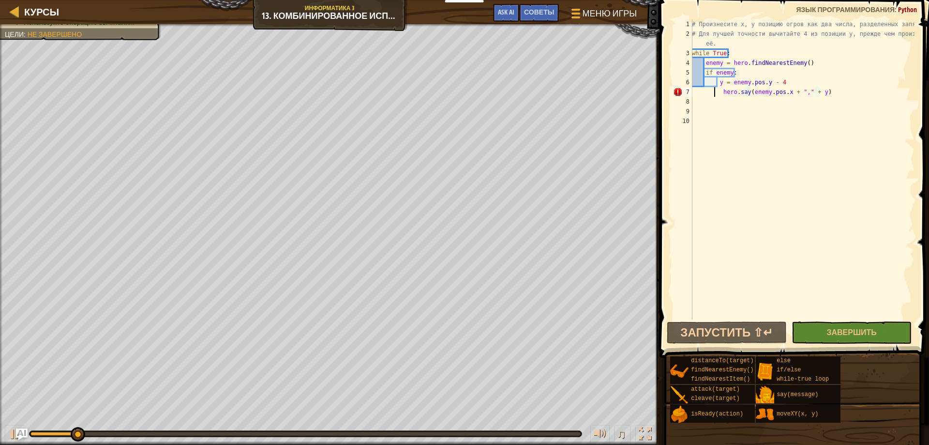
click at [715, 91] on div "# Произнесите x, y позицию огров как два числа, разделенных запятой. # Для лучш…" at bounding box center [802, 178] width 225 height 319
click at [721, 95] on div "# Произнесите x, y позицию огров как два числа, разделенных запятой. # Для лучш…" at bounding box center [802, 178] width 225 height 319
type textarea "hero.say(enemy.pos.x + "," + y)"
click at [722, 330] on button "Запустить ⇧↵" at bounding box center [727, 332] width 120 height 22
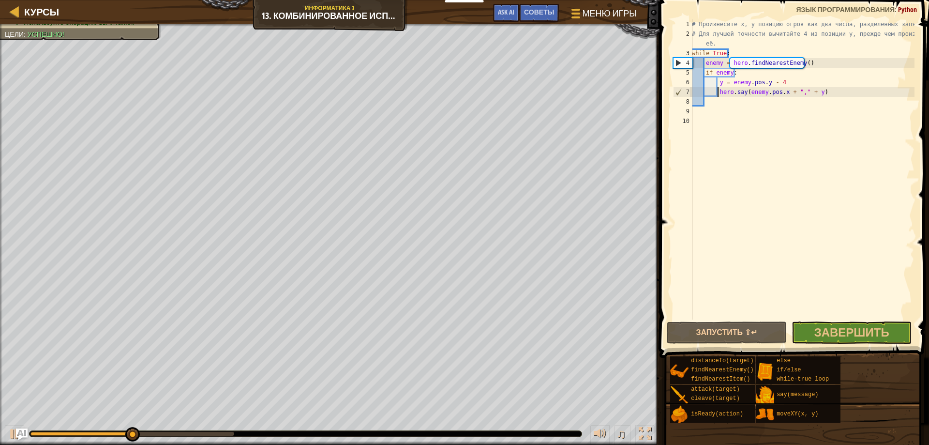
scroll to position [4, 1]
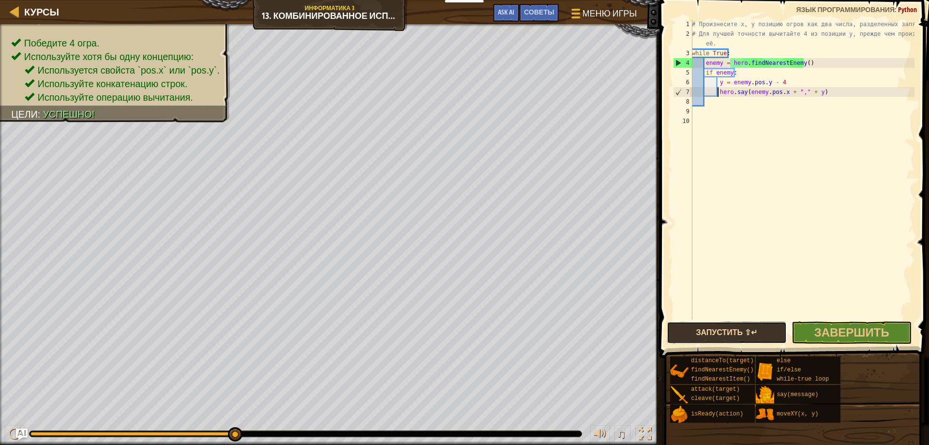
click at [743, 332] on button "Запустить ⇧↵" at bounding box center [727, 332] width 120 height 22
click at [797, 91] on div "# Произнесите x, y позицию огров как два числа, разделенных запятой. # Для лучш…" at bounding box center [802, 178] width 225 height 319
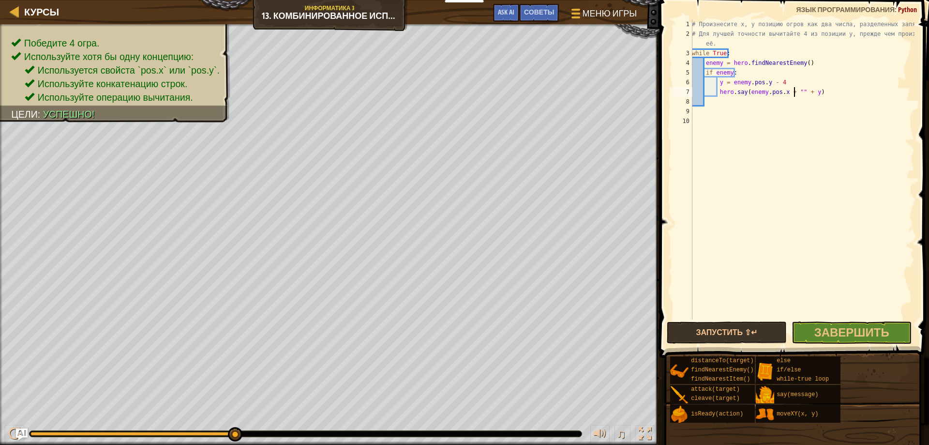
scroll to position [4, 9]
drag, startPoint x: 730, startPoint y: 329, endPoint x: 735, endPoint y: 333, distance: 6.8
click at [733, 332] on button "Запустить ⇧↵" at bounding box center [727, 332] width 120 height 22
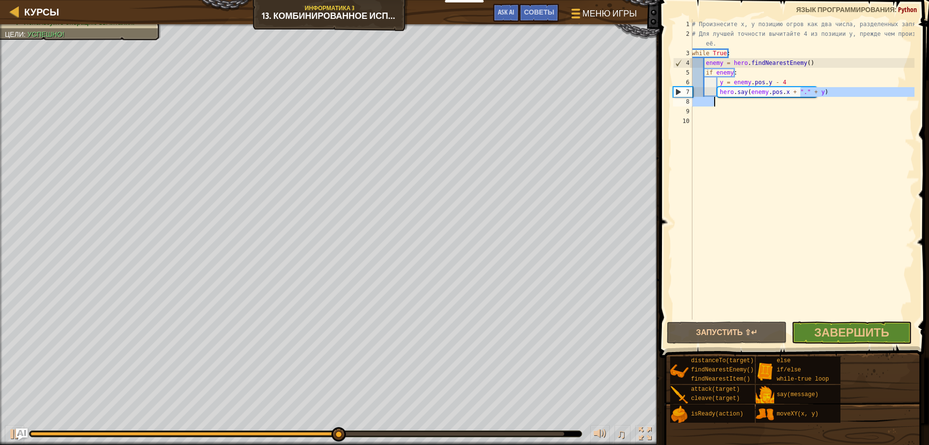
drag, startPoint x: 802, startPoint y: 90, endPoint x: 788, endPoint y: 97, distance: 15.1
click at [788, 97] on div "# Произнесите x, y позицию огров как два числа, разделенных запятой. # Для лучш…" at bounding box center [802, 178] width 225 height 319
click at [799, 95] on div "# Произнесите x, y позицию огров как два числа, разделенных запятой. # Для лучш…" at bounding box center [802, 178] width 225 height 319
type textarea "hero.say(enemy.pos.x + "." + y)"
drag, startPoint x: 801, startPoint y: 88, endPoint x: 791, endPoint y: 91, distance: 11.2
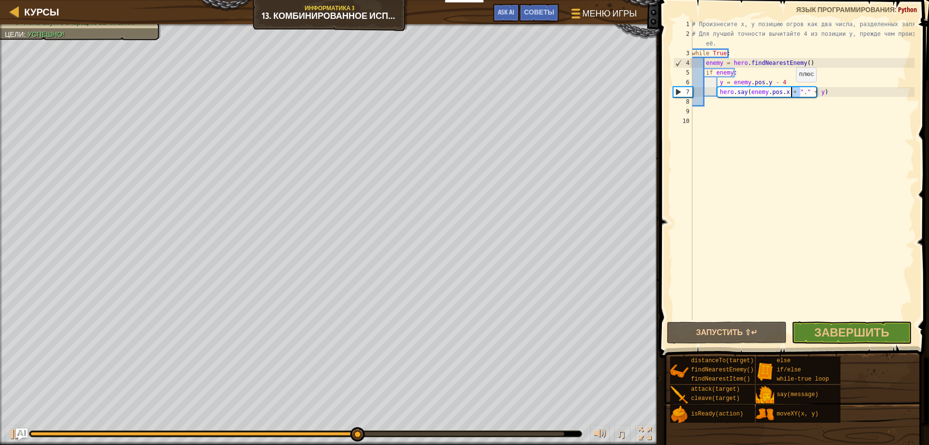
click at [791, 91] on div "# Произнесите x, y позицию огров как два числа, разделенных запятой. # Для лучш…" at bounding box center [802, 178] width 225 height 319
